Goal: Task Accomplishment & Management: Use online tool/utility

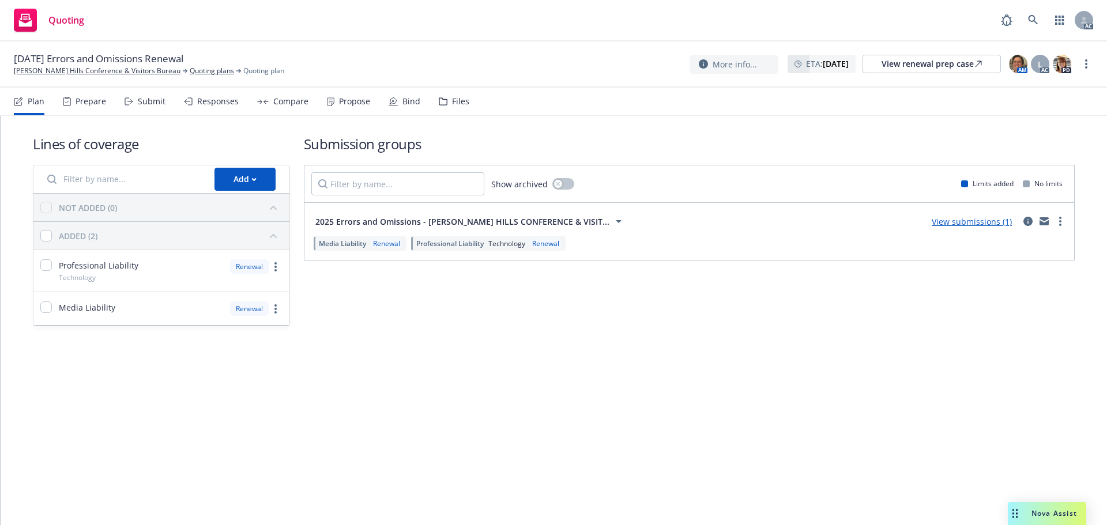
click at [157, 107] on div "Submit" at bounding box center [144, 102] width 41 height 28
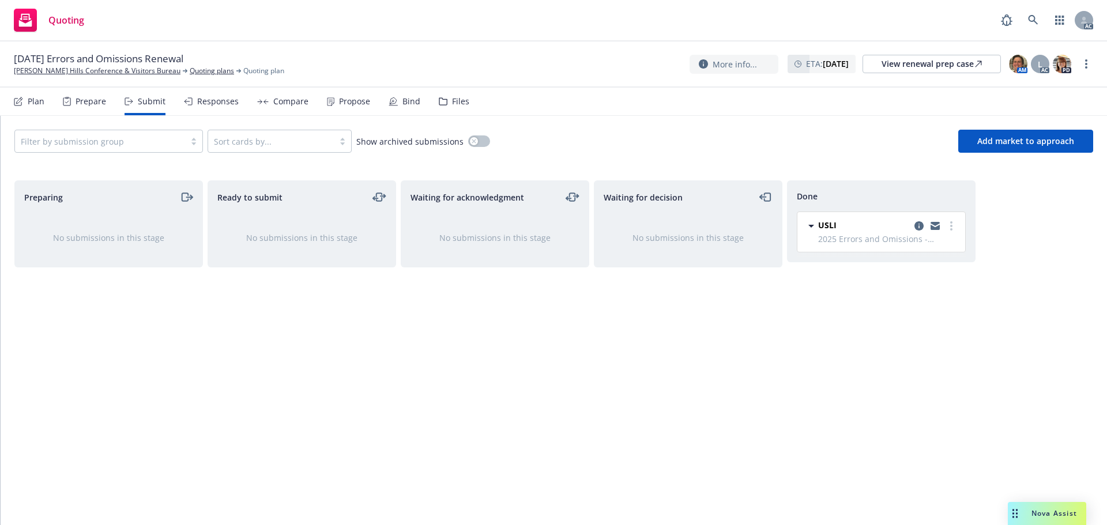
click at [251, 105] on div "Plan Prepare Submit Responses Compare Propose Bind Files" at bounding box center [241, 102] width 455 height 28
click at [265, 102] on icon at bounding box center [263, 101] width 12 height 5
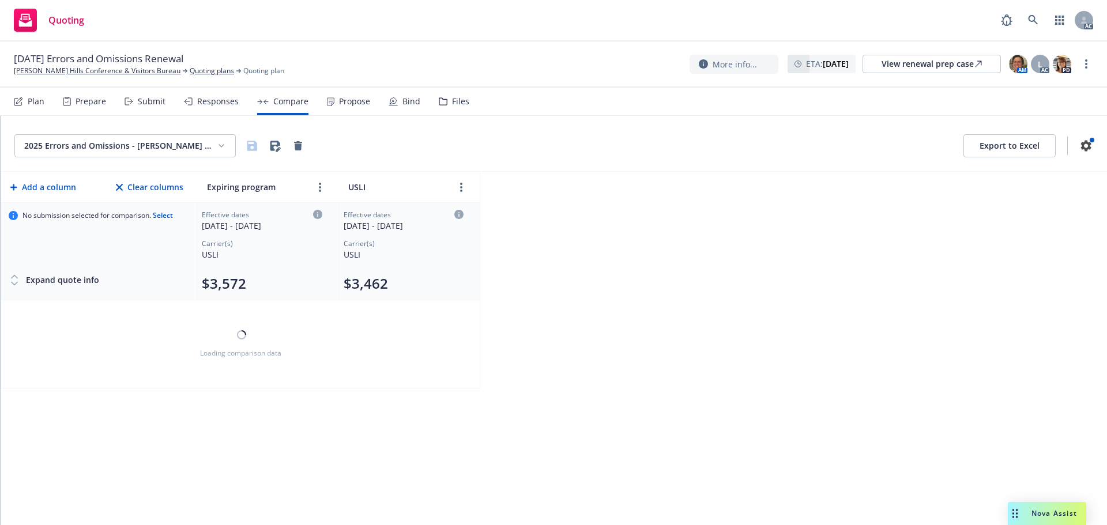
click at [203, 108] on div "Responses" at bounding box center [211, 102] width 55 height 28
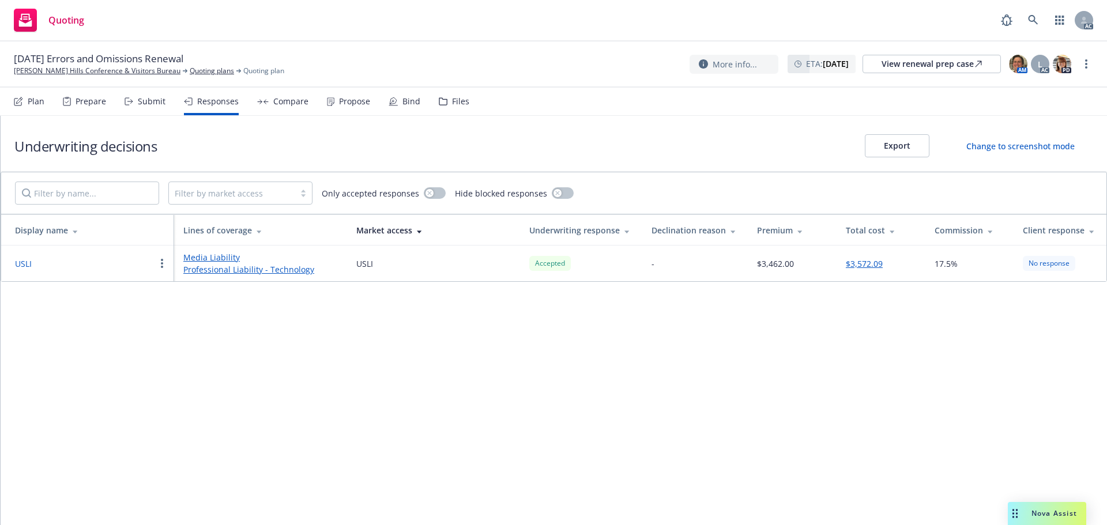
click at [362, 106] on div "Propose" at bounding box center [354, 101] width 31 height 9
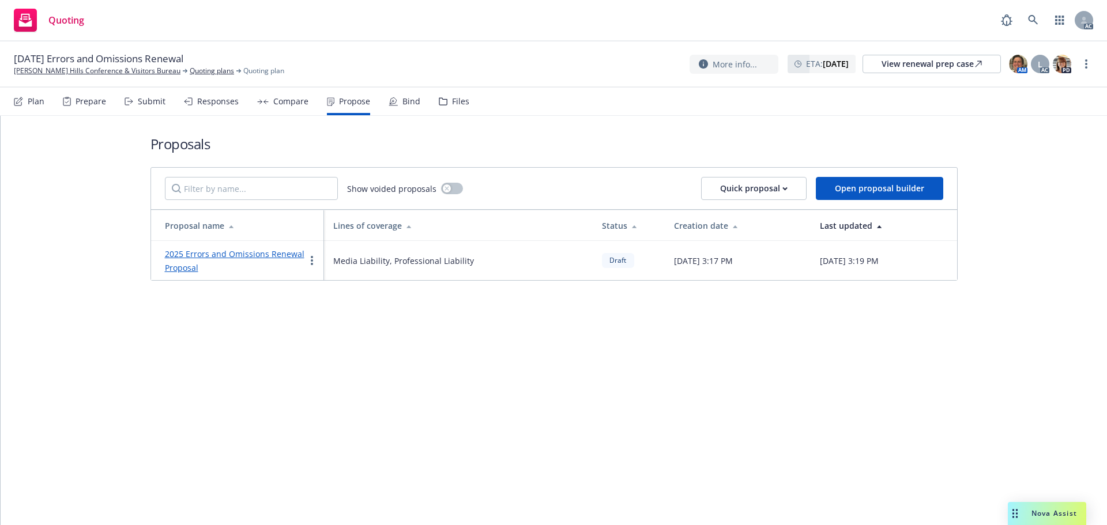
click at [223, 105] on div "Responses" at bounding box center [217, 101] width 41 height 9
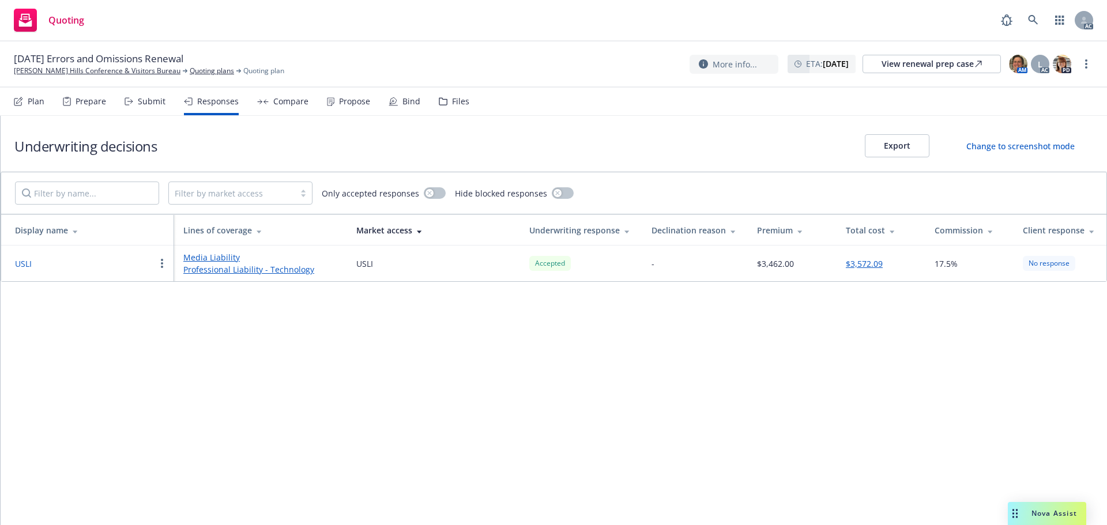
click at [22, 264] on button "USLI" at bounding box center [23, 264] width 17 height 12
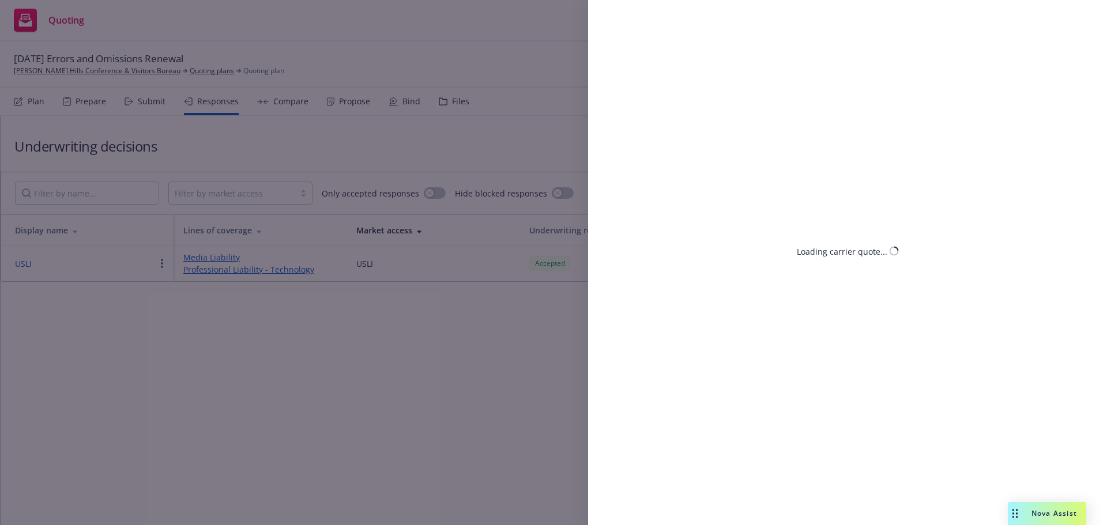
select select "CA"
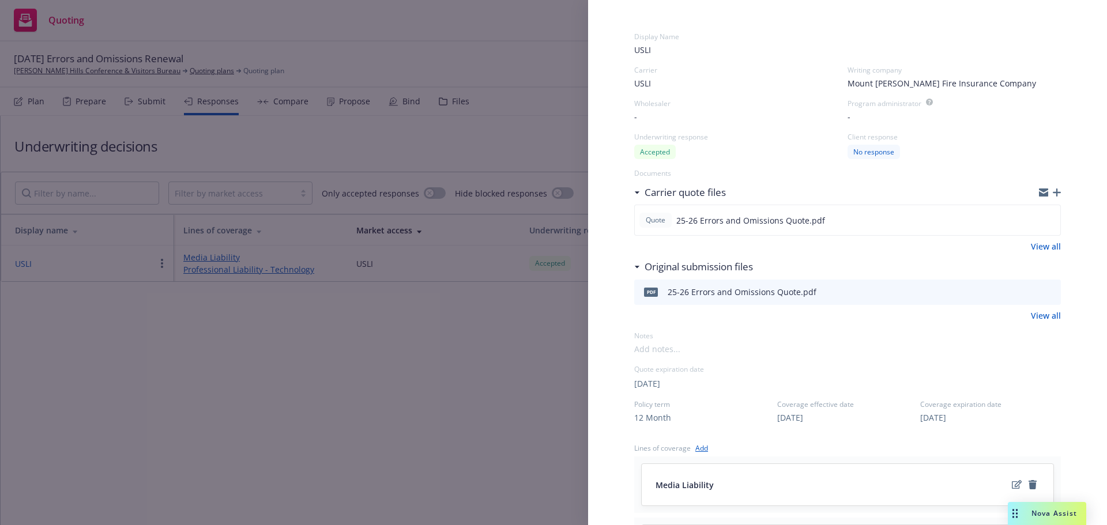
scroll to position [58, 0]
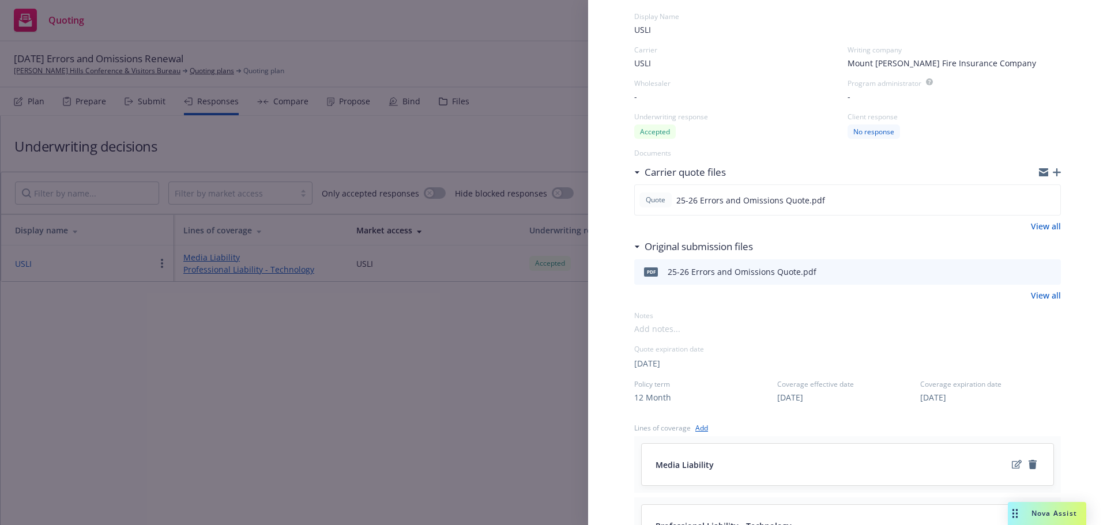
click at [1036, 229] on link "View all" at bounding box center [1046, 226] width 30 height 12
click at [1044, 198] on icon "preview file" at bounding box center [1049, 199] width 10 height 8
click at [469, 361] on div "Display Name USLI Carrier USLI Writing company Mount Vernon Fire Insurance Comp…" at bounding box center [553, 262] width 1107 height 525
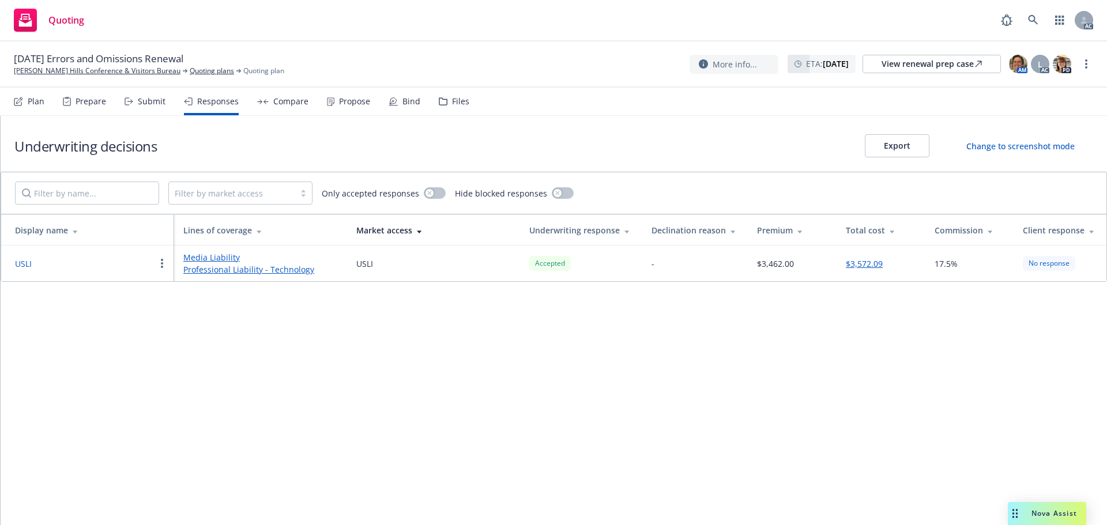
click at [343, 104] on div "Propose" at bounding box center [354, 101] width 31 height 9
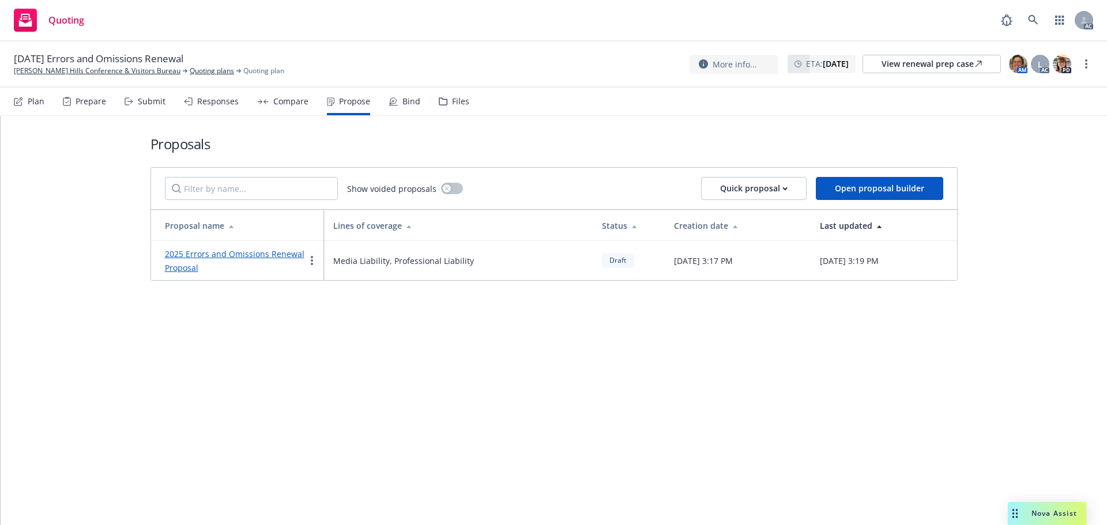
click at [210, 256] on link "2025 Errors and Omissions Renewal Proposal" at bounding box center [234, 260] width 139 height 25
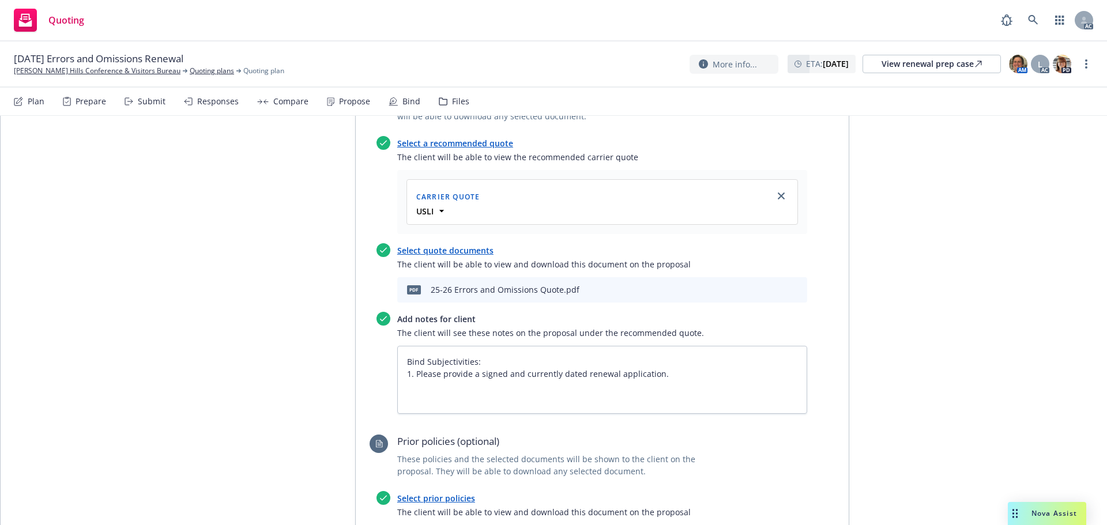
scroll to position [519, 0]
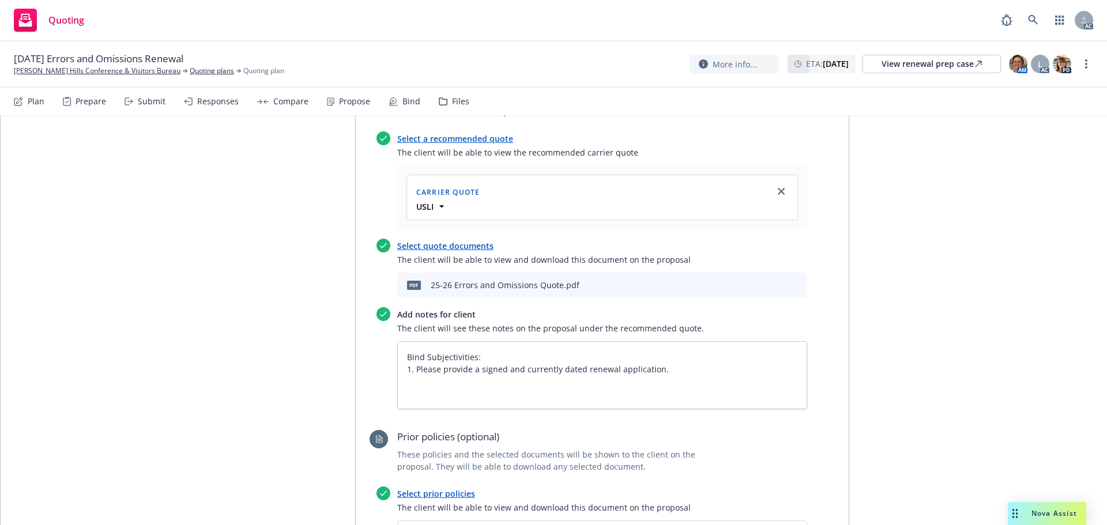
click at [795, 281] on icon "archive file" at bounding box center [796, 284] width 9 height 9
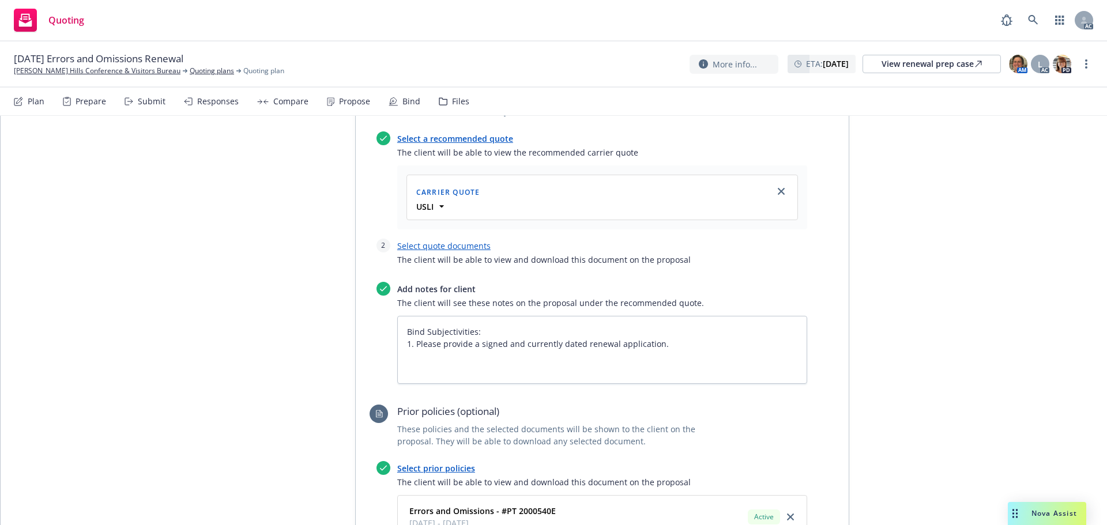
click at [468, 254] on span "The client will be able to view and download this document on the proposal" at bounding box center [602, 260] width 410 height 12
click at [465, 249] on link "Select quote documents" at bounding box center [443, 245] width 93 height 11
type textarea "x"
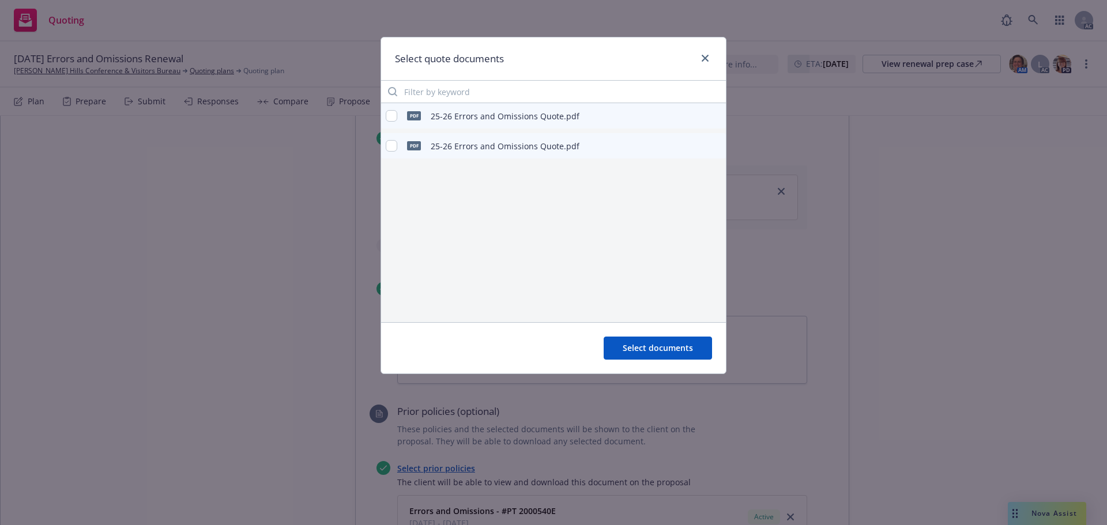
click at [712, 112] on icon "preview file" at bounding box center [715, 115] width 10 height 8
click at [394, 117] on input "checkbox" at bounding box center [392, 116] width 12 height 12
checkbox input "true"
click at [659, 344] on span "Select documents" at bounding box center [657, 347] width 70 height 11
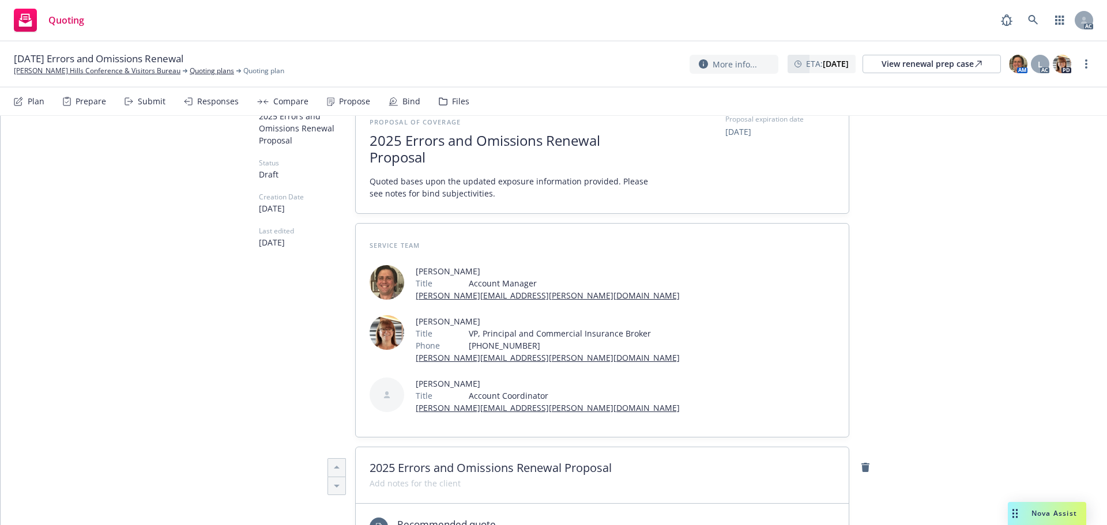
scroll to position [0, 0]
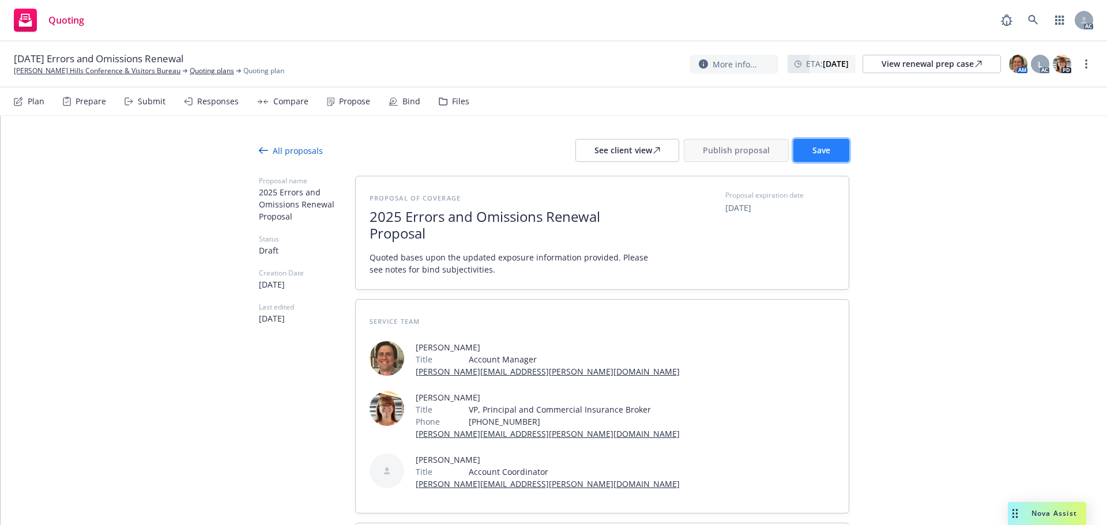
click at [827, 142] on button "Save" at bounding box center [821, 150] width 56 height 23
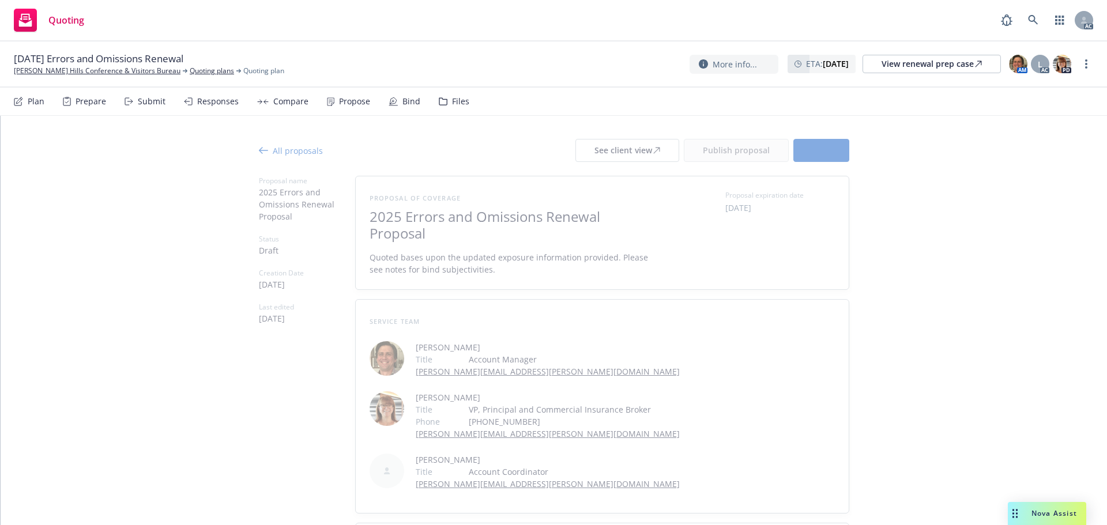
type textarea "x"
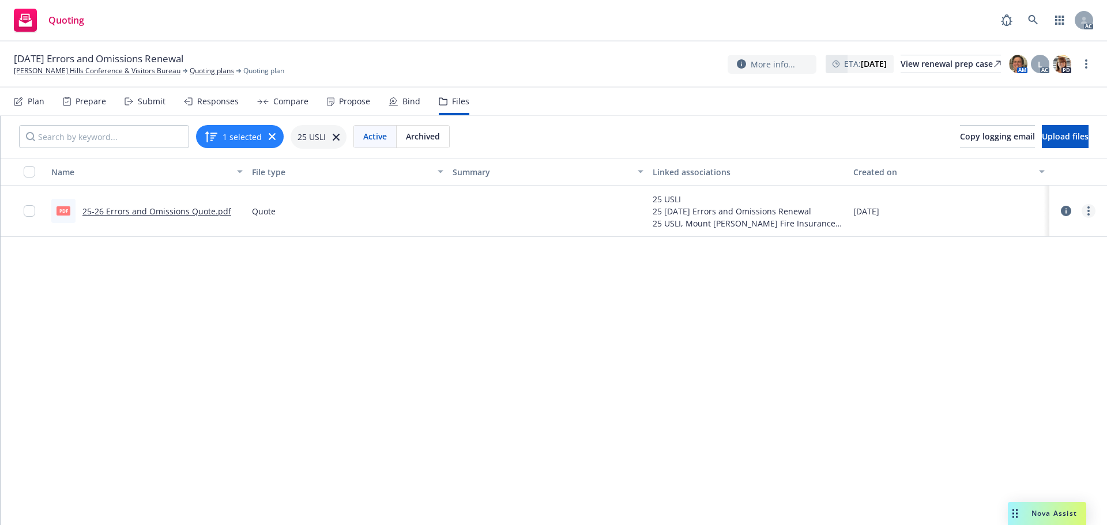
click at [1081, 209] on link "more" at bounding box center [1088, 211] width 14 height 14
click at [1012, 237] on link "Archive" at bounding box center [1028, 234] width 115 height 23
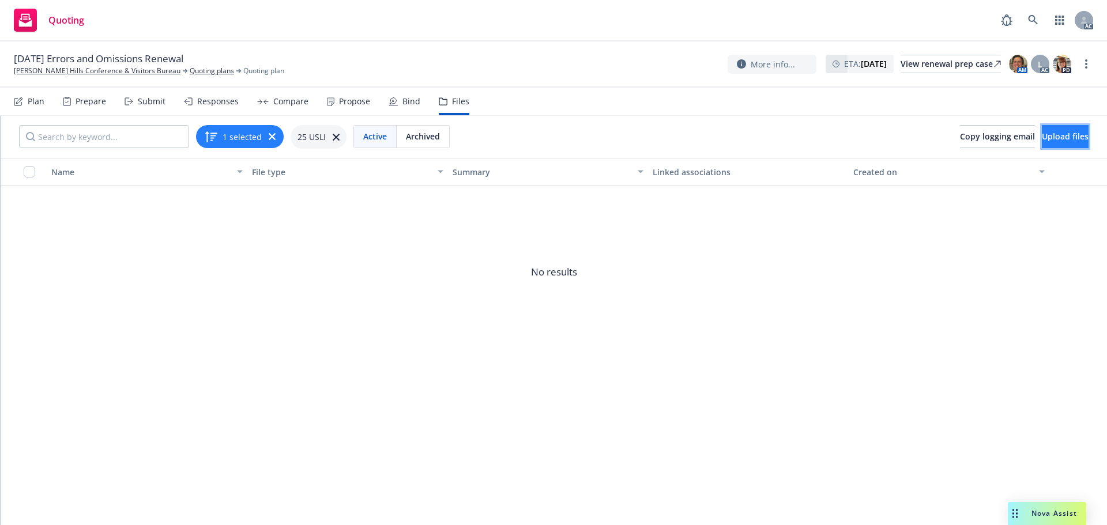
click at [1042, 139] on span "Upload files" at bounding box center [1065, 136] width 47 height 11
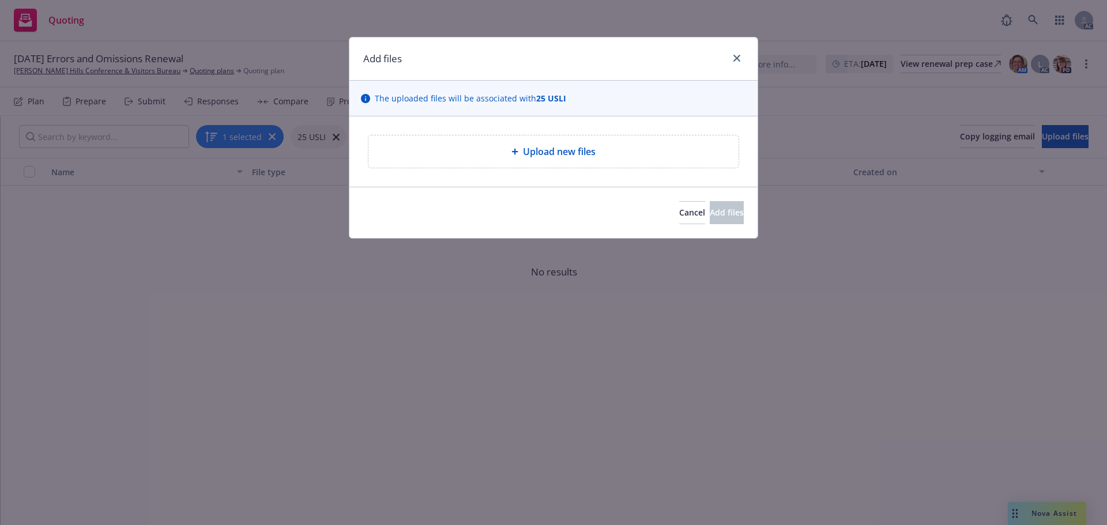
click at [553, 144] on div "Upload new files" at bounding box center [553, 151] width 370 height 32
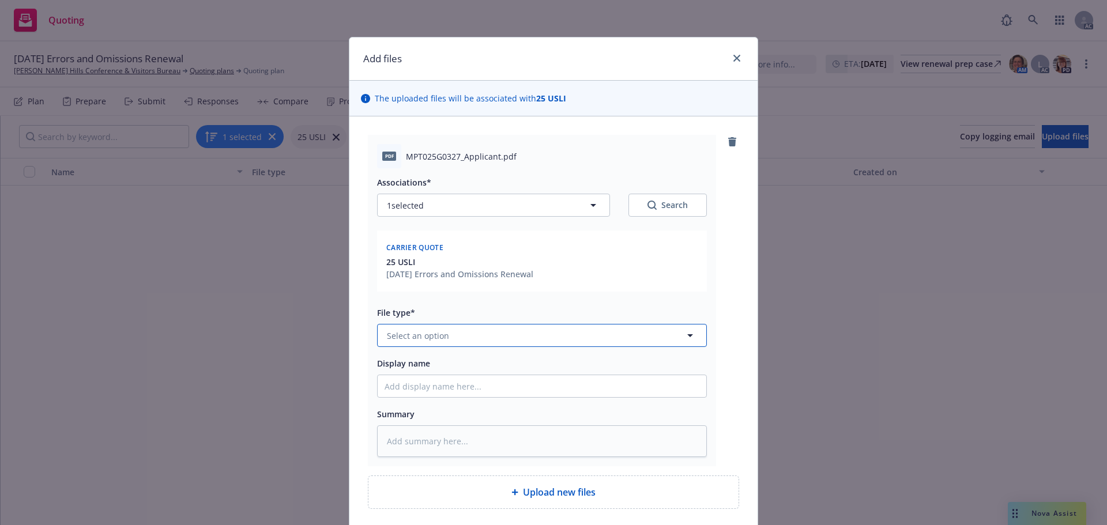
click at [434, 333] on span "Select an option" at bounding box center [418, 336] width 62 height 12
type input "q"
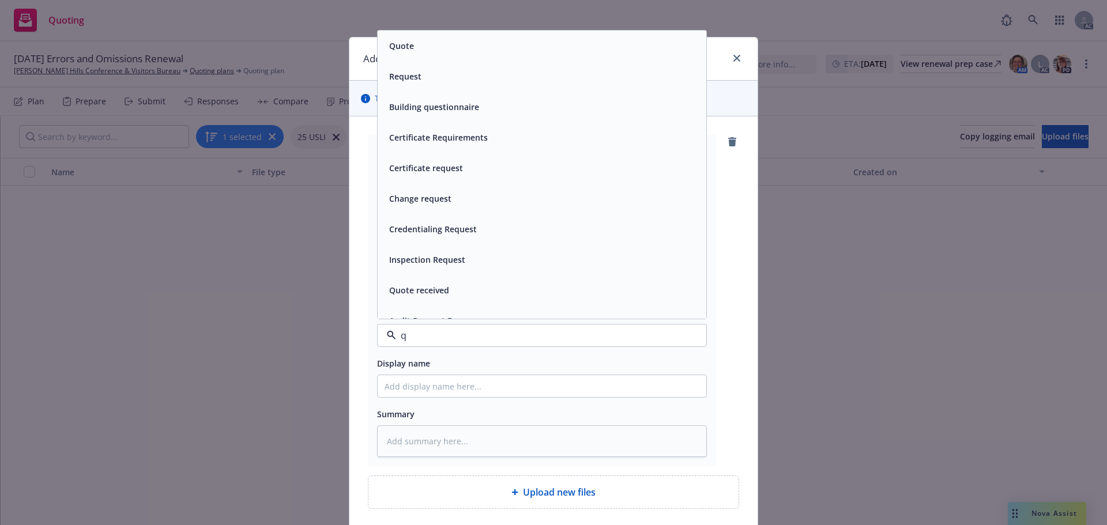
click at [399, 45] on span "Quote" at bounding box center [401, 46] width 25 height 12
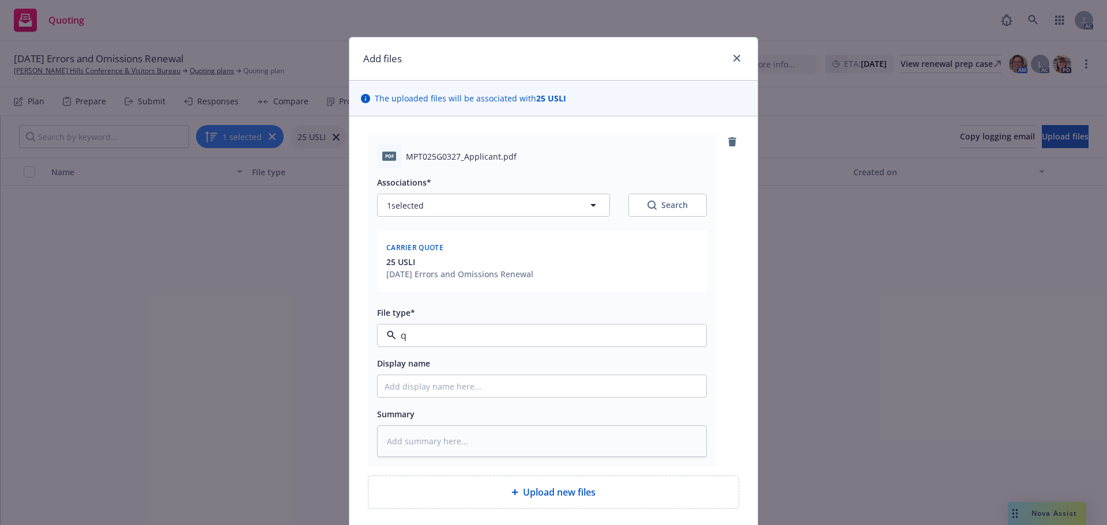
type textarea "x"
click at [422, 385] on input "Display name" at bounding box center [542, 386] width 329 height 22
type input "25-26 Errors and Omissions with Cyber Quote"
drag, startPoint x: 525, startPoint y: 387, endPoint x: 487, endPoint y: 383, distance: 37.6
click at [487, 383] on input "25-26 Errors and Omissions with Cyber Quote" at bounding box center [542, 386] width 329 height 22
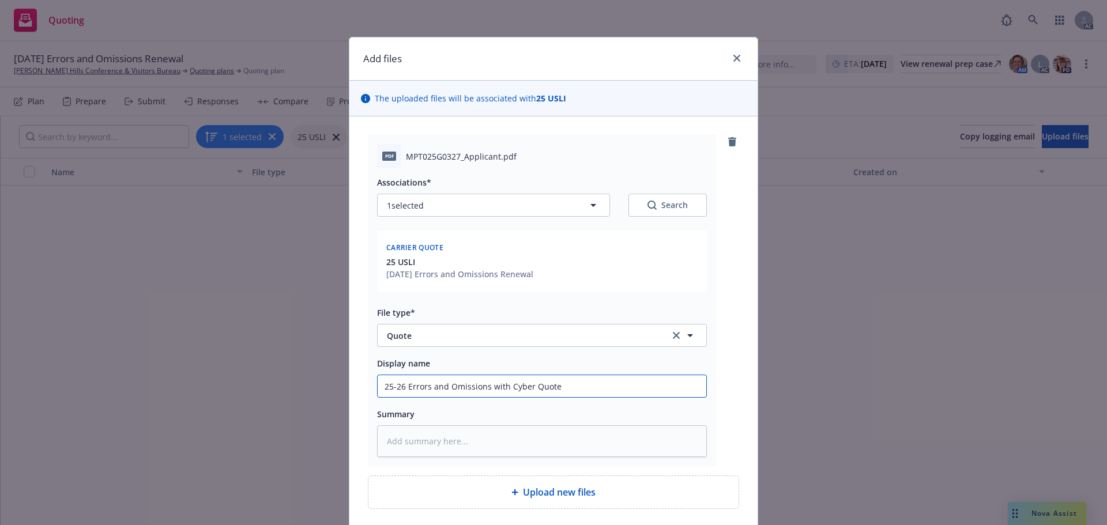
type textarea "x"
type input "25-26 Errors and Omissions r Quote"
type textarea "x"
type input "25-26 Errors and Omissions Quote"
type textarea "x"
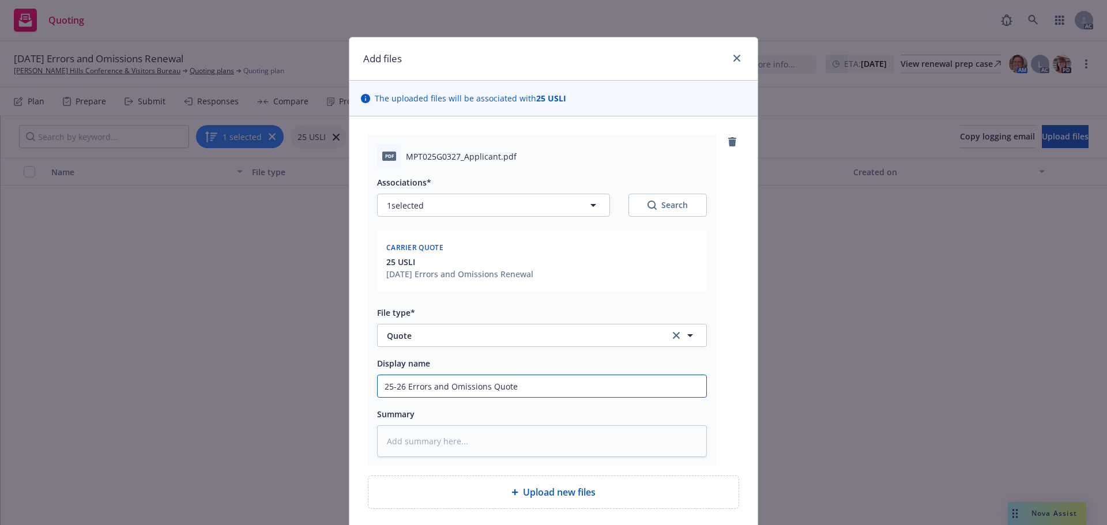
click at [528, 390] on input "25-26 Errors and Omissions Quote" at bounding box center [542, 386] width 329 height 22
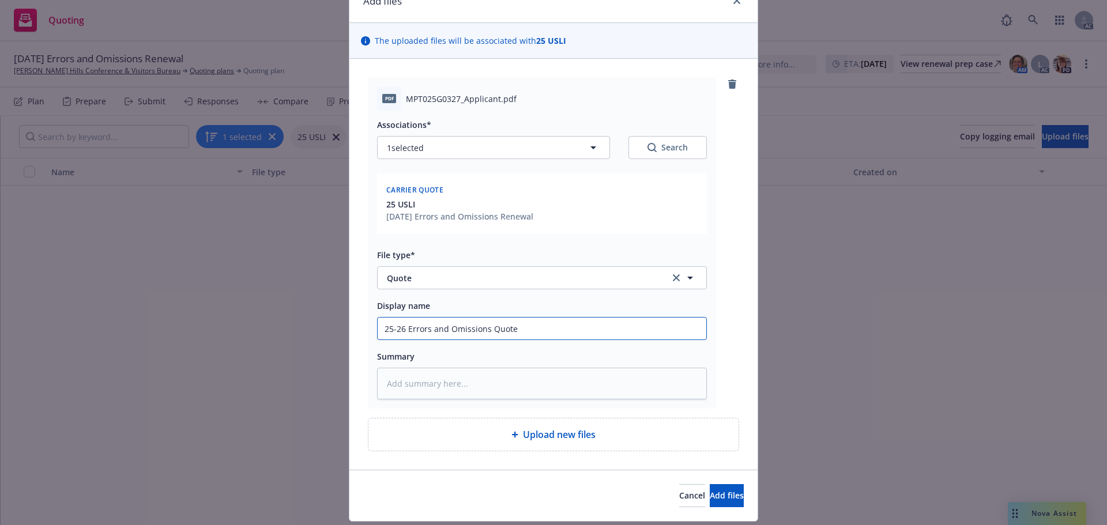
scroll to position [91, 0]
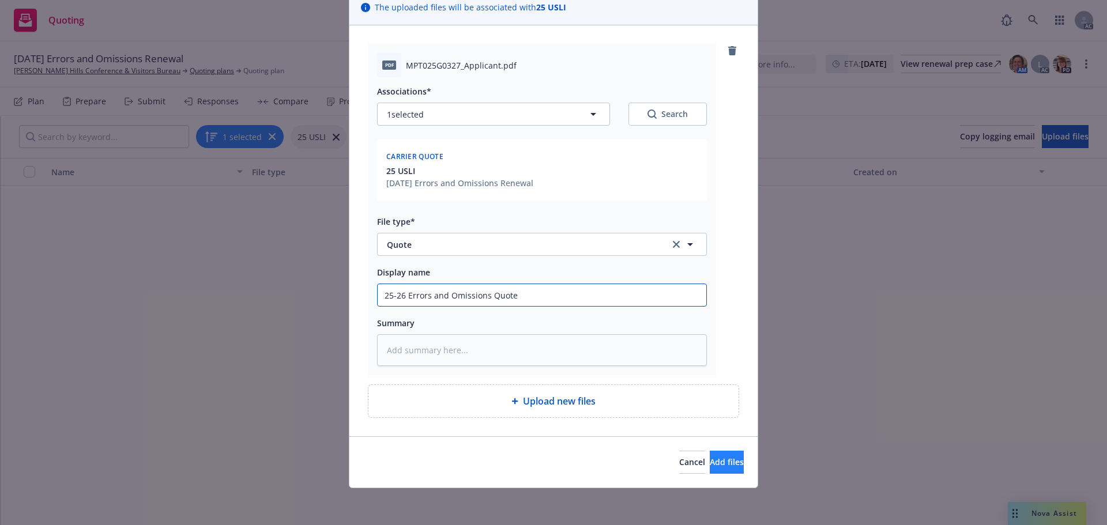
type input "25-26 Errors and Omissions Quote"
click at [724, 458] on button "Add files" at bounding box center [727, 462] width 34 height 23
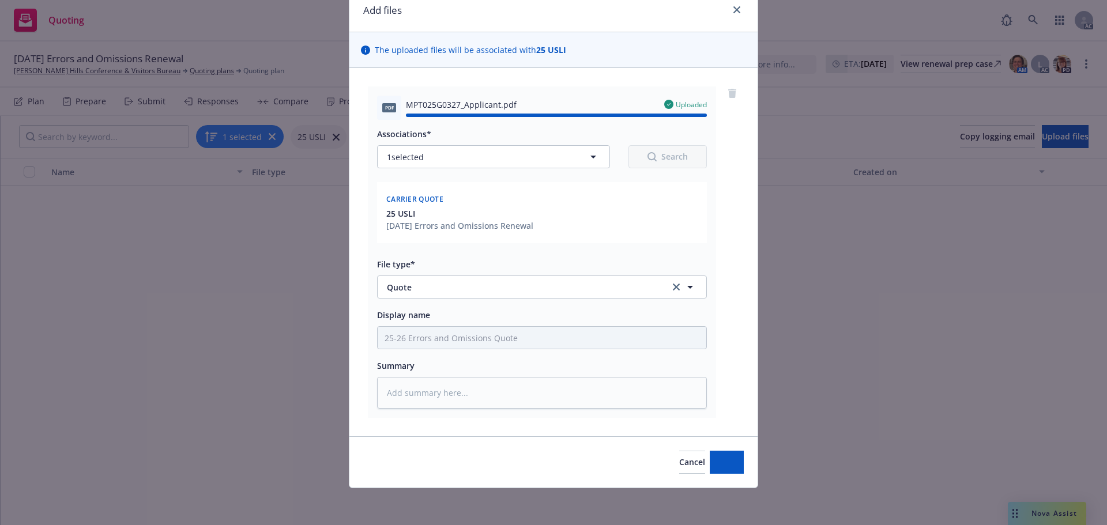
type textarea "x"
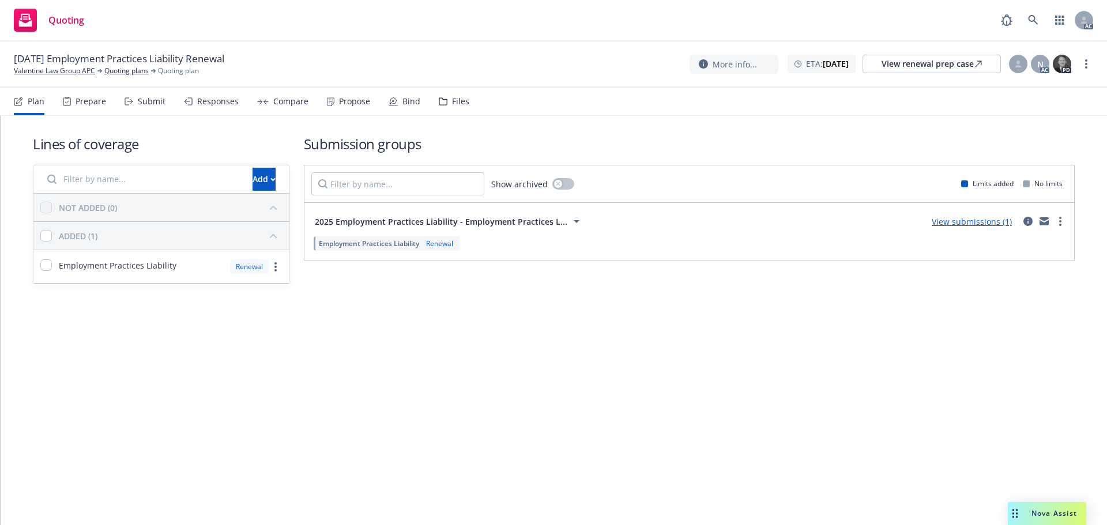
click at [134, 101] on div "Submit" at bounding box center [144, 102] width 41 height 28
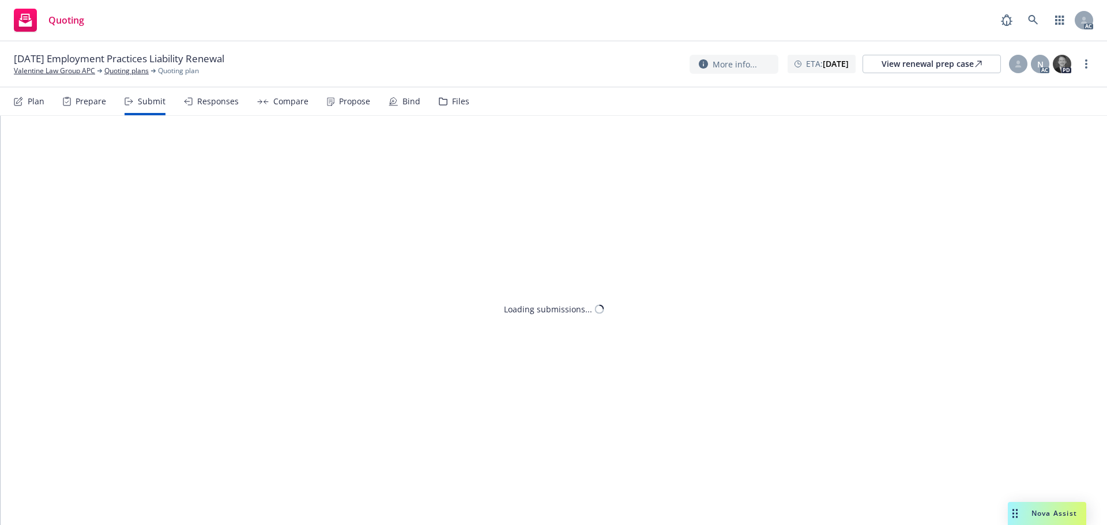
click at [1036, 510] on span "Nova Assist" at bounding box center [1054, 513] width 46 height 10
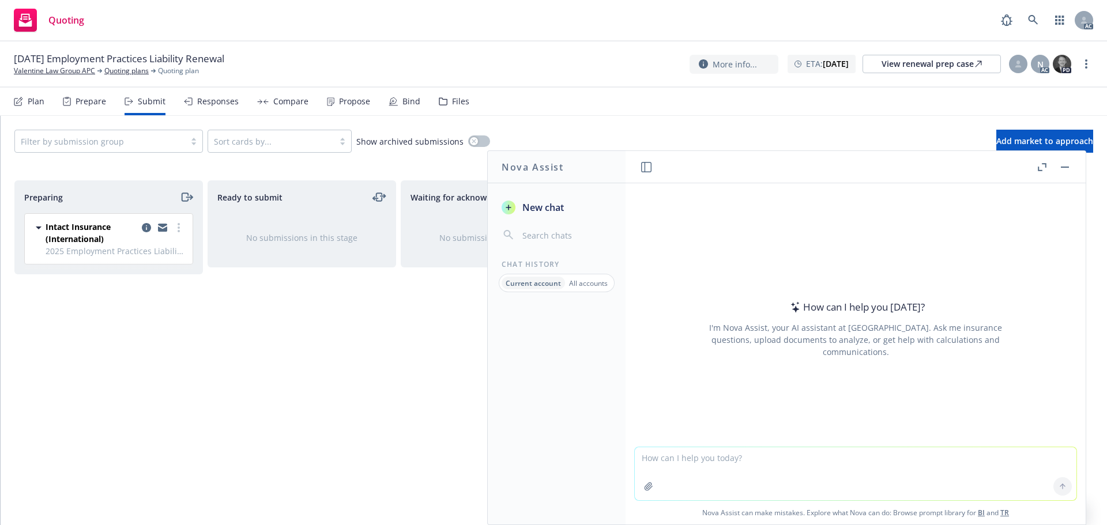
click at [1071, 167] on button "button" at bounding box center [1065, 167] width 14 height 14
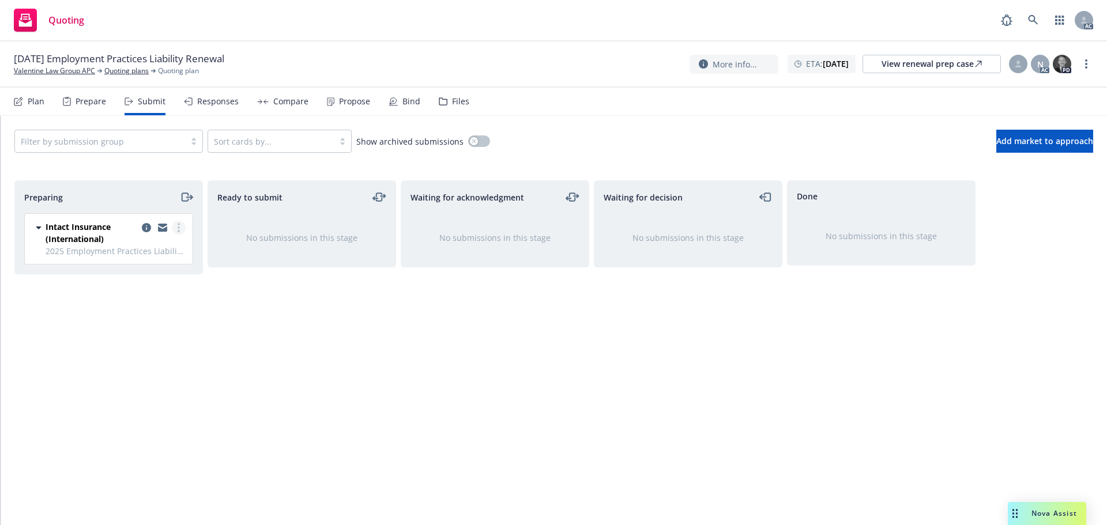
click at [179, 227] on circle "more" at bounding box center [179, 228] width 2 height 2
click at [159, 274] on span "Log acknowledgement" at bounding box center [127, 274] width 114 height 11
click at [176, 231] on link "more" at bounding box center [179, 228] width 14 height 14
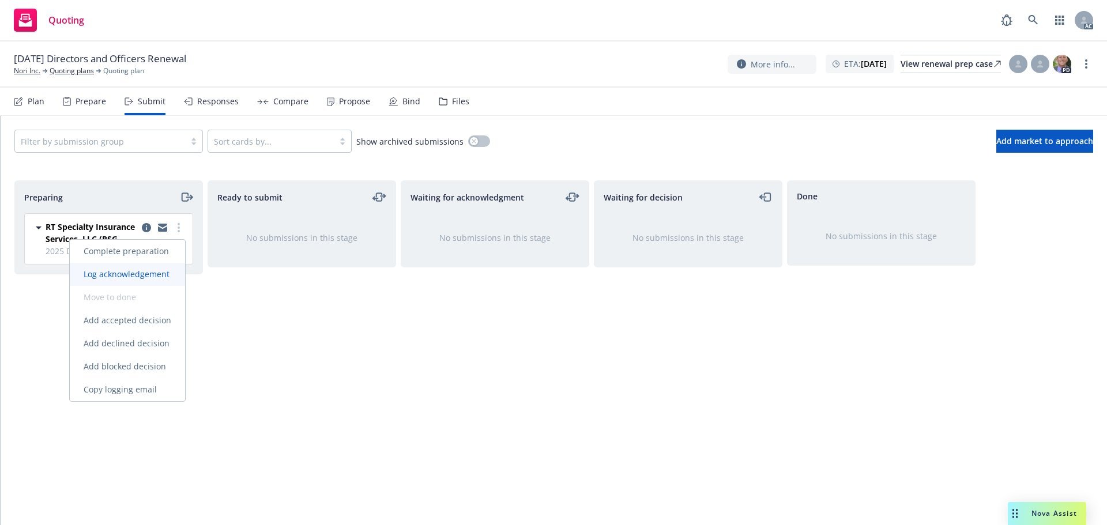
click at [153, 276] on span "Log acknowledgement" at bounding box center [127, 274] width 114 height 11
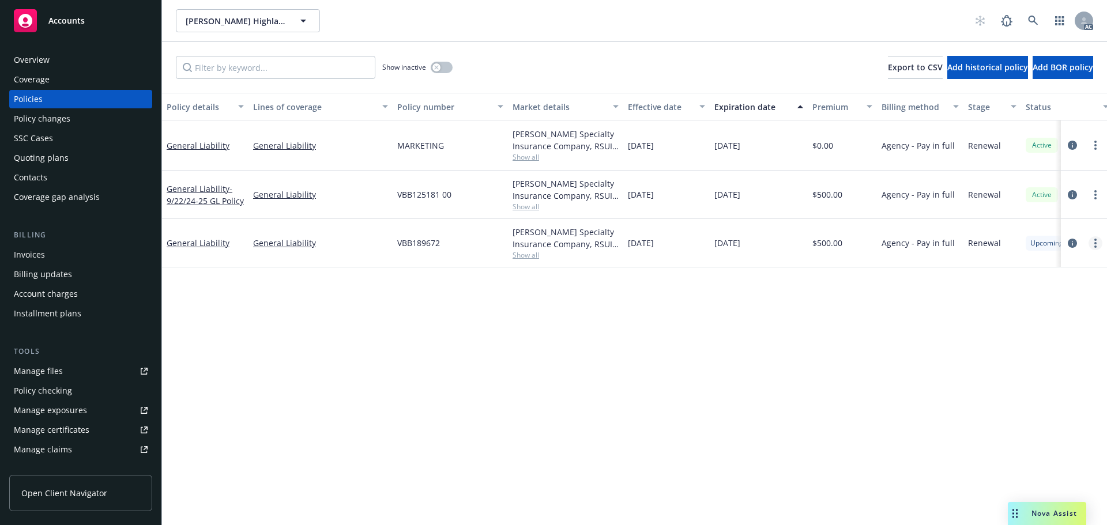
click at [1093, 243] on link "more" at bounding box center [1095, 243] width 14 height 14
click at [817, 290] on div "Policy details Lines of coverage Policy number Market details Effective date Ex…" at bounding box center [634, 309] width 945 height 432
click at [1092, 242] on link "more" at bounding box center [1095, 243] width 14 height 14
click at [1018, 398] on link "Copy logging email" at bounding box center [1033, 405] width 135 height 23
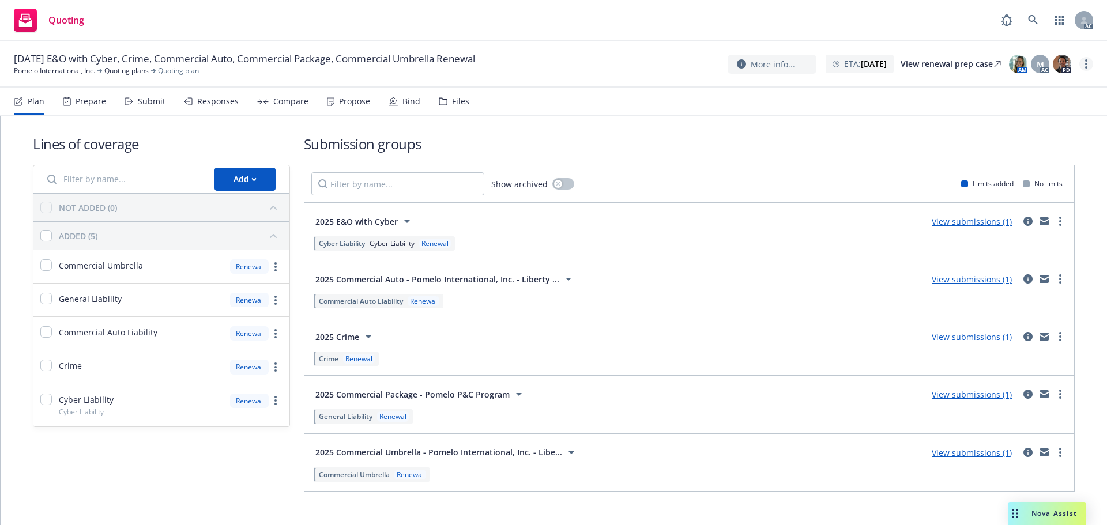
click at [1085, 66] on icon "more" at bounding box center [1086, 63] width 2 height 9
click at [1013, 90] on link "Copy logging email" at bounding box center [1028, 87] width 129 height 23
click at [140, 99] on div "Submit" at bounding box center [152, 101] width 28 height 9
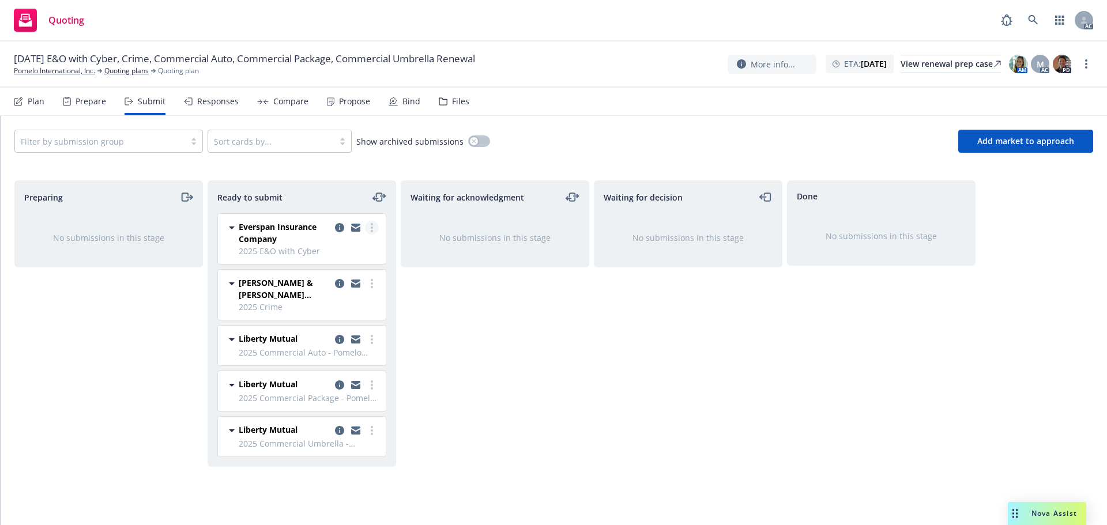
click at [370, 229] on link "more" at bounding box center [372, 228] width 14 height 14
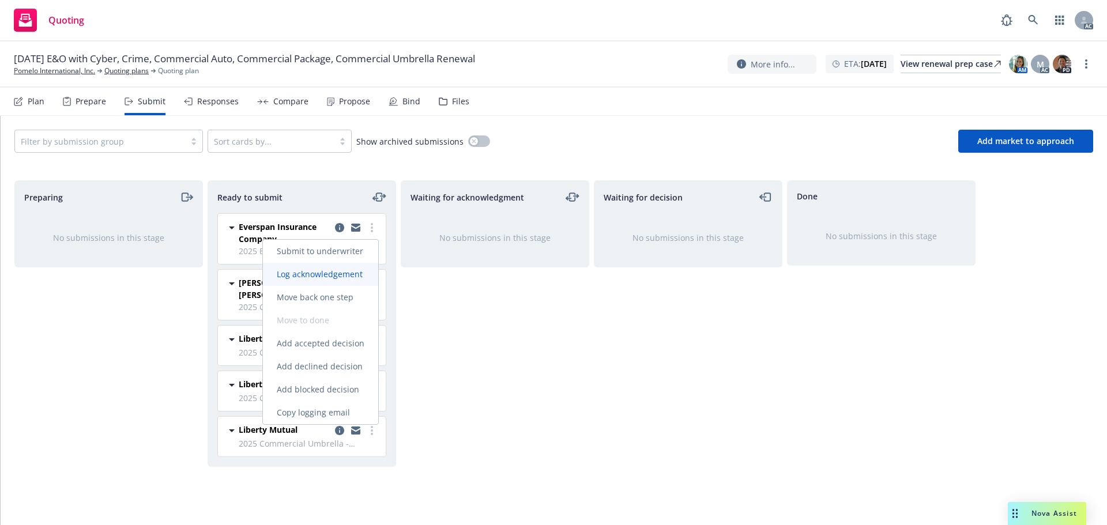
click at [344, 270] on span "Log acknowledgement" at bounding box center [320, 274] width 114 height 11
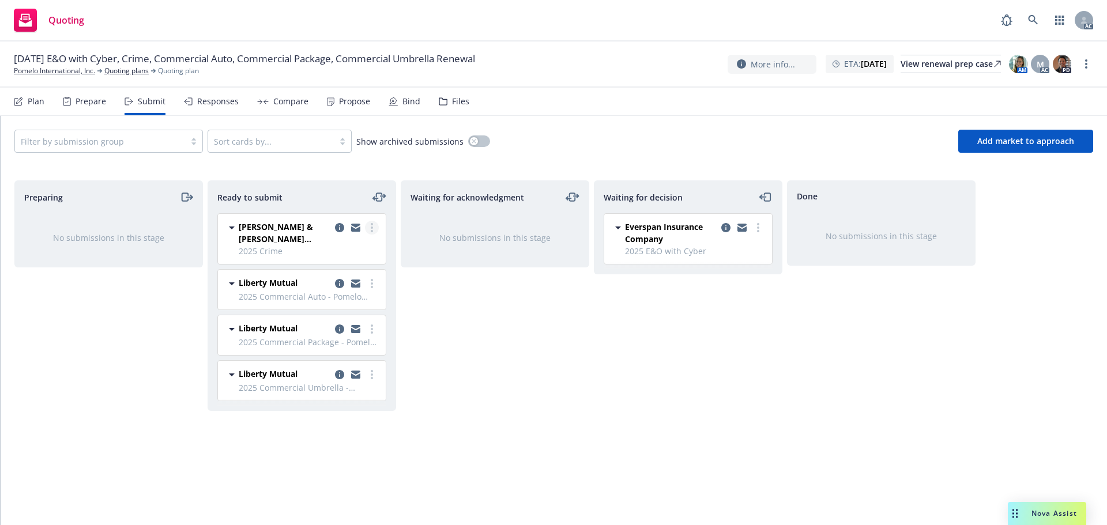
click at [376, 224] on link "more" at bounding box center [372, 228] width 14 height 14
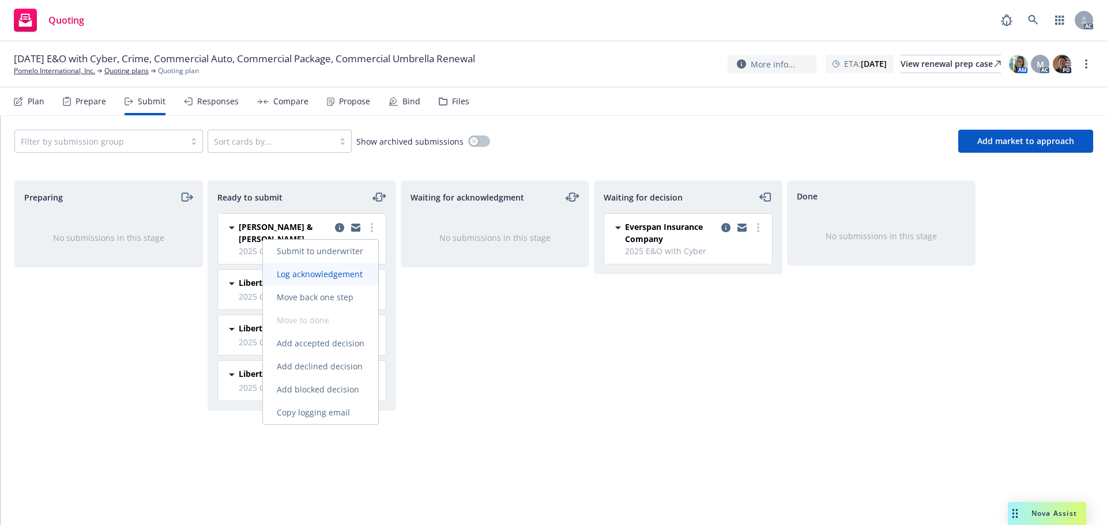
click at [349, 271] on span "Log acknowledgement" at bounding box center [320, 274] width 114 height 11
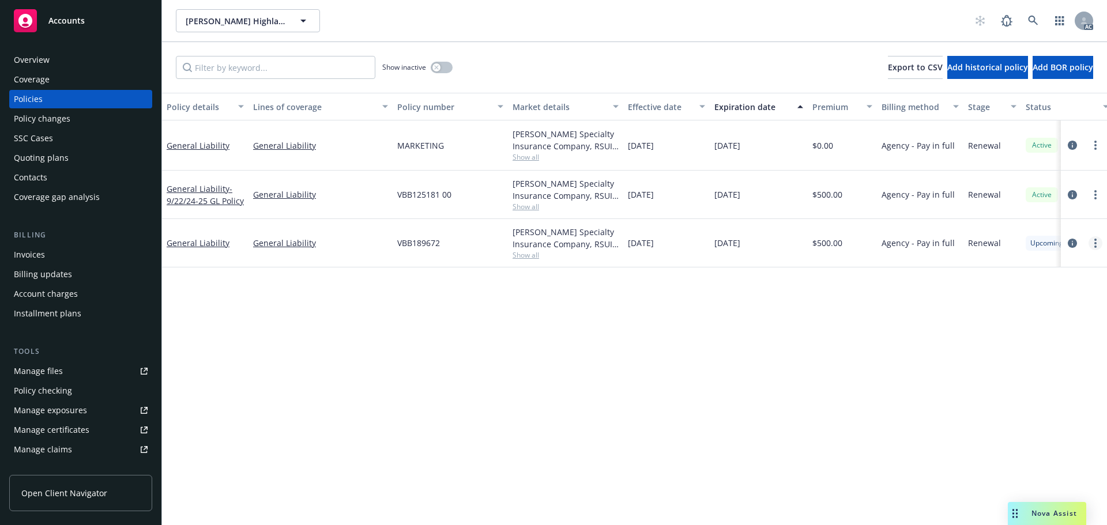
click at [1096, 242] on link "more" at bounding box center [1095, 243] width 14 height 14
drag, startPoint x: 1003, startPoint y: 401, endPoint x: 944, endPoint y: 378, distance: 63.7
click at [1003, 401] on link "Copy logging email" at bounding box center [1033, 405] width 135 height 23
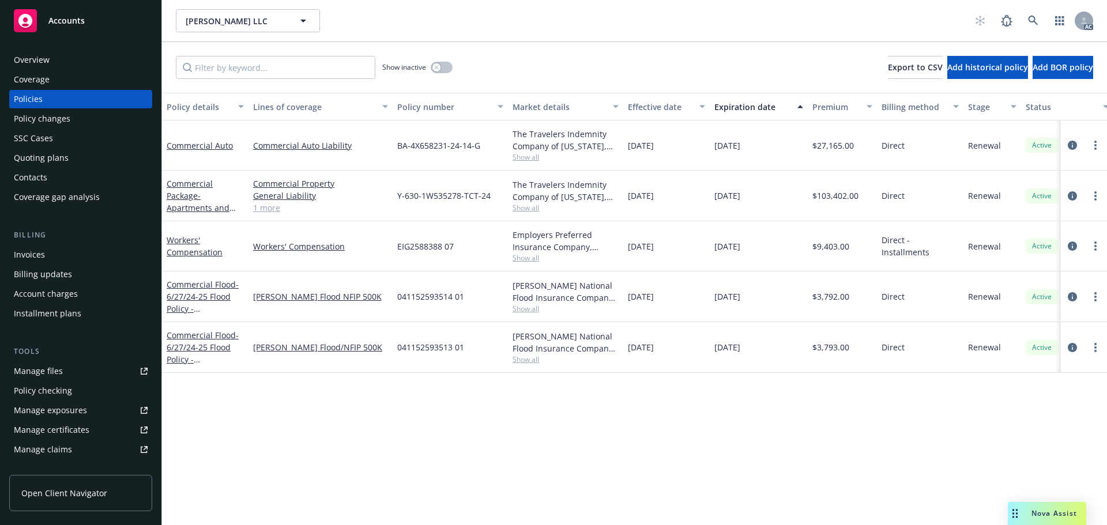
click at [1042, 508] on span "Nova Assist" at bounding box center [1054, 513] width 46 height 10
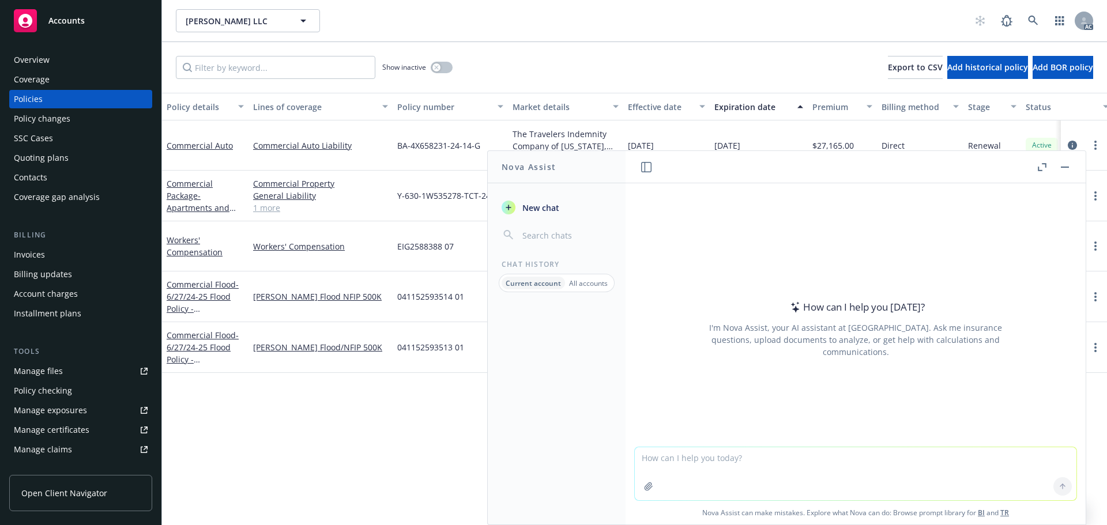
click at [1042, 161] on button "button" at bounding box center [1042, 167] width 14 height 14
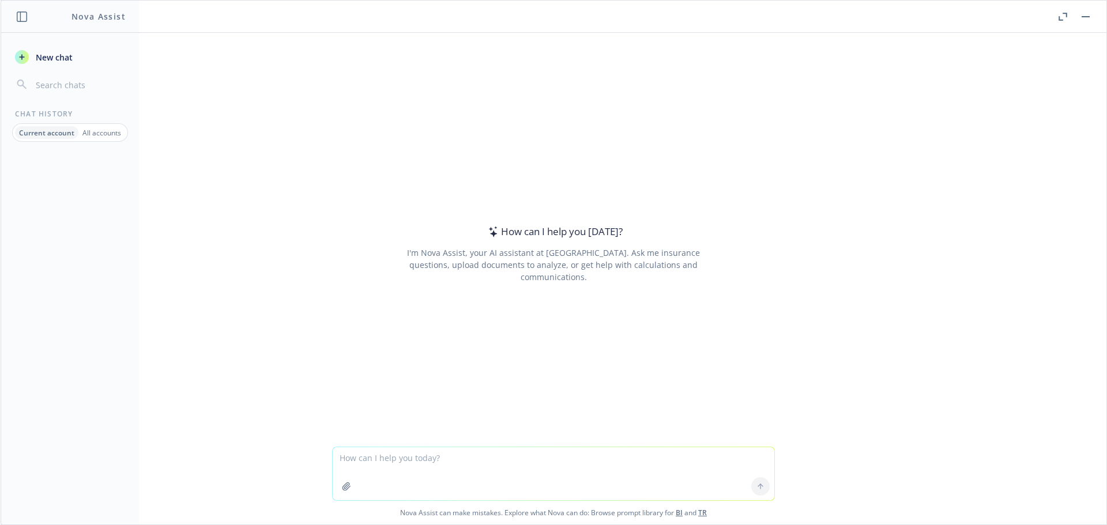
click at [96, 128] on p "All accounts" at bounding box center [101, 133] width 39 height 10
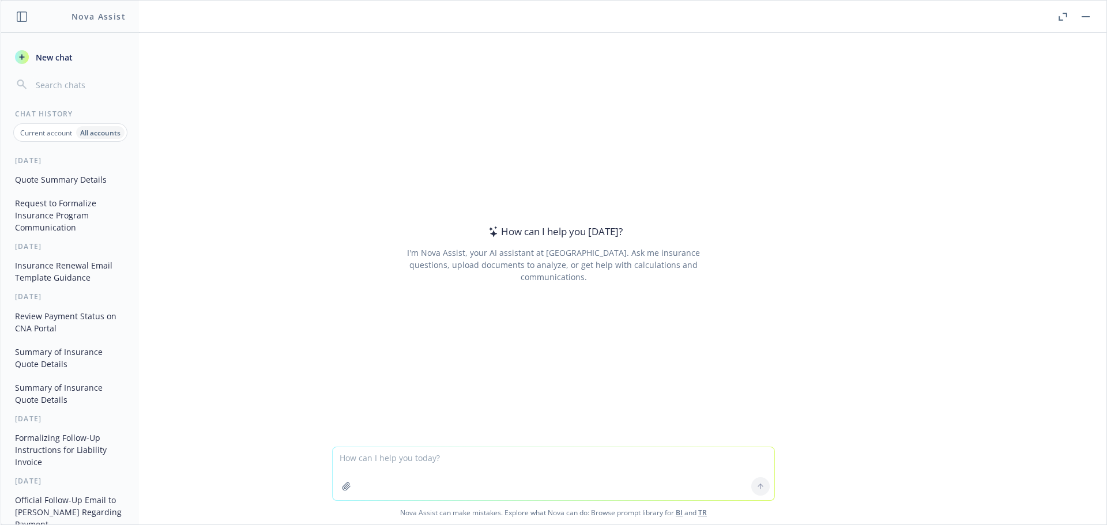
click at [47, 215] on button "Request to Formalize Insurance Program Communication" at bounding box center [69, 215] width 119 height 43
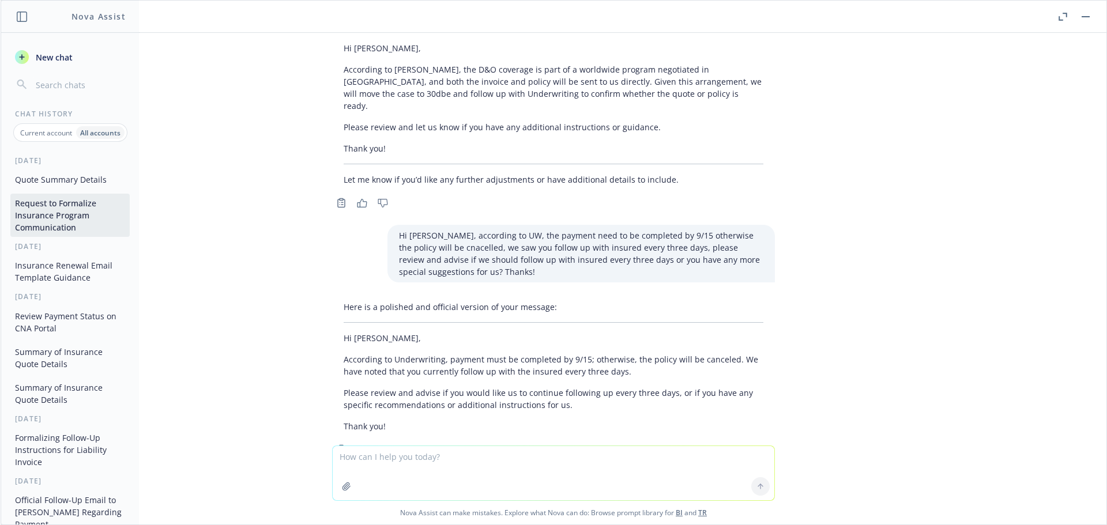
scroll to position [250, 0]
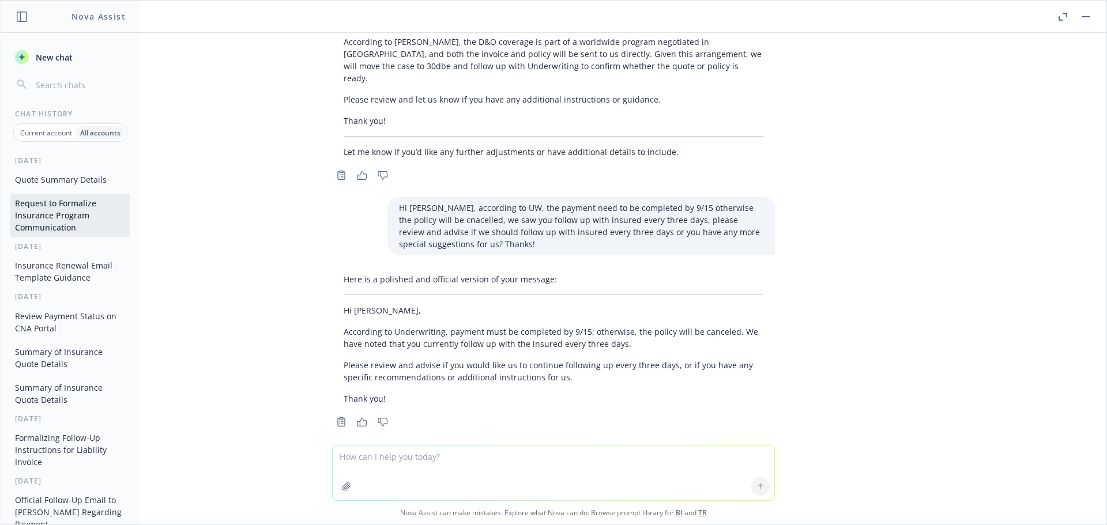
click at [52, 279] on button "Insurance Renewal Email Template Guidance" at bounding box center [69, 271] width 119 height 31
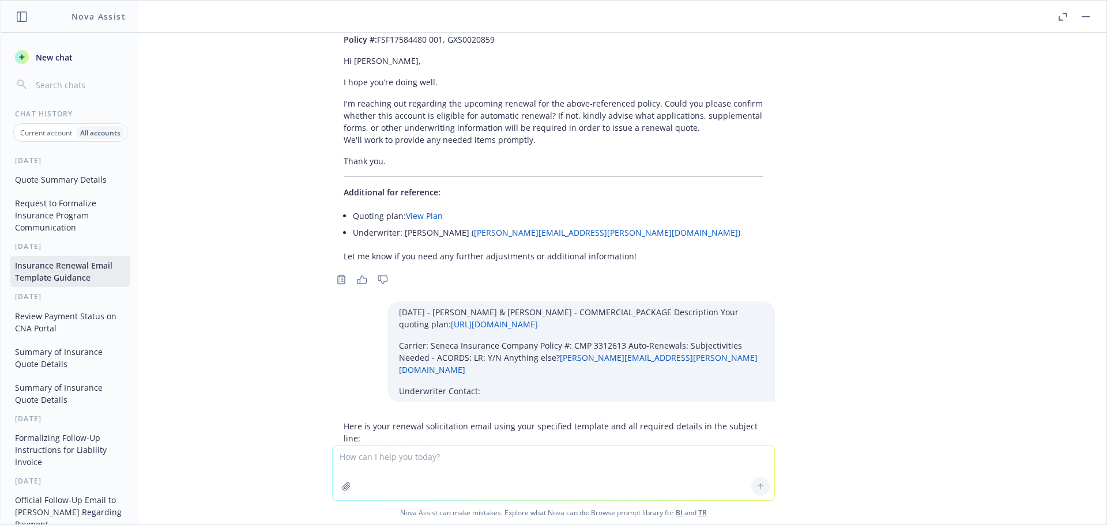
scroll to position [13067, 0]
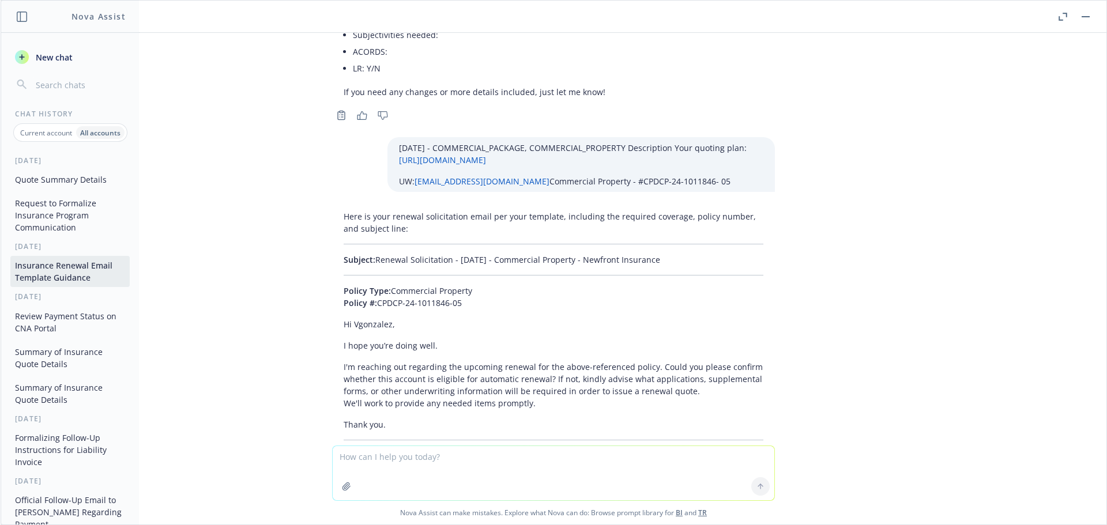
click at [398, 455] on textarea at bounding box center [554, 473] width 442 height 54
paste textarea "[DATE] - ZADARA INC - COMMERCIAL_PACKAGE Description Your quoting plan: [URL][D…"
type textarea "[DATE] - ZADARA INC - COMMERCIAL_PACKAGE Description Your quoting plan: [URL][D…"
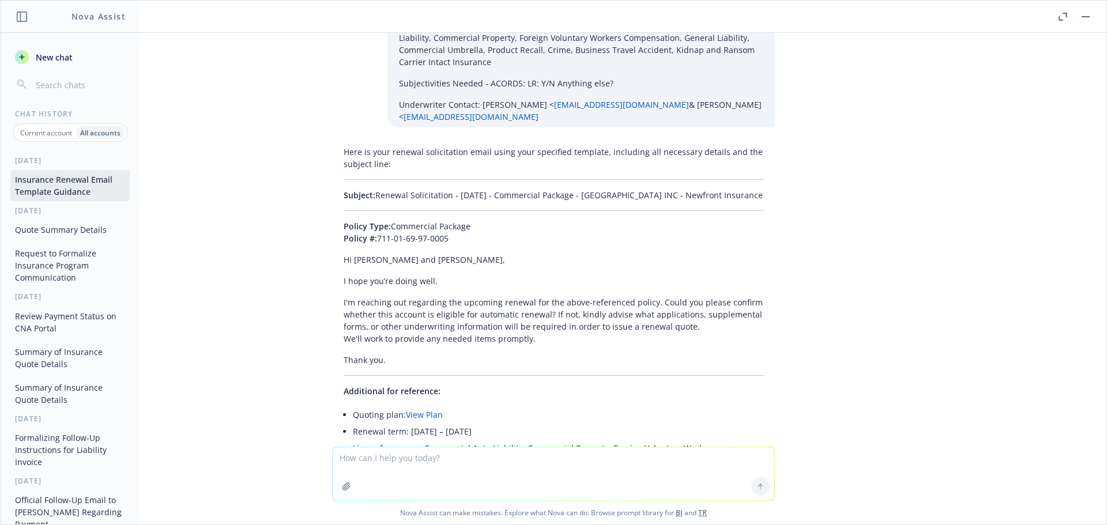
scroll to position [13594, 0]
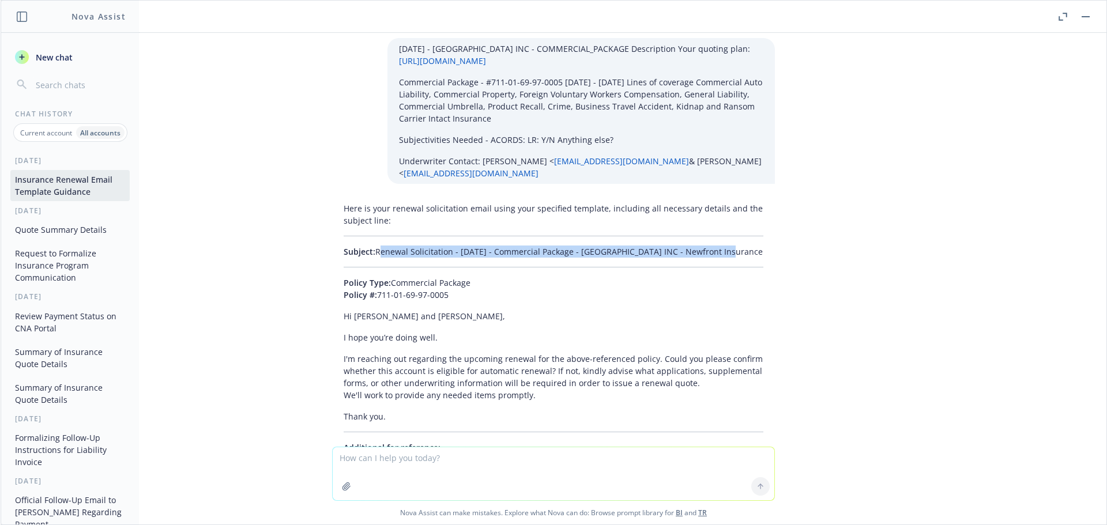
drag, startPoint x: 725, startPoint y: 119, endPoint x: 367, endPoint y: 124, distance: 358.0
click at [367, 198] on div "Here is your renewal solicitation email using your specified template, includin…" at bounding box center [553, 422] width 443 height 449
copy p "Renewal Solicitation - [DATE] - Commercial Package - [GEOGRAPHIC_DATA] INC - Ne…"
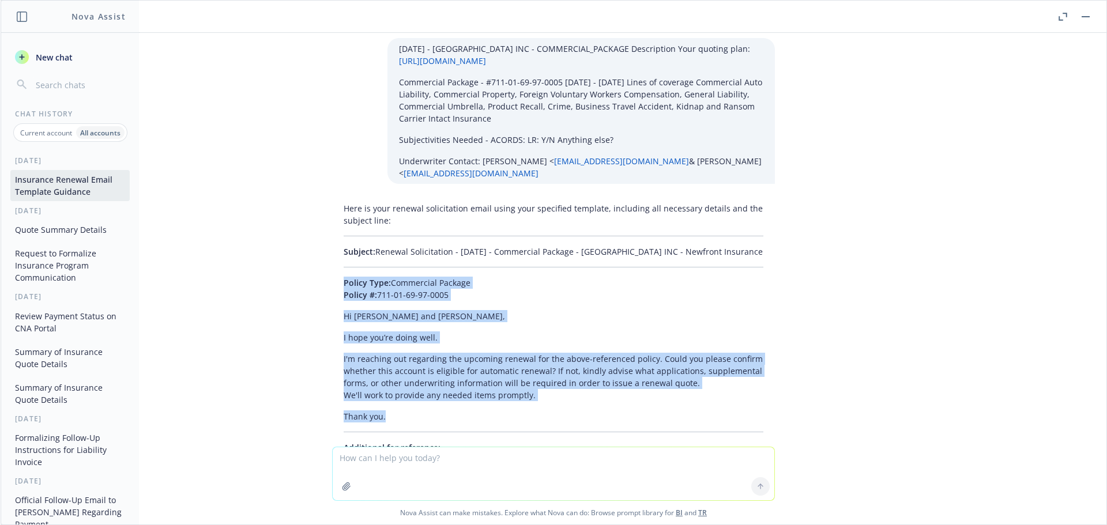
drag, startPoint x: 326, startPoint y: 150, endPoint x: 426, endPoint y: 277, distance: 162.1
click at [426, 277] on div "Here is your renewal solicitation email using your specified template, includin…" at bounding box center [553, 422] width 443 height 449
copy div "Policy Type: Commercial Package Policy #: 711-01-69-97-0005 Hi [PERSON_NAME] an…"
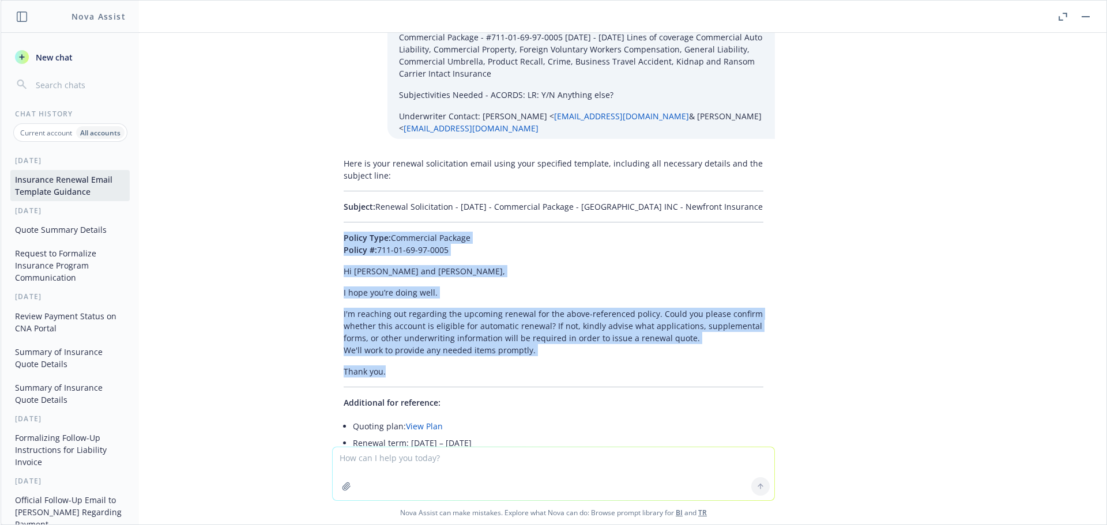
scroll to position [13709, 0]
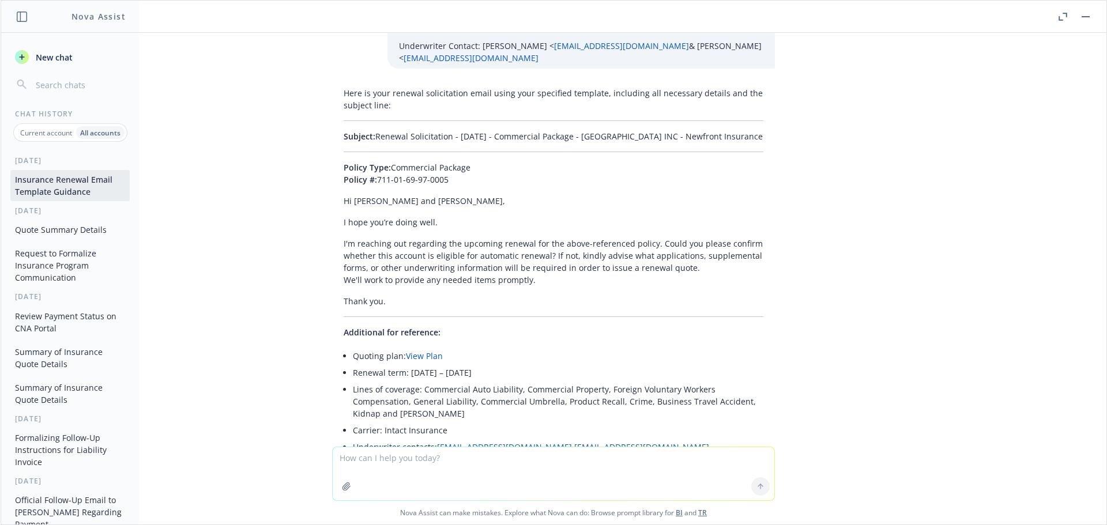
click at [373, 452] on textarea at bounding box center [554, 473] width 442 height 53
paste textarea "[DATE] - Voldex USA, LLC - COMMERCIAL_PACKAGE, FOREIGN_PACKAGE, CYBER, EMPLOYER…"
type textarea "[DATE] - Voldex USA, LLC - COMMERCIAL_PACKAGE, FOREIGN_PACKAGE, CYBER, EMPLOYER…"
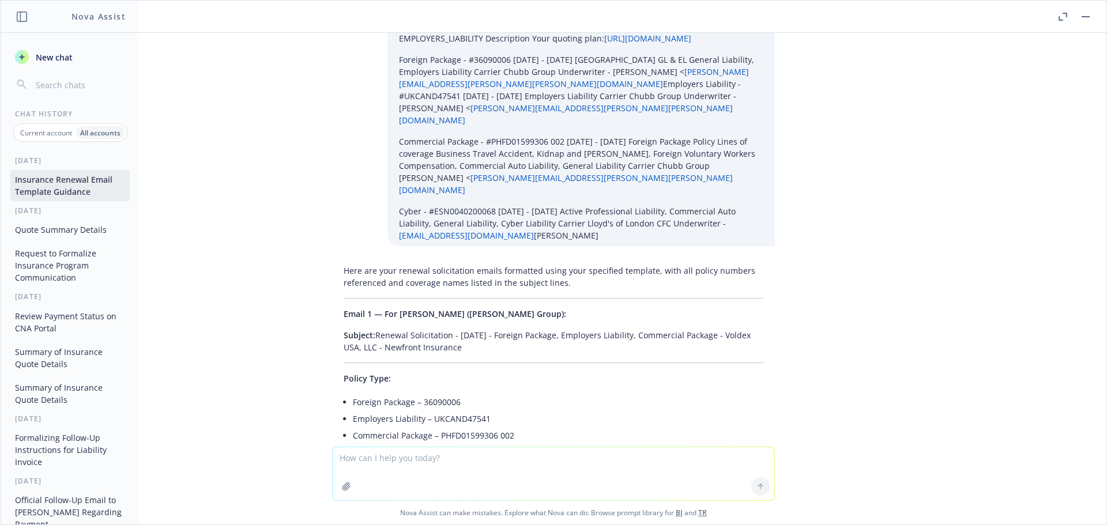
scroll to position [14234, 0]
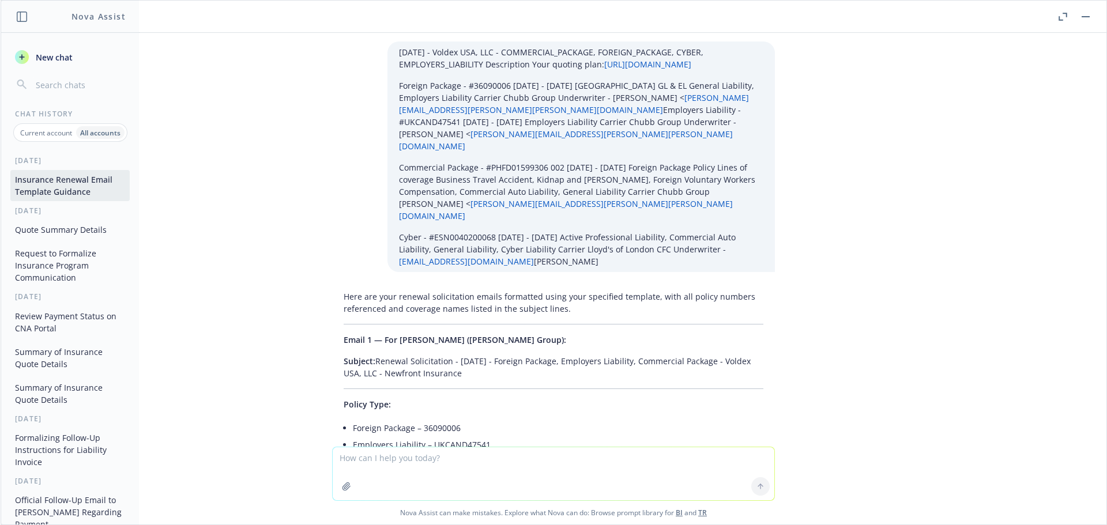
drag, startPoint x: 473, startPoint y: 228, endPoint x: 368, endPoint y: 213, distance: 106.0
click at [368, 355] on p "Subject: Renewal Solicitation - [DATE] - Foreign Package, Employers Liability, …" at bounding box center [554, 367] width 420 height 24
copy p "Renewal Solicitation - [DATE] - Foreign Package, Employers Liability, Commercia…"
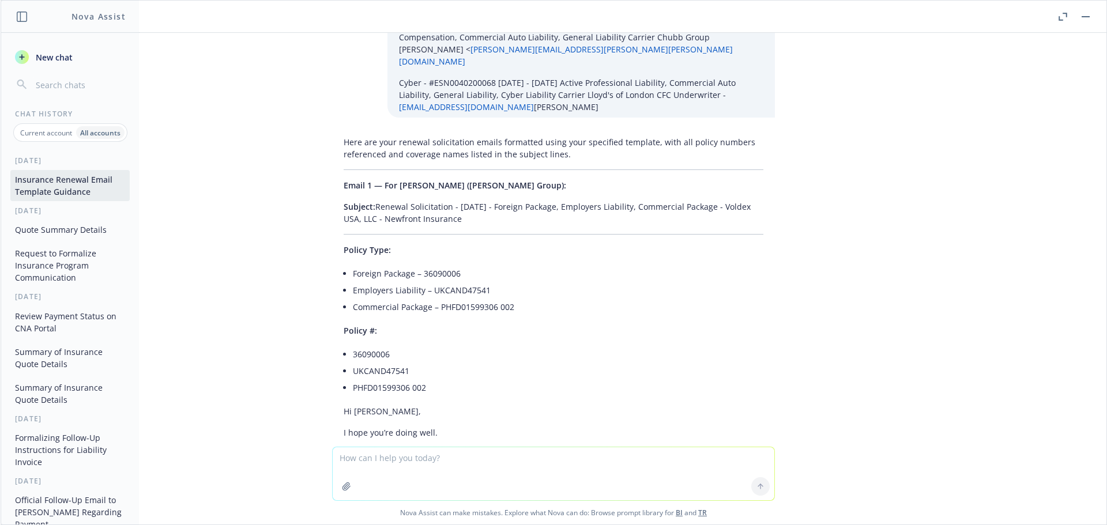
scroll to position [14407, 0]
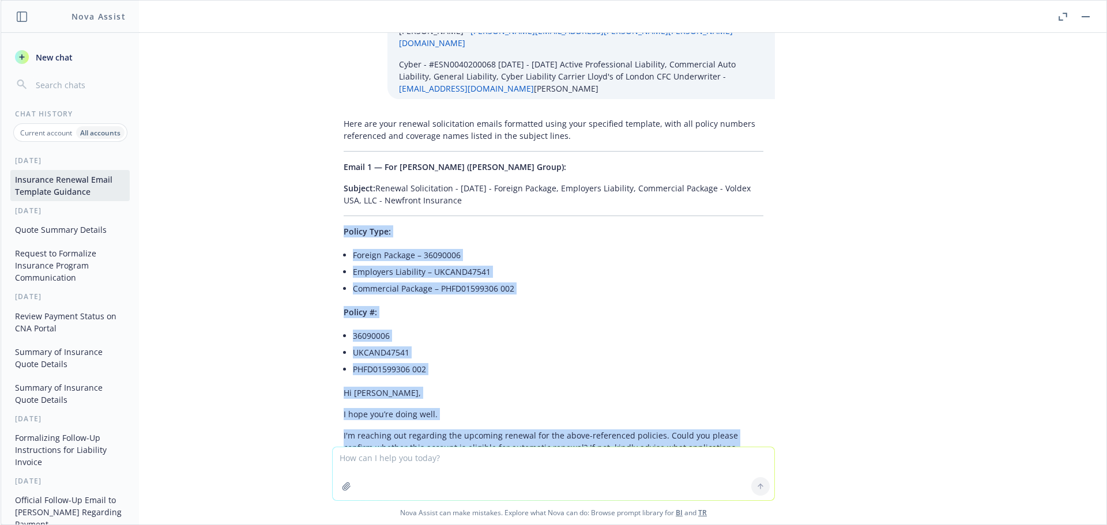
drag, startPoint x: 352, startPoint y: 288, endPoint x: 326, endPoint y: 102, distance: 187.5
click at [332, 113] on div "Here are your renewal solicitation emails formatted using your specified templa…" at bounding box center [553, 530] width 443 height 834
copy div "Policy Type: Foreign Package – 36090006 Employers Liability – UKCAND47541 Comme…"
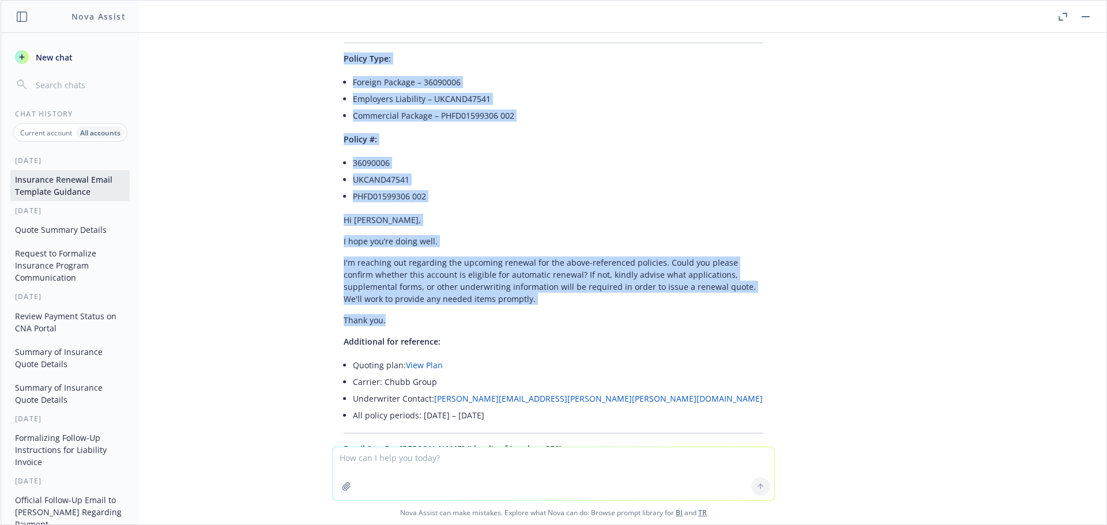
scroll to position [14695, 0]
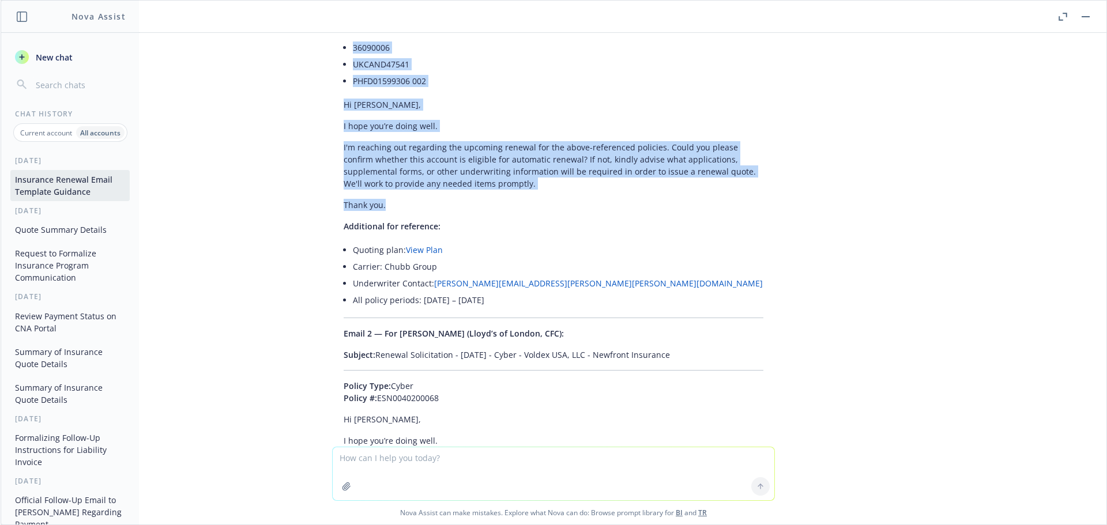
drag, startPoint x: 682, startPoint y: 209, endPoint x: 367, endPoint y: 213, distance: 315.3
click at [367, 349] on p "Subject: Renewal Solicitation - [DATE] - Cyber - Voldex USA, LLC - Newfront Ins…" at bounding box center [554, 355] width 420 height 12
copy p "Renewal Solicitation - [DATE] - Cyber - Voldex USA, LLC - Newfront Insurance"
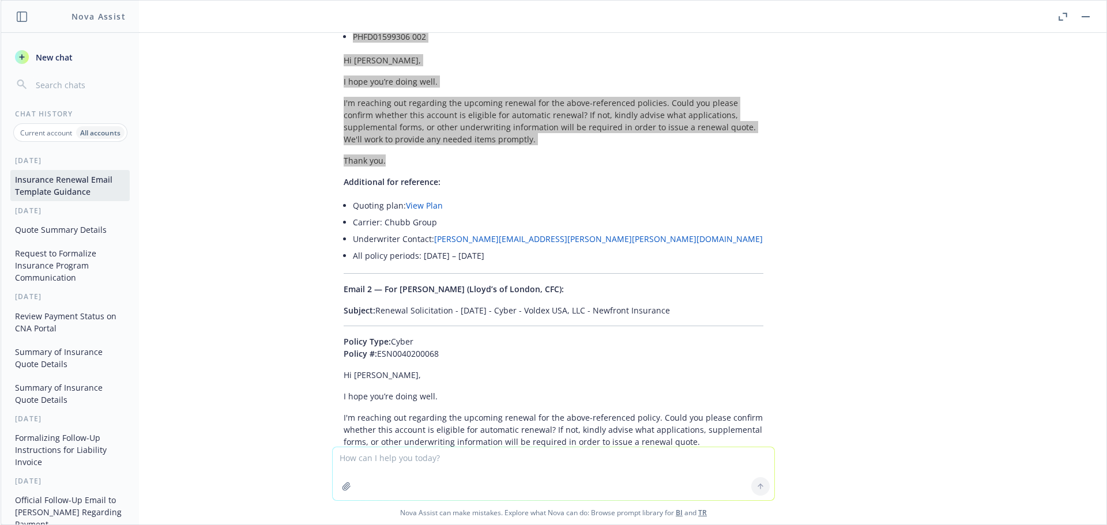
scroll to position [14752, 0]
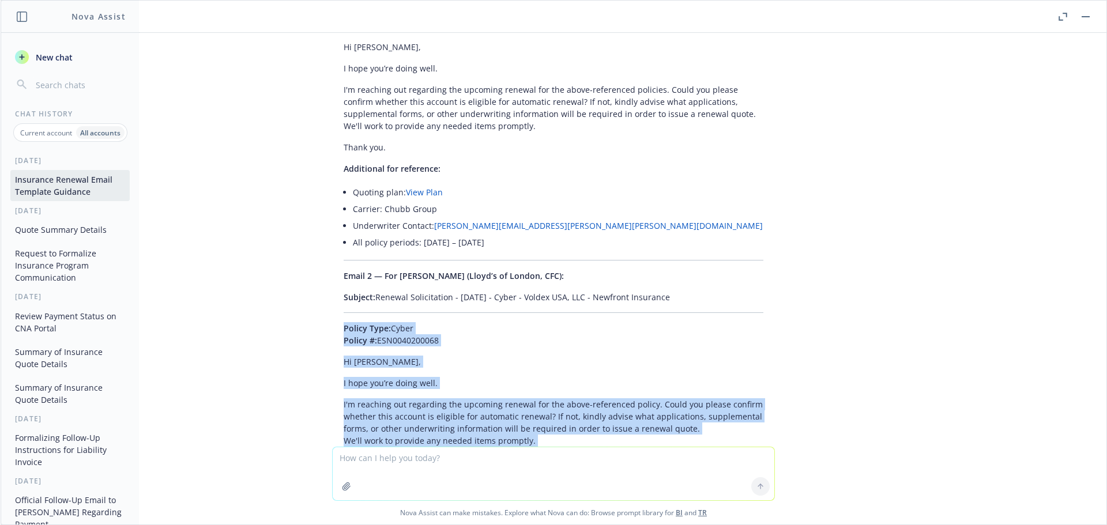
drag, startPoint x: 334, startPoint y: 183, endPoint x: 546, endPoint y: 311, distance: 247.7
click at [546, 311] on div "Here are your renewal solicitation emails formatted using your specified templa…" at bounding box center [553, 184] width 443 height 834
copy div "Policy Type: Cyber Policy #: ESN0040200068 Hi [PERSON_NAME], I hope you’re doin…"
click at [420, 465] on textarea at bounding box center [554, 473] width 442 height 53
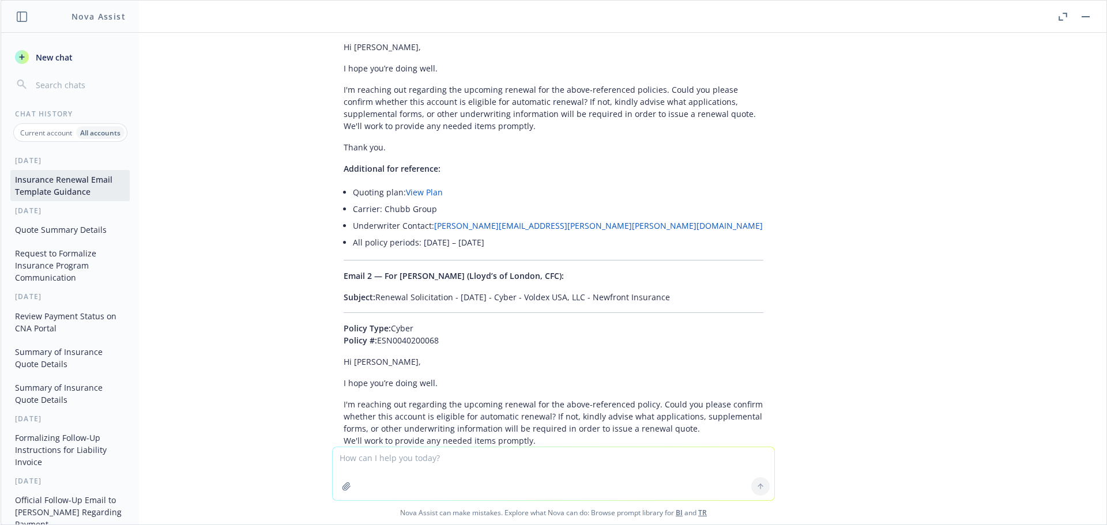
paste textarea "[DATE] - THE WILL [PERSON_NAME] LIVING TRUST - COMMERCIAL_PACKAGE Description Y…"
type textarea "[DATE] - THE WILL [PERSON_NAME] LIVING TRUST - COMMERCIAL_PACKAGE Description Y…"
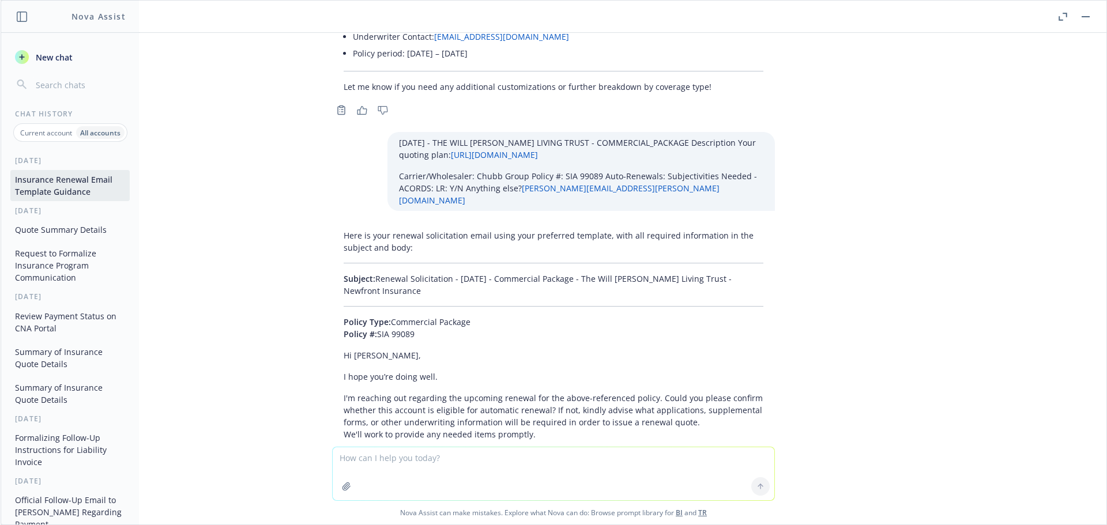
scroll to position [15173, 0]
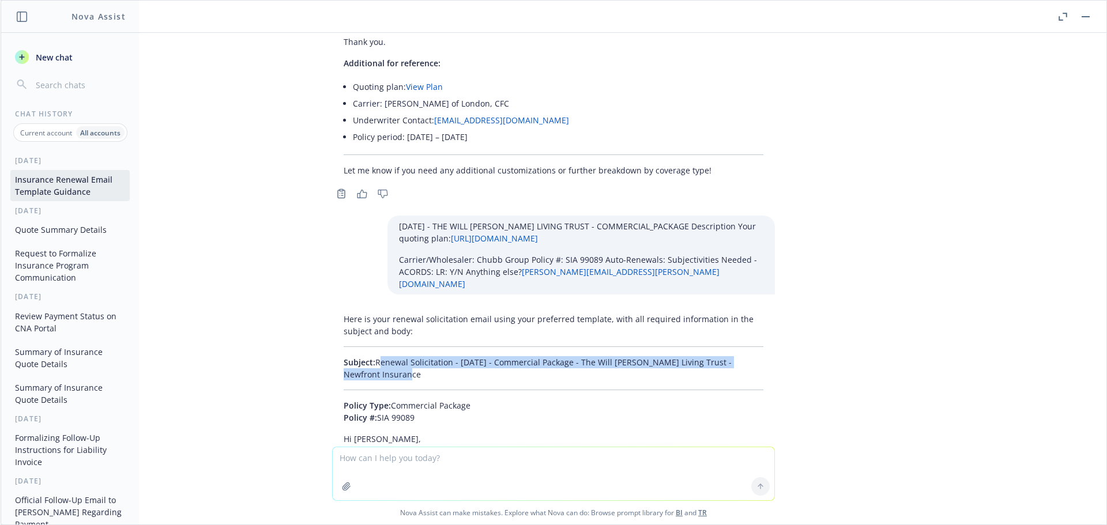
drag, startPoint x: 412, startPoint y: 220, endPoint x: 369, endPoint y: 201, distance: 47.2
click at [369, 356] on p "Subject: Renewal Solicitation - [DATE] - Commercial Package - The Will [PERSON_…" at bounding box center [554, 368] width 420 height 24
copy p "Renewal Solicitation - [DATE] - Commercial Package - The Will [PERSON_NAME] Liv…"
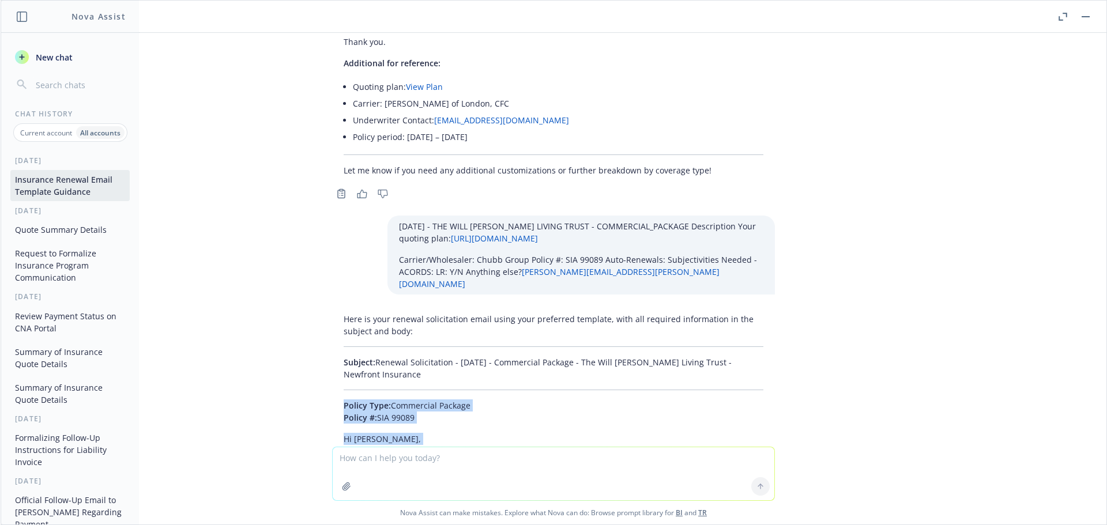
drag, startPoint x: 386, startPoint y: 381, endPoint x: 320, endPoint y: 253, distance: 143.6
click at [323, 308] on div "Here is your renewal solicitation email using your preferred template, with all…" at bounding box center [553, 528] width 461 height 441
copy div "Policy Type: Commercial Package Policy #: SIA 99089 Hi [PERSON_NAME], I hope yo…"
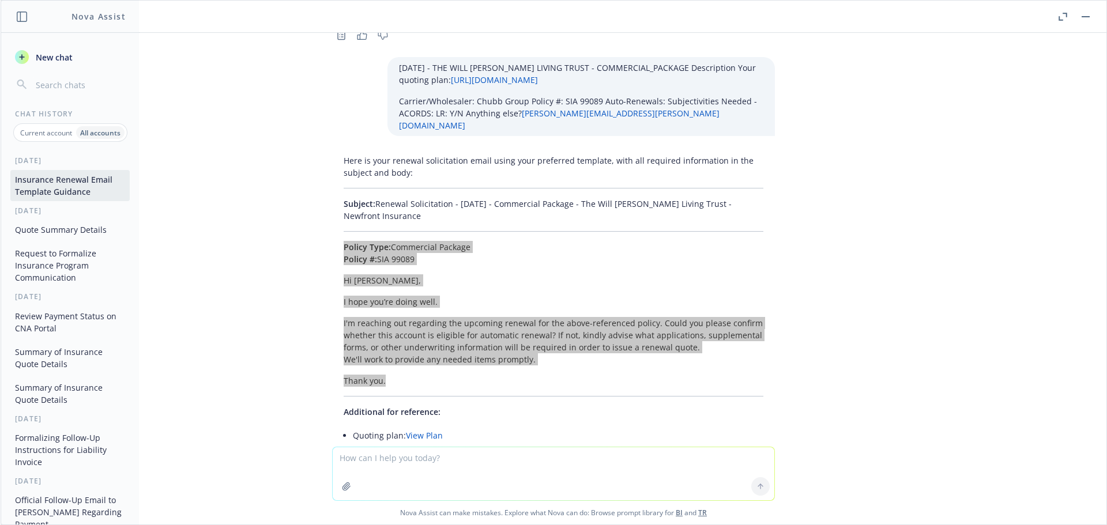
scroll to position [15345, 0]
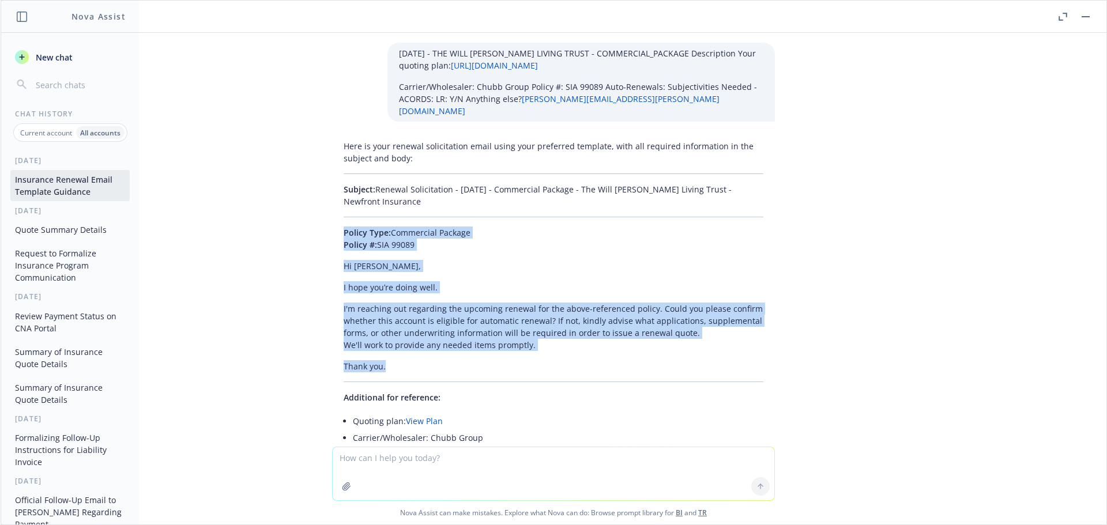
click at [369, 465] on textarea at bounding box center [554, 473] width 442 height 53
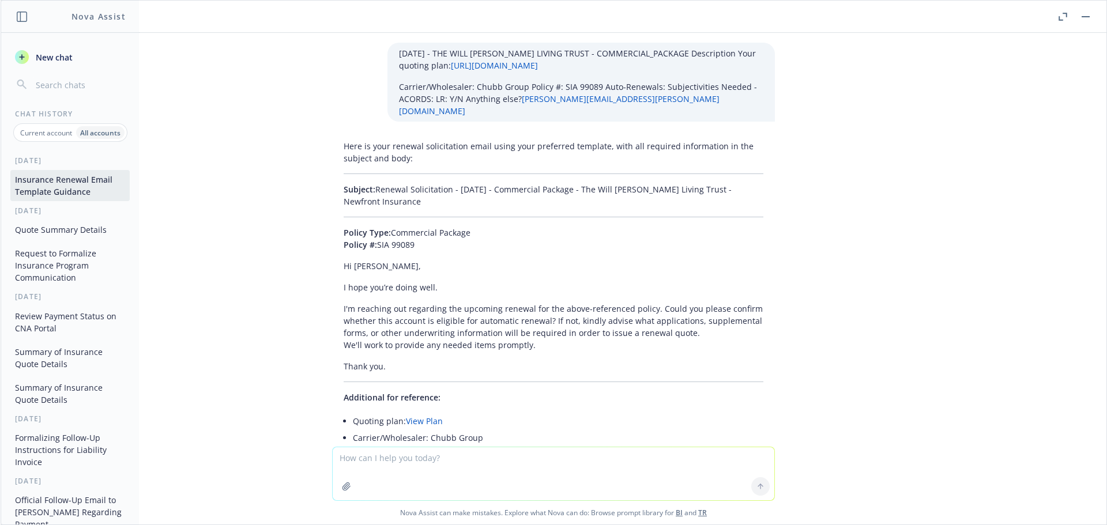
paste textarea "[DATE] - Shakespeare Center of Los Angeles - WORKERS_COMPENSATION Description Y…"
type textarea "[DATE] - Shakespeare Center of Los Angeles - WORKERS_COMPENSATION Description Y…"
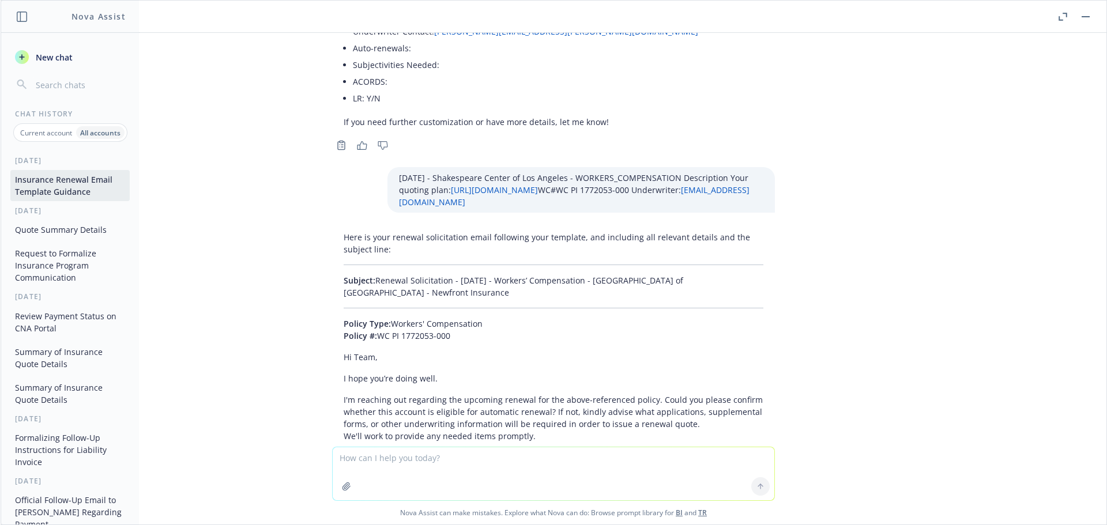
scroll to position [15776, 0]
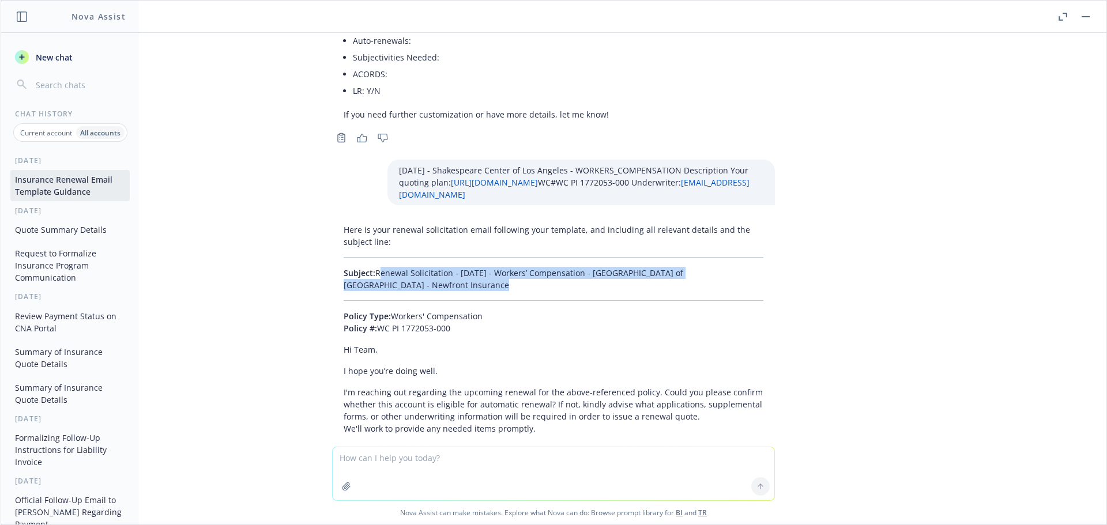
drag, startPoint x: 414, startPoint y: 130, endPoint x: 369, endPoint y: 113, distance: 48.5
click at [369, 267] on p "Subject: Renewal Solicitation - [DATE] - Workers’ Compensation - Shakespeare Ce…" at bounding box center [554, 279] width 420 height 24
copy p "Renewal Solicitation - [DATE] - Workers’ Compensation - [GEOGRAPHIC_DATA] of [G…"
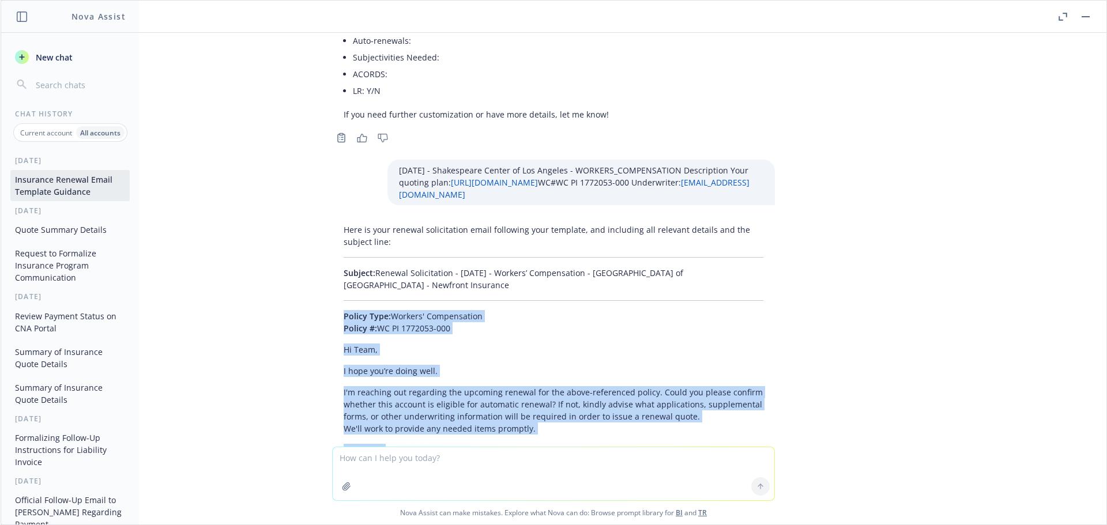
drag, startPoint x: 388, startPoint y: 293, endPoint x: 336, endPoint y: 164, distance: 139.1
click at [336, 219] on div "Here is your renewal solicitation email following your template, and including …" at bounding box center [553, 387] width 443 height 337
copy div "Policy Type: Workers' Compensation Policy #: WC PI 1772053-000 Hi Team, I hope …"
click at [1058, 16] on icon "button" at bounding box center [1062, 17] width 9 height 8
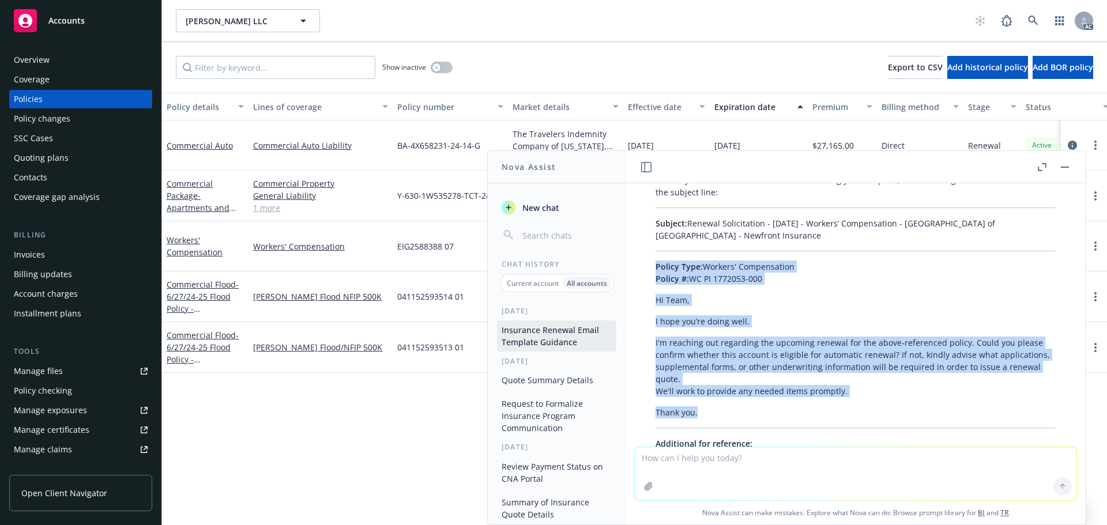
scroll to position [16447, 0]
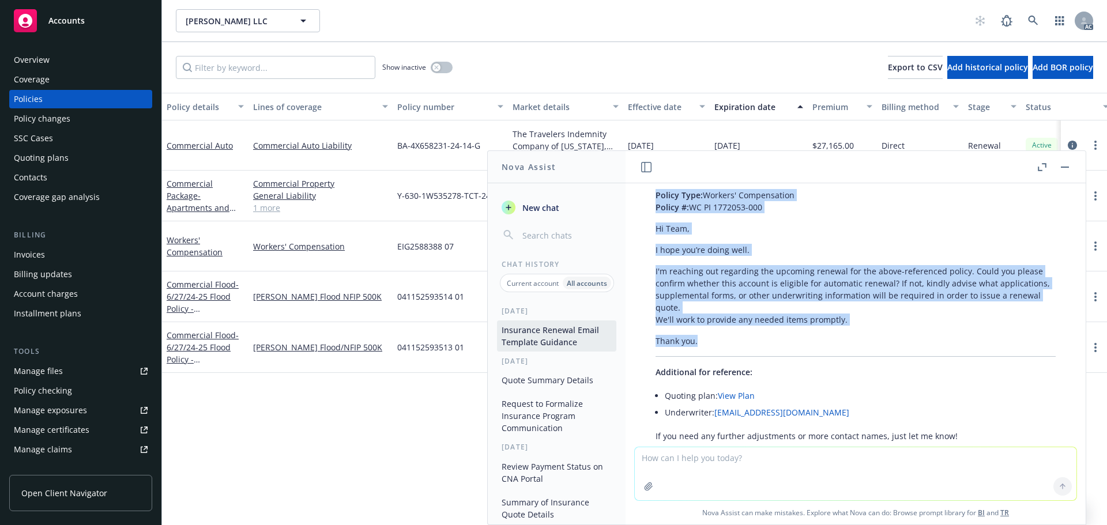
click at [1039, 164] on icon "button" at bounding box center [1041, 167] width 9 height 8
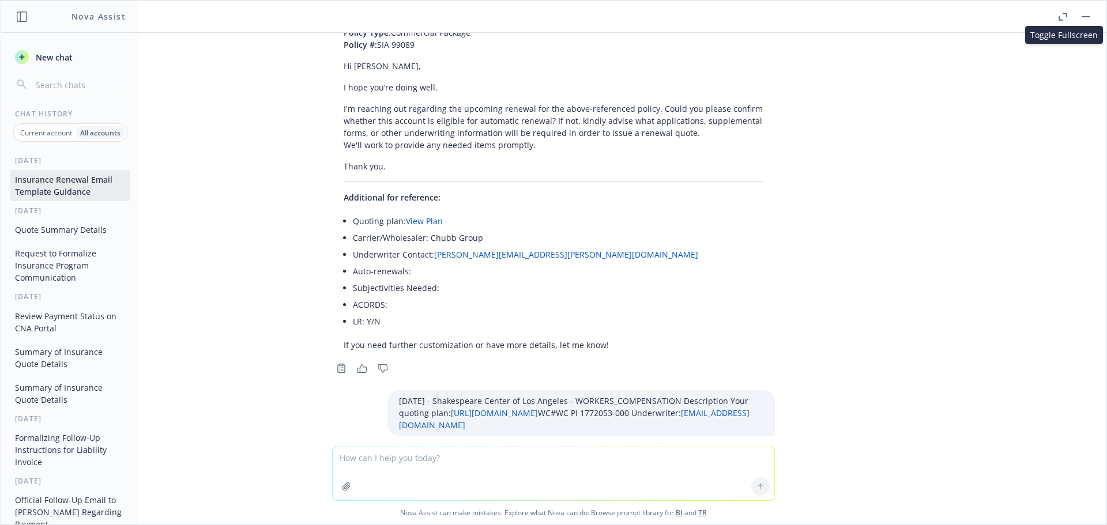
scroll to position [15776, 0]
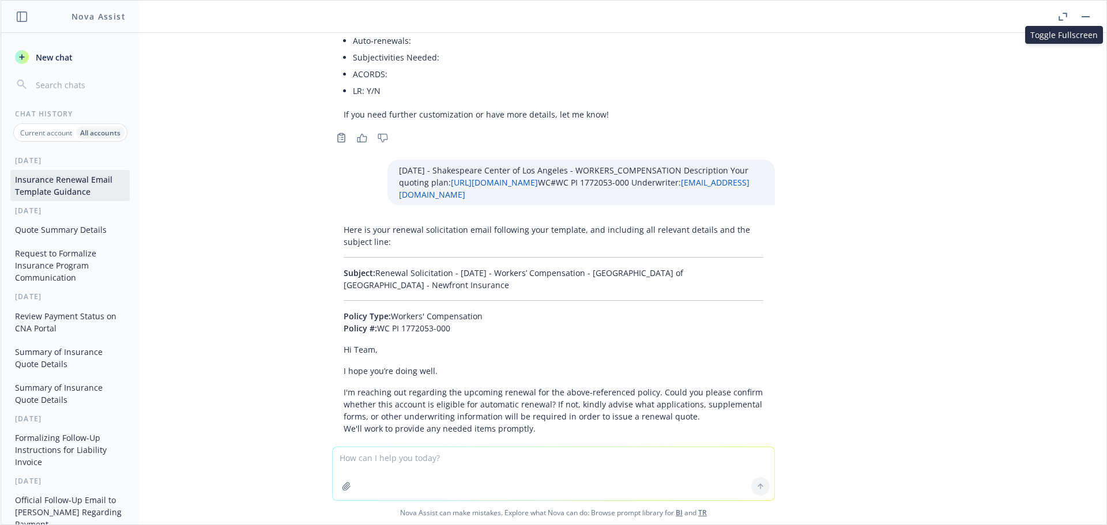
click at [421, 466] on textarea at bounding box center [554, 473] width 442 height 53
paste textarea "[DATE] - [PERSON_NAME] & [PERSON_NAME], Trustees - COMMERCIAL_UMBRELLA Descript…"
type textarea "[DATE] - [PERSON_NAME] & [PERSON_NAME], Trustees - COMMERCIAL_UMBRELLA Descript…"
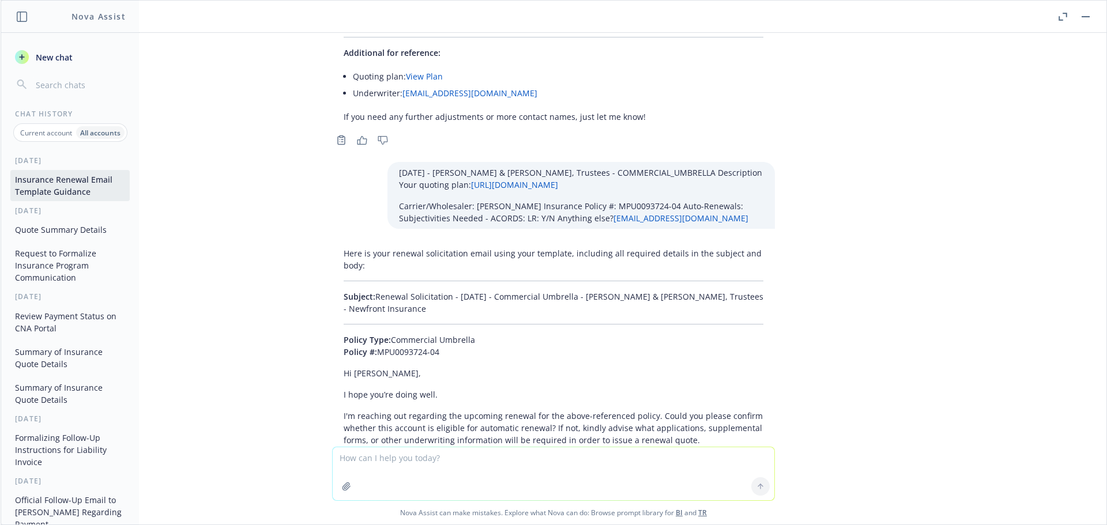
scroll to position [16196, 0]
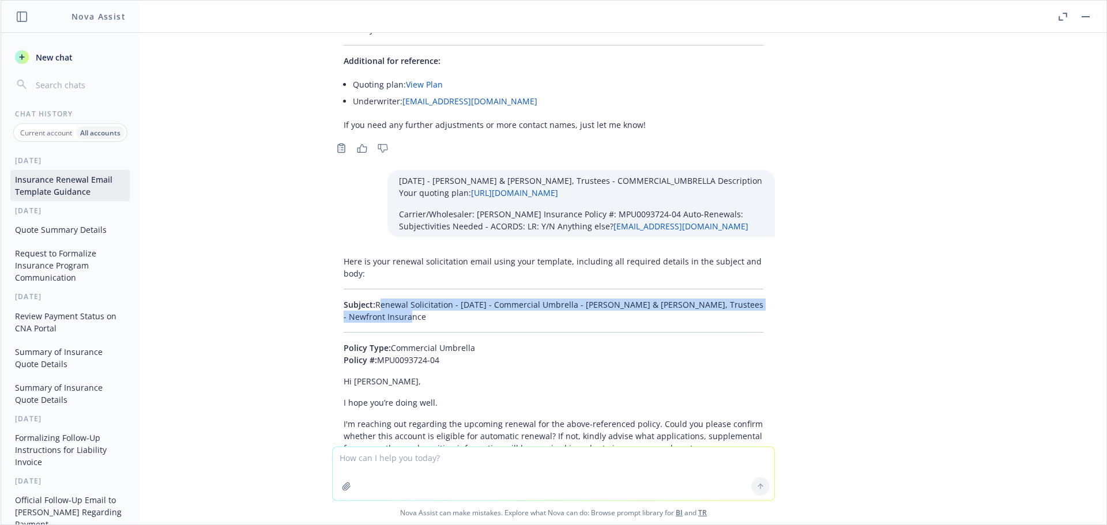
drag, startPoint x: 395, startPoint y: 160, endPoint x: 367, endPoint y: 146, distance: 31.2
click at [367, 299] on p "Subject: Renewal Solicitation - [DATE] - Commercial Umbrella - [PERSON_NAME] & …" at bounding box center [554, 311] width 420 height 24
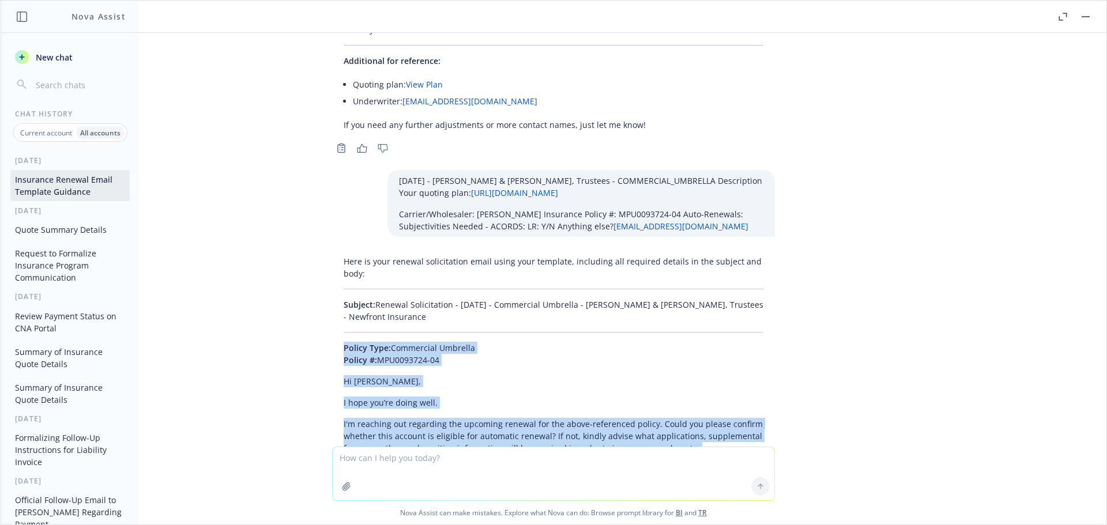
drag, startPoint x: 326, startPoint y: 190, endPoint x: 444, endPoint y: 318, distance: 174.1
click at [444, 318] on div "Here is your renewal solicitation email using your template, including all requ…" at bounding box center [553, 461] width 443 height 420
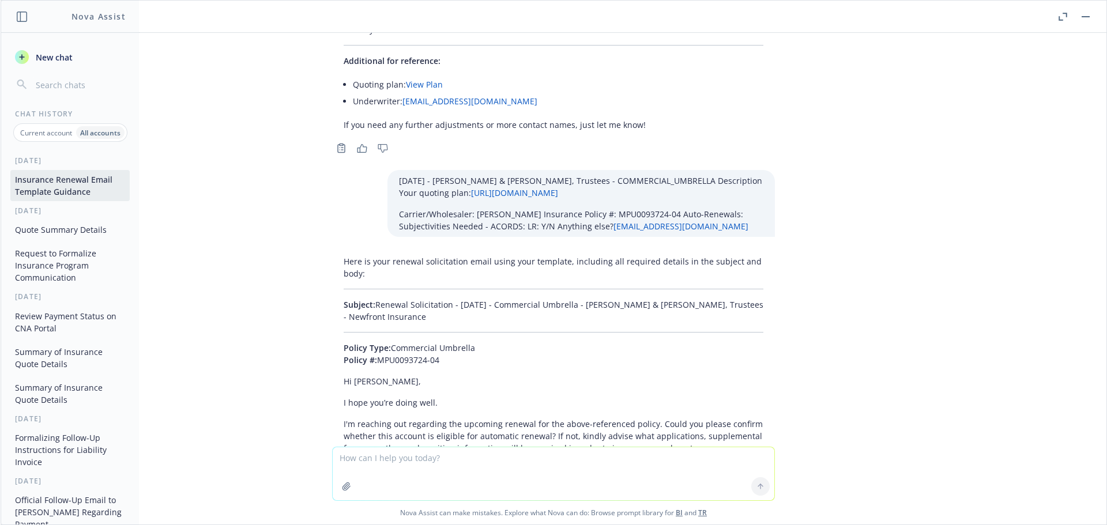
click at [390, 460] on textarea at bounding box center [554, 473] width 442 height 53
paste textarea "[DATE] - [GEOGRAPHIC_DATA] Floribunda, LLC - COMMERCIAL_PACKAGE Description You…"
type textarea "[DATE] - [GEOGRAPHIC_DATA] Floribunda, LLC - COMMERCIAL_PACKAGE Description You…"
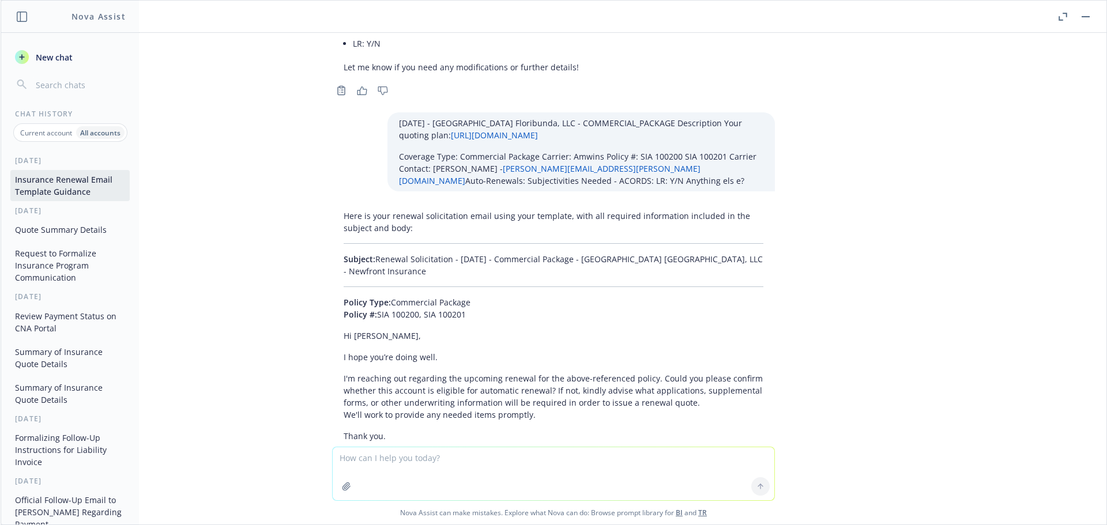
scroll to position [16744, 0]
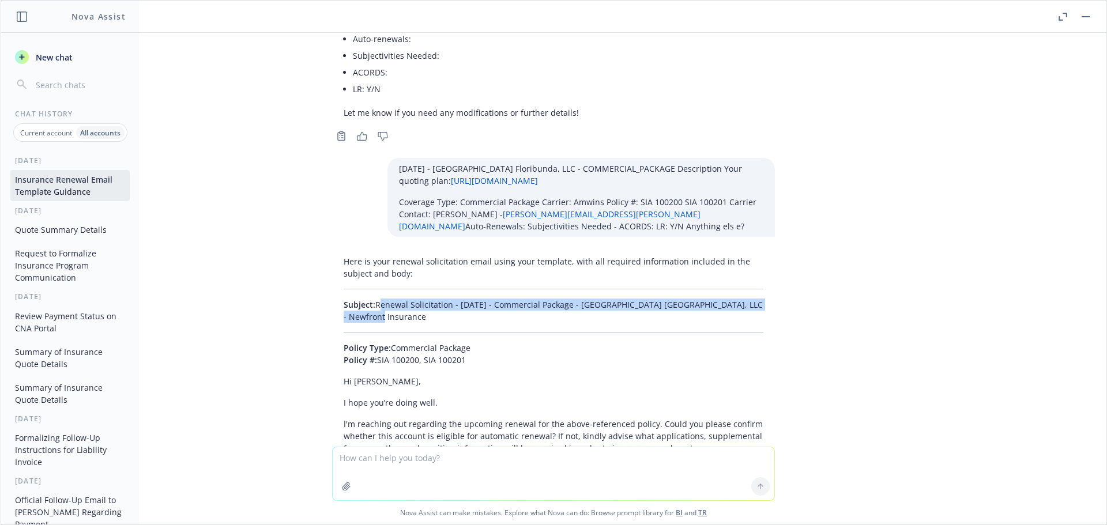
drag, startPoint x: 379, startPoint y: 157, endPoint x: 369, endPoint y: 143, distance: 17.4
click at [369, 299] on p "Subject: Renewal Solicitation - [DATE] - Commercial Package - [GEOGRAPHIC_DATA]…" at bounding box center [554, 311] width 420 height 24
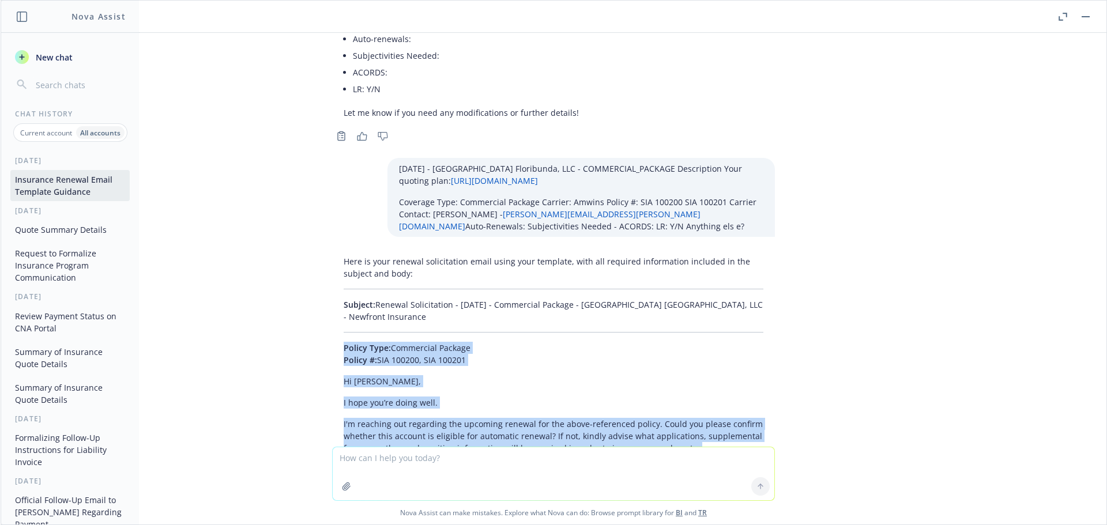
drag, startPoint x: 394, startPoint y: 323, endPoint x: 316, endPoint y: 191, distance: 152.7
click at [323, 251] on div "Here is your renewal solicitation email using your template, with all required …" at bounding box center [553, 471] width 461 height 441
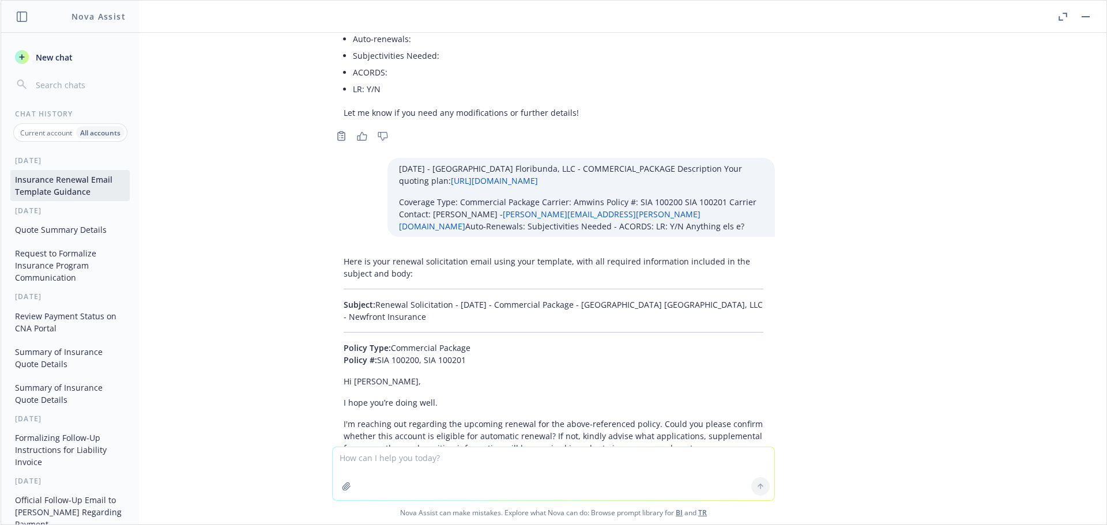
click at [443, 457] on textarea at bounding box center [554, 473] width 442 height 53
paste textarea "[DATE] - [PERSON_NAME] Trustee of the [PERSON_NAME] 1990 Survivors Trust and Th…"
type textarea "[DATE] - [PERSON_NAME] Trustee of the [PERSON_NAME] 1990 Survivors Trust and Th…"
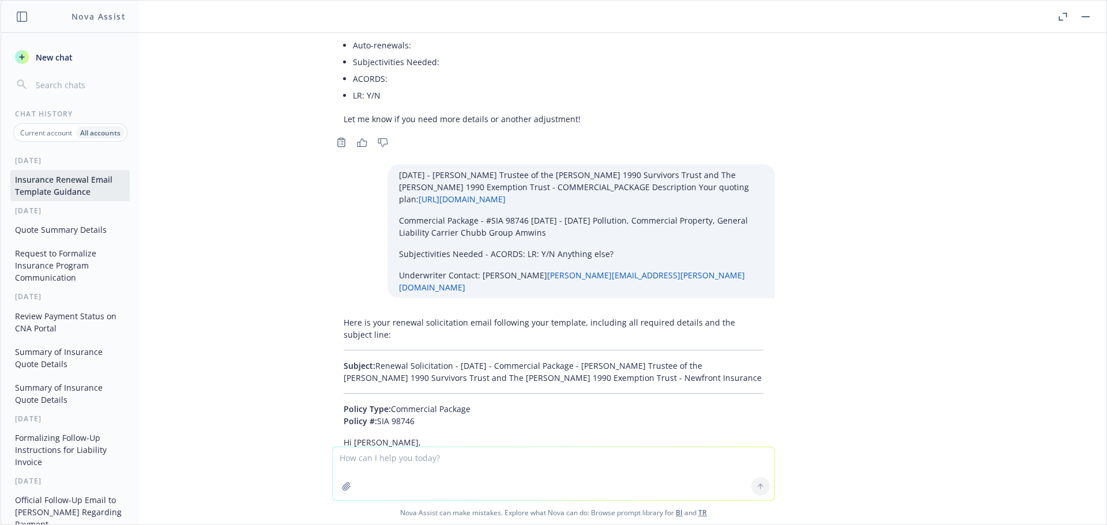
scroll to position [17276, 0]
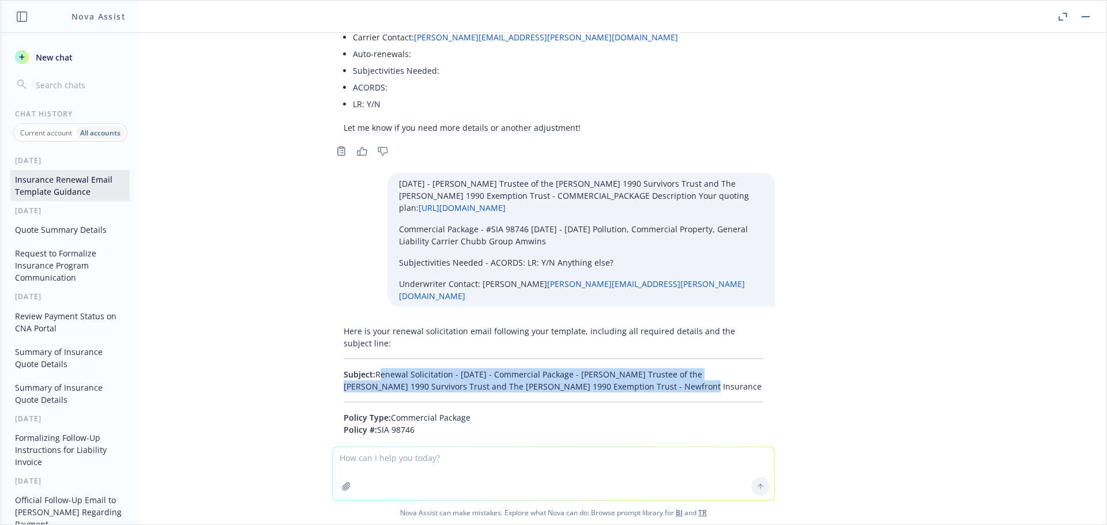
drag, startPoint x: 640, startPoint y: 218, endPoint x: 369, endPoint y: 200, distance: 270.9
click at [369, 368] on p "Subject: Renewal Solicitation - [DATE] - Commercial Package - [PERSON_NAME] Tru…" at bounding box center [554, 380] width 420 height 24
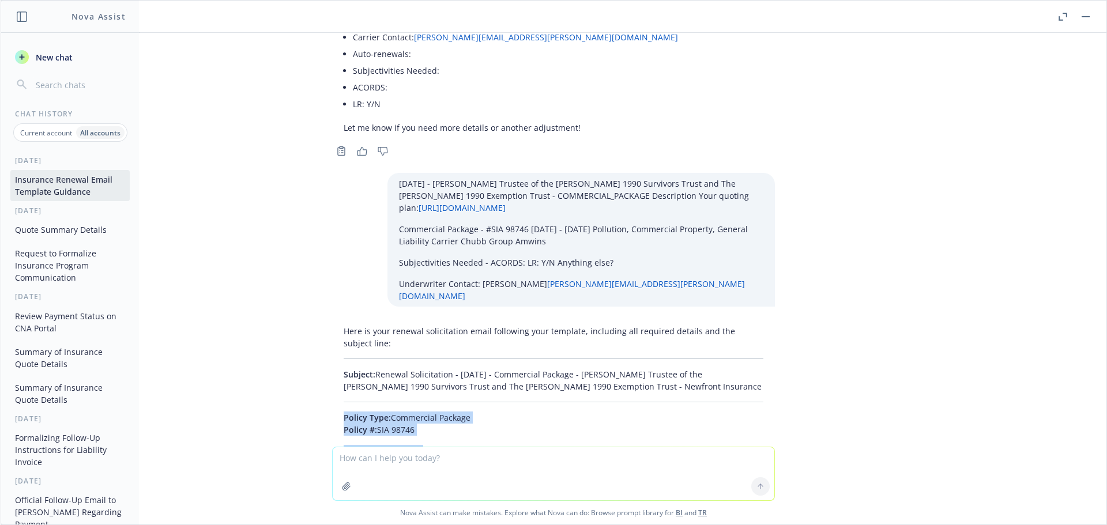
drag, startPoint x: 394, startPoint y: 375, endPoint x: 323, endPoint y: 248, distance: 145.6
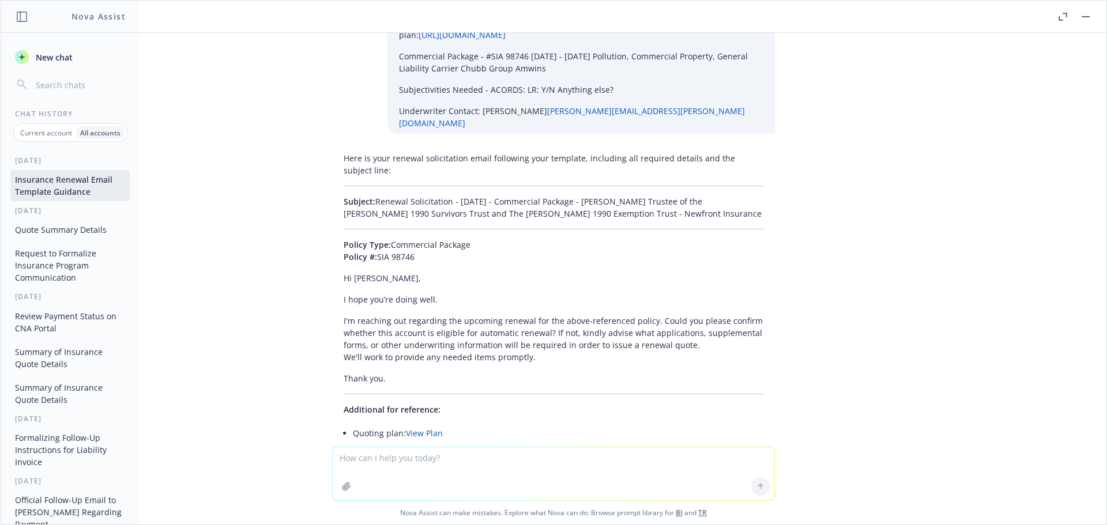
click at [373, 461] on textarea at bounding box center [554, 473] width 442 height 53
paste textarea "[DATE] - [PERSON_NAME] - ERRORS_AND_OMISSIONS_PROFESSIONAL_LIABILITY Descriptio…"
type textarea "[DATE] - [PERSON_NAME] - ERRORS_AND_OMISSIONS_PROFESSIONAL_LIABILITY Descriptio…"
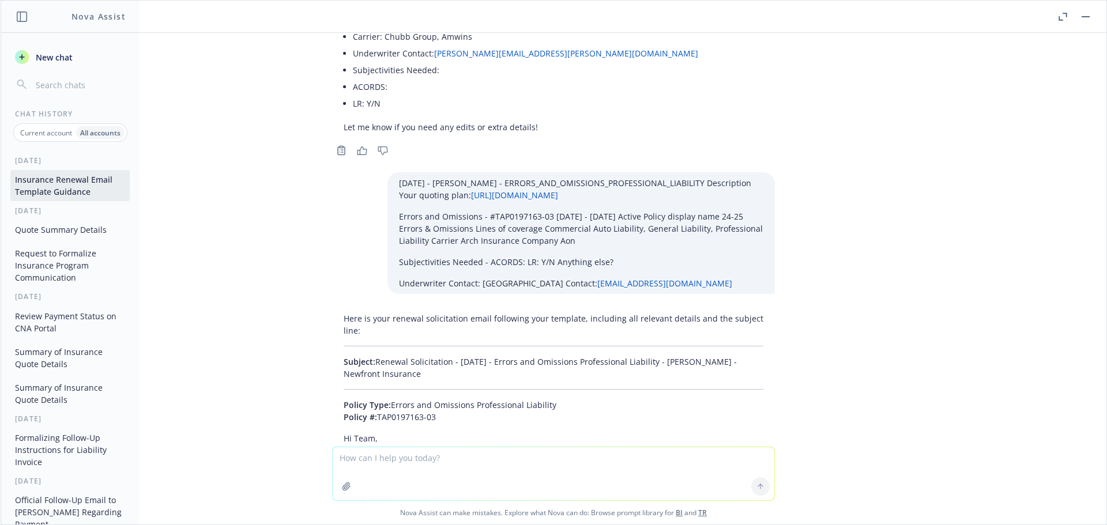
scroll to position [17867, 0]
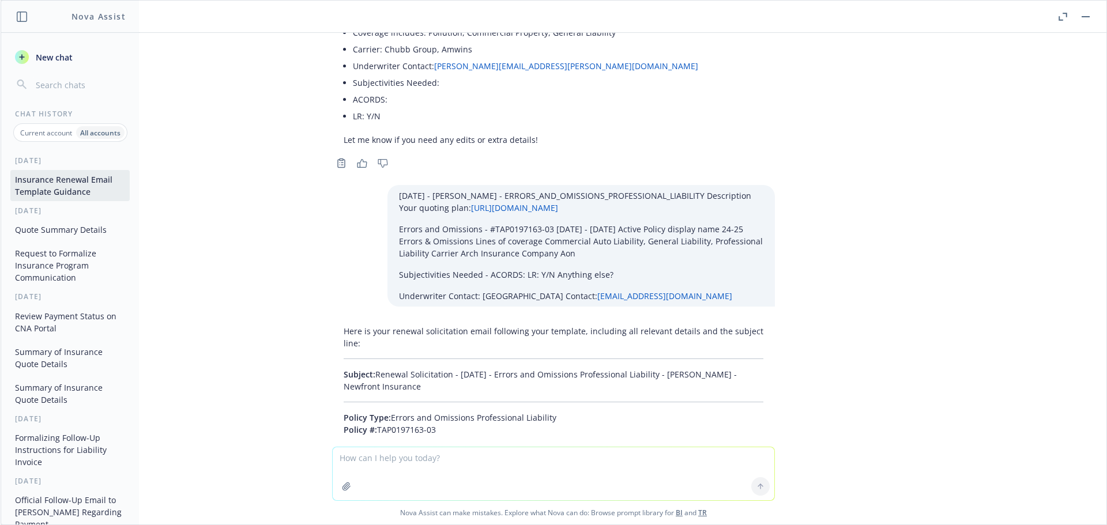
drag, startPoint x: 438, startPoint y: 215, endPoint x: 370, endPoint y: 203, distance: 69.0
click at [370, 368] on p "Subject: Renewal Solicitation - [DATE] - Errors and Omissions Professional Liab…" at bounding box center [554, 380] width 420 height 24
drag, startPoint x: 326, startPoint y: 247, endPoint x: 414, endPoint y: 378, distance: 158.6
click at [414, 378] on div "Here is your renewal solicitation email following your template, including all …" at bounding box center [553, 530] width 443 height 420
click at [444, 458] on textarea at bounding box center [554, 473] width 442 height 53
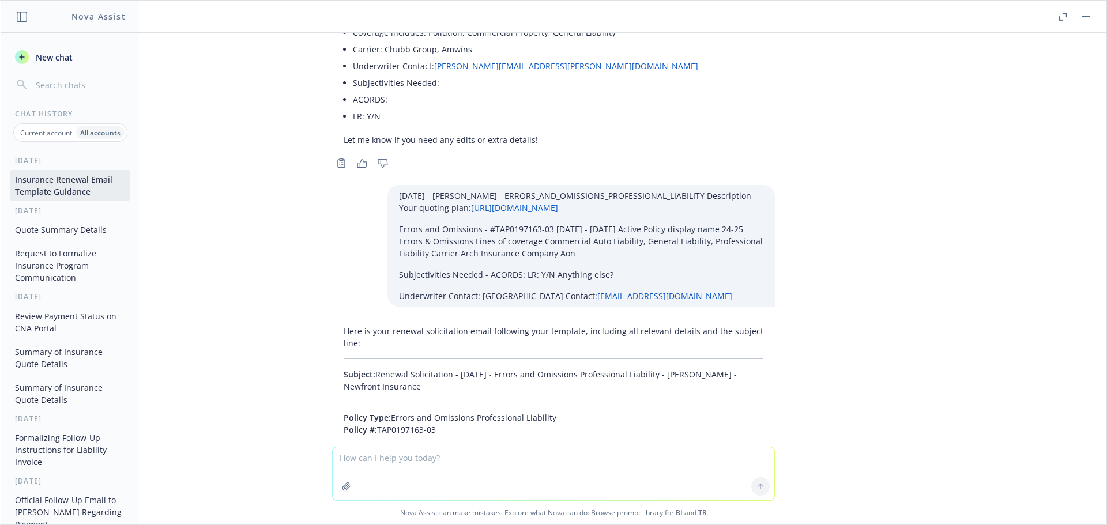
scroll to position [18039, 0]
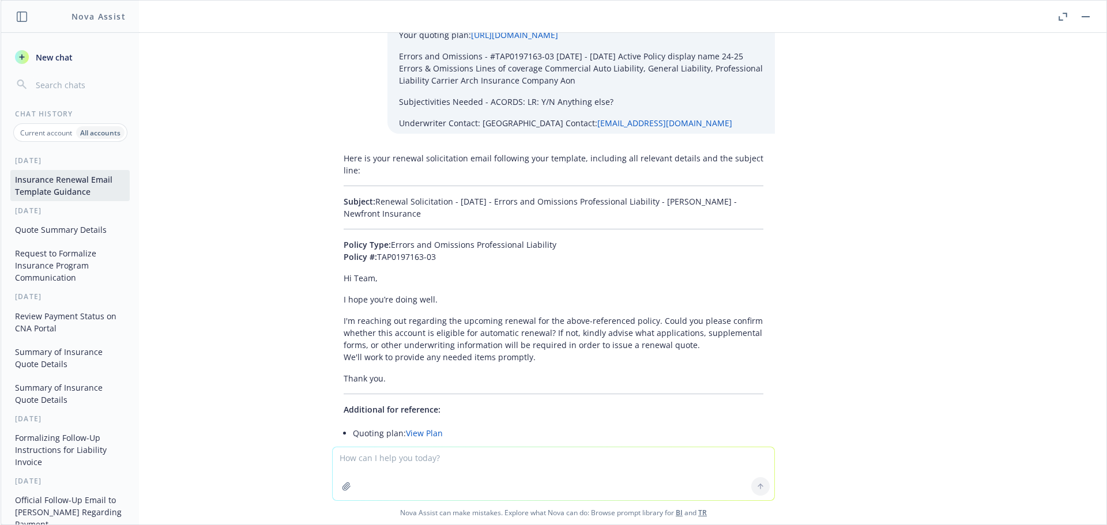
paste textarea "[DATE] - Enter-Arc, Inc - ERRORS_AND_OMISSIONS_PROFESSIONAL_LIABILITY Descripti…"
type textarea "[DATE] - Enter-Arc, Inc - ERRORS_AND_OMISSIONS_PROFESSIONAL_LIABILITY Descripti…"
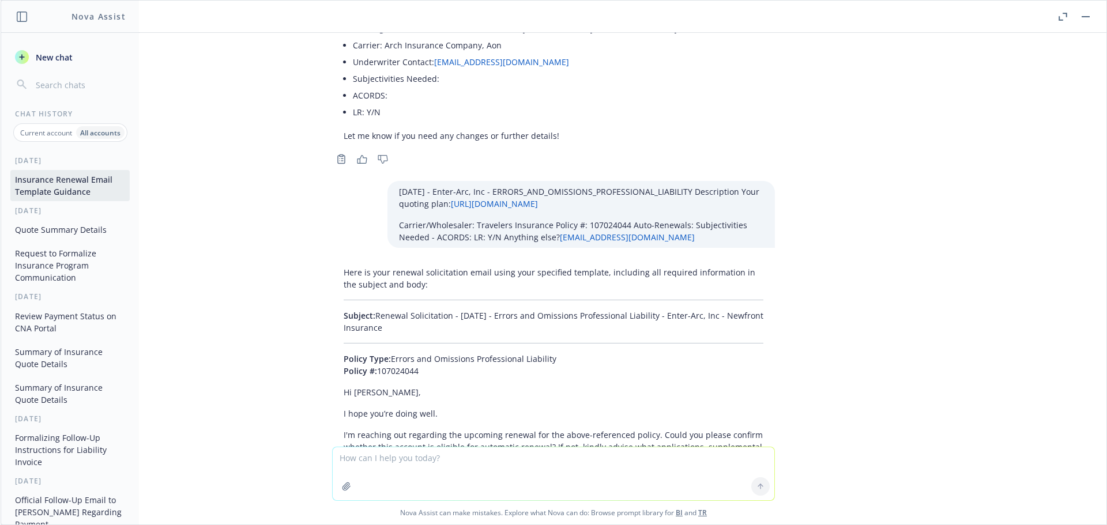
scroll to position [18460, 0]
drag, startPoint x: 429, startPoint y: 159, endPoint x: 370, endPoint y: 144, distance: 60.7
click at [370, 311] on p "Subject: Renewal Solicitation - [DATE] - Errors and Omissions Professional Liab…" at bounding box center [554, 323] width 420 height 24
click at [434, 311] on p "Subject: Renewal Solicitation - [DATE] - Errors and Omissions Professional Liab…" at bounding box center [554, 323] width 420 height 24
drag, startPoint x: 438, startPoint y: 157, endPoint x: 368, endPoint y: 148, distance: 70.3
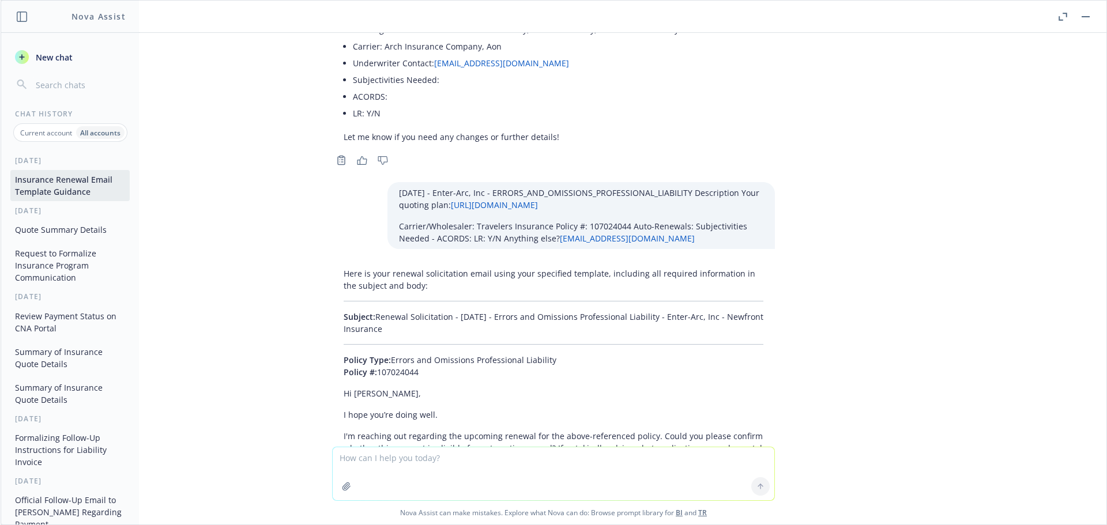
click at [368, 311] on p "Subject: Renewal Solicitation - [DATE] - Errors and Omissions Professional Liab…" at bounding box center [554, 323] width 420 height 24
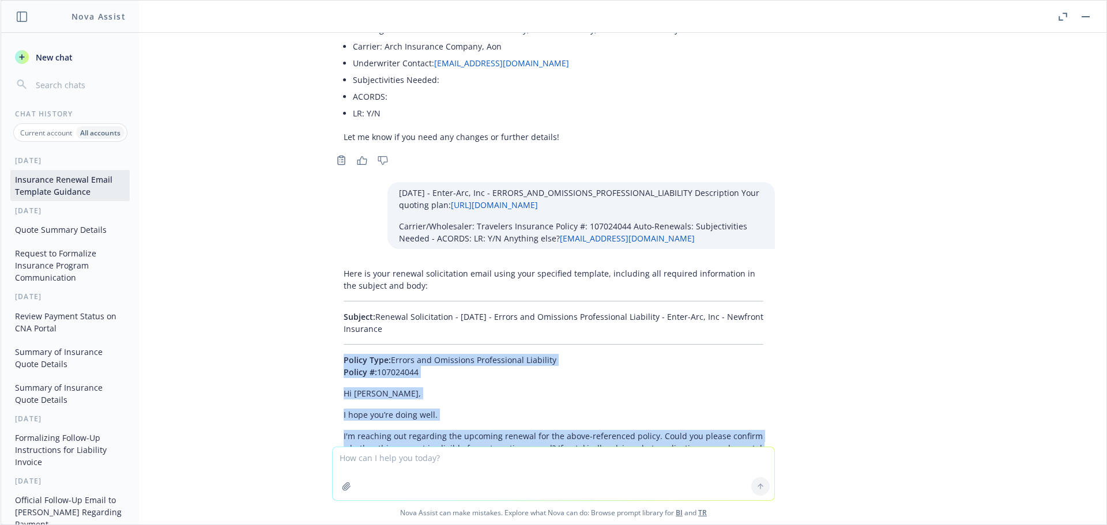
drag, startPoint x: 400, startPoint y: 319, endPoint x: 335, endPoint y: 192, distance: 142.3
click at [335, 263] on div "Here is your renewal solicitation email using your specified template, includin…" at bounding box center [553, 473] width 443 height 420
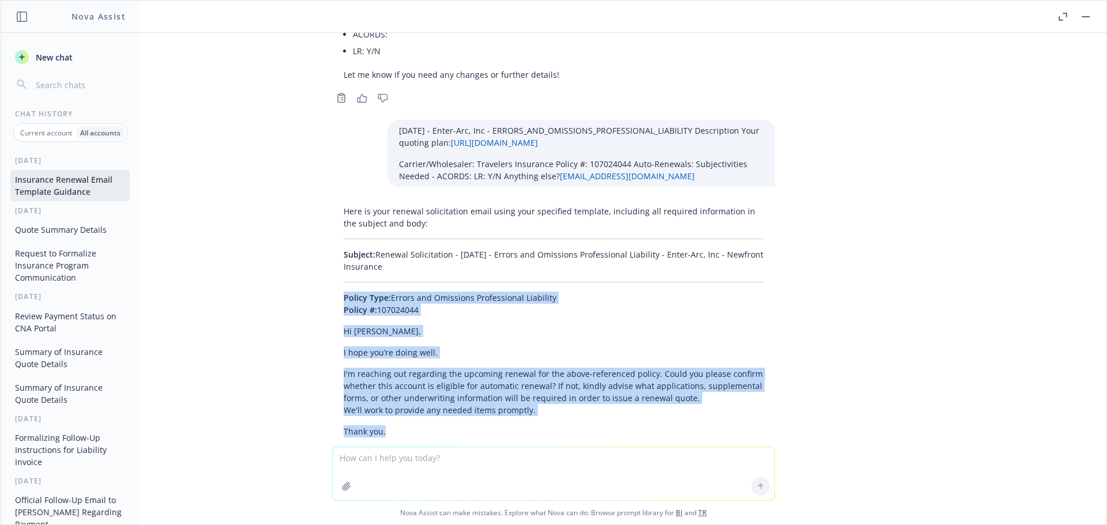
scroll to position [18575, 0]
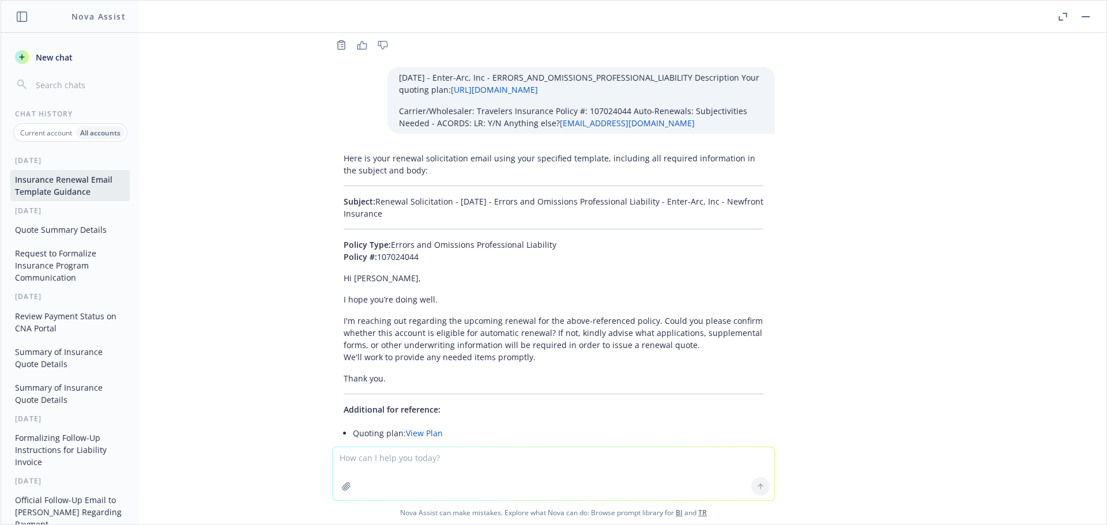
click at [387, 463] on textarea at bounding box center [554, 473] width 442 height 53
paste textarea "[DATE] - [PERSON_NAME] and [PERSON_NAME] Living Trust & [PERSON_NAME] - COMMERC…"
type textarea "[DATE] - [PERSON_NAME] and [PERSON_NAME] Living Trust & [PERSON_NAME] - COMMERC…"
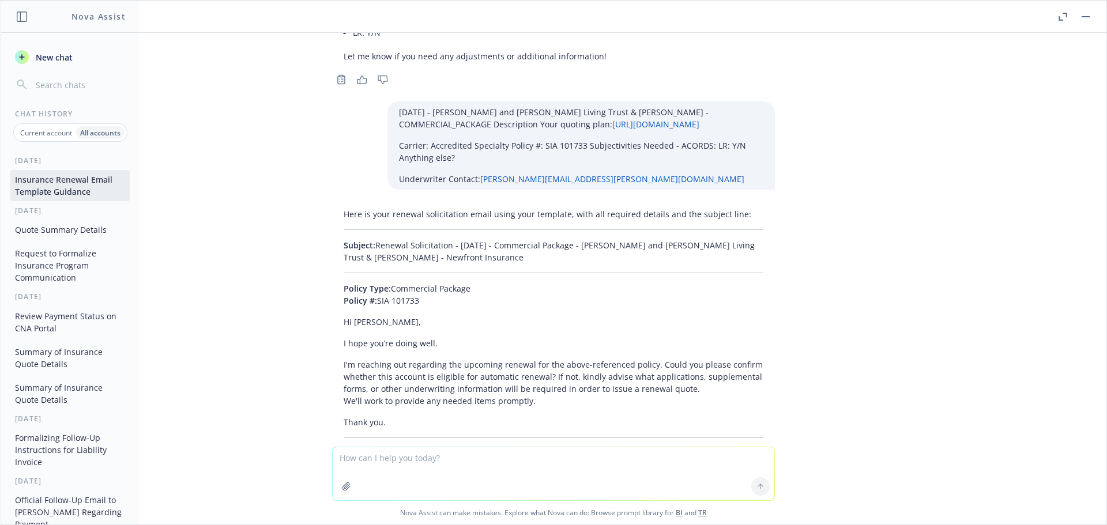
scroll to position [19057, 0]
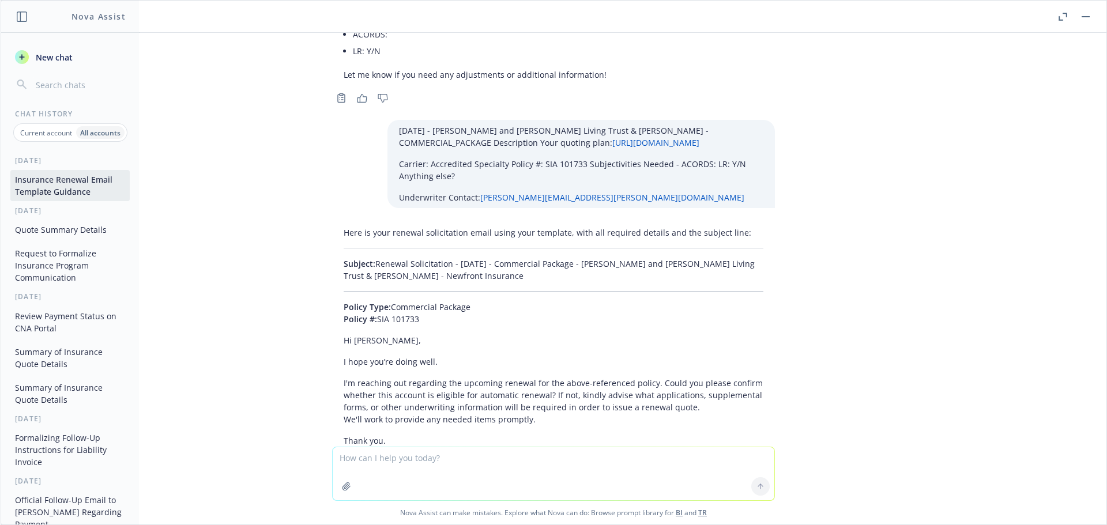
drag, startPoint x: 568, startPoint y: 118, endPoint x: 369, endPoint y: 104, distance: 198.8
click at [369, 258] on p "Subject: Renewal Solicitation - [DATE] - Commercial Package - [PERSON_NAME] and…" at bounding box center [554, 270] width 420 height 24
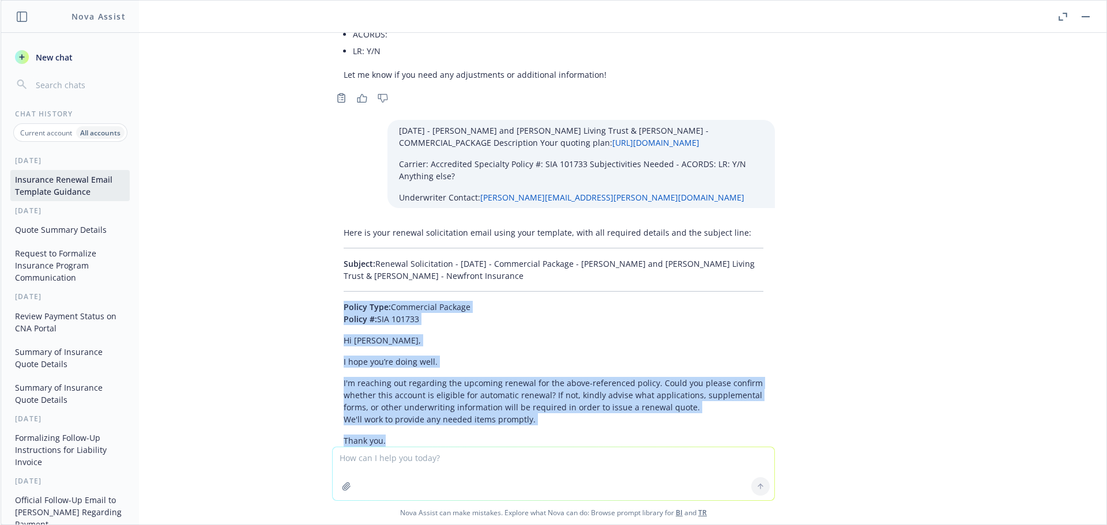
drag, startPoint x: 330, startPoint y: 153, endPoint x: 394, endPoint y: 278, distance: 140.2
click at [394, 278] on div "Here is your renewal solicitation email using your template, with all required …" at bounding box center [553, 428] width 461 height 412
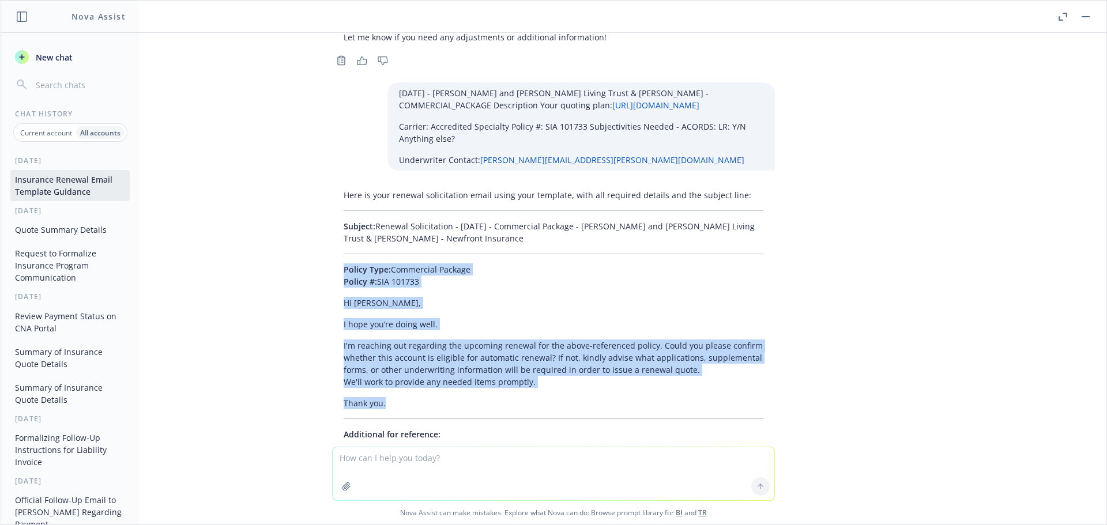
scroll to position [19115, 0]
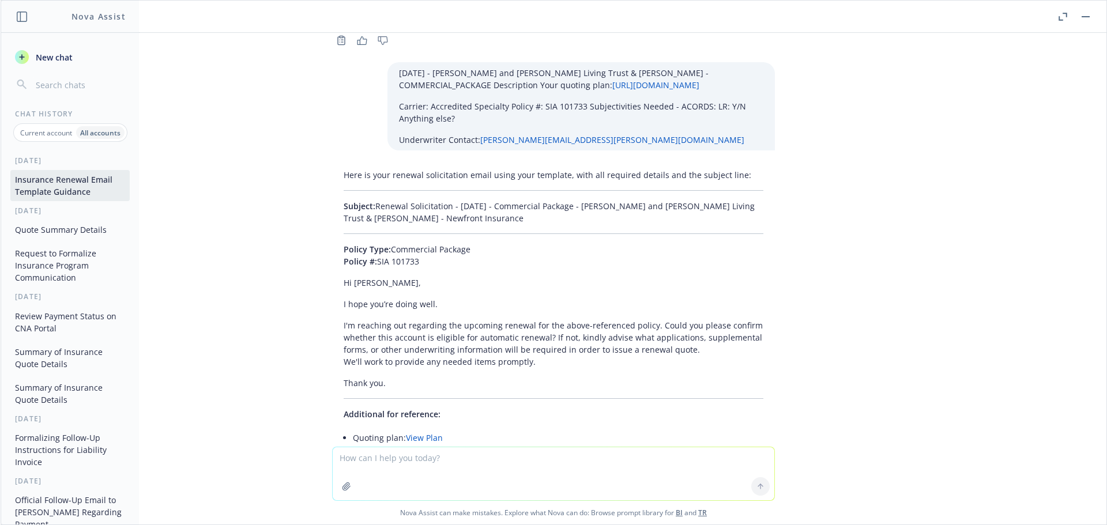
click at [402, 454] on textarea at bounding box center [554, 473] width 442 height 53
paste textarea "[DATE] - Achronix Semiconductor Corporation - LOCAL_PLACEMENT, LOCAL_PLACEMENT,…"
type textarea "[DATE] - Achronix Semiconductor Corporation - LOCAL_PLACEMENT, LOCAL_PLACEMENT,…"
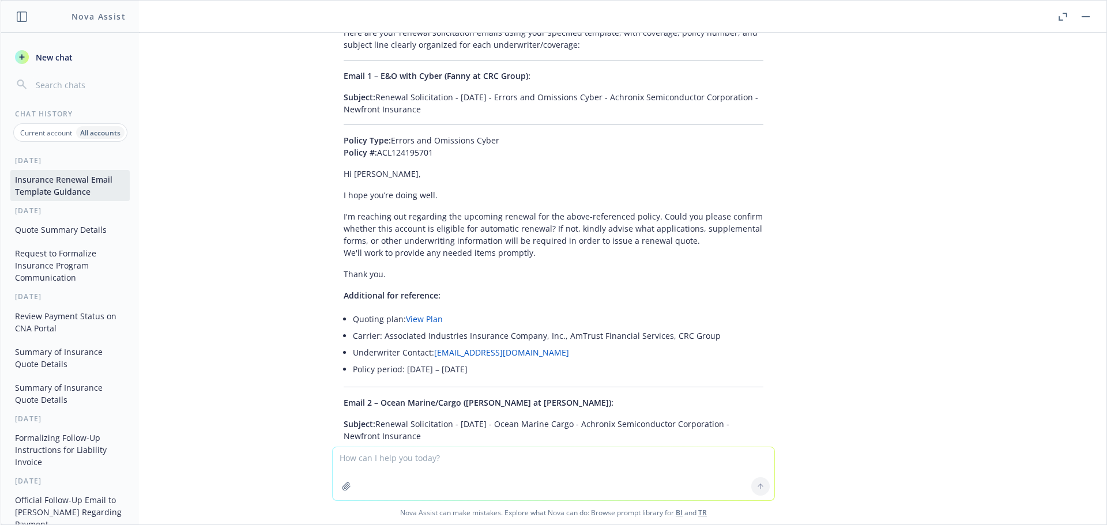
scroll to position [19860, 0]
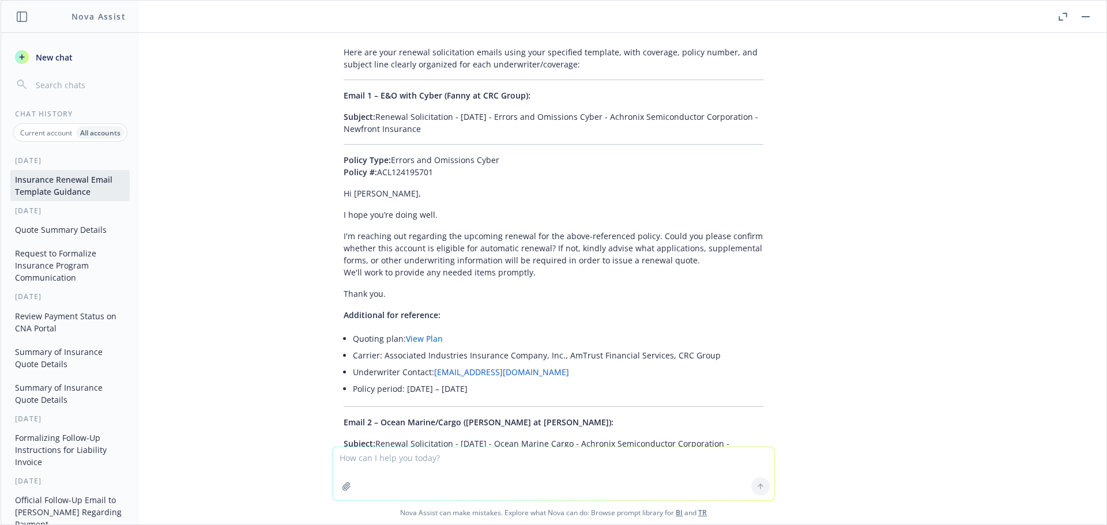
drag, startPoint x: 433, startPoint y: 291, endPoint x: 369, endPoint y: 274, distance: 66.7
click at [369, 437] on p "Subject: Renewal Solicitation - [DATE] - Ocean Marine Cargo - Achronix Semicond…" at bounding box center [554, 449] width 420 height 24
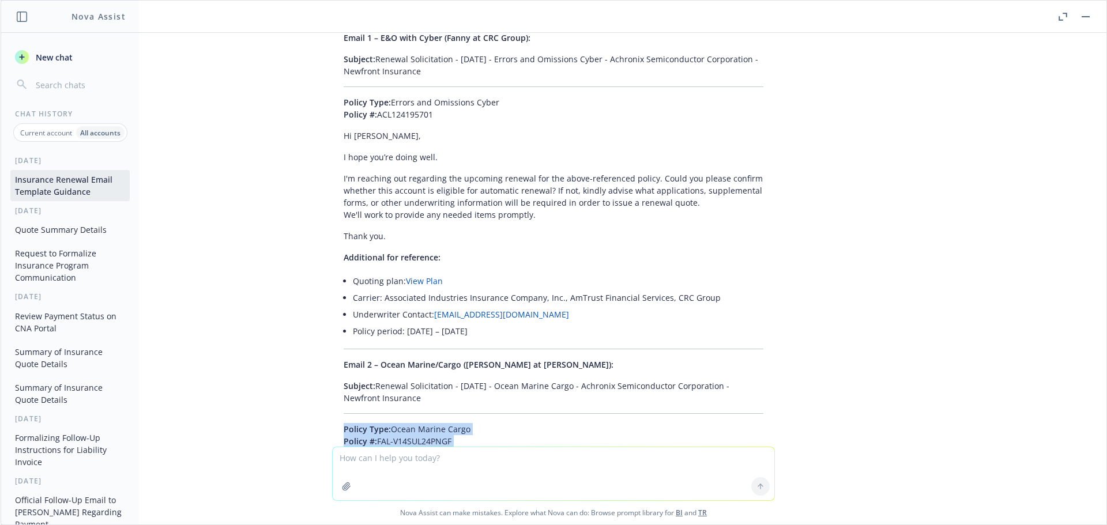
scroll to position [19975, 0]
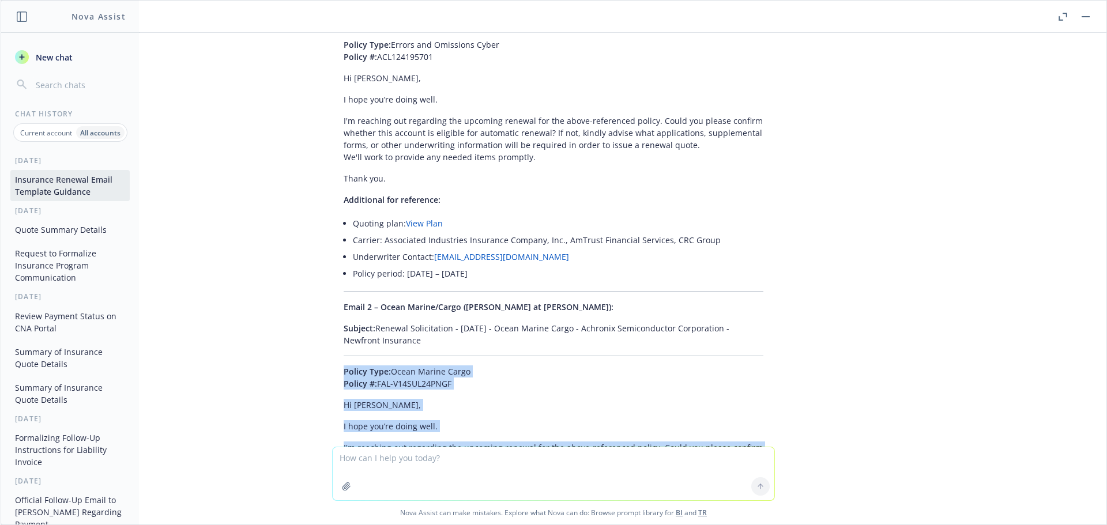
drag, startPoint x: 366, startPoint y: 267, endPoint x: 462, endPoint y: 330, distance: 114.8
click at [462, 330] on div "Here are your renewal solicitation emails using your specified template, with c…" at bounding box center [553, 448] width 443 height 1045
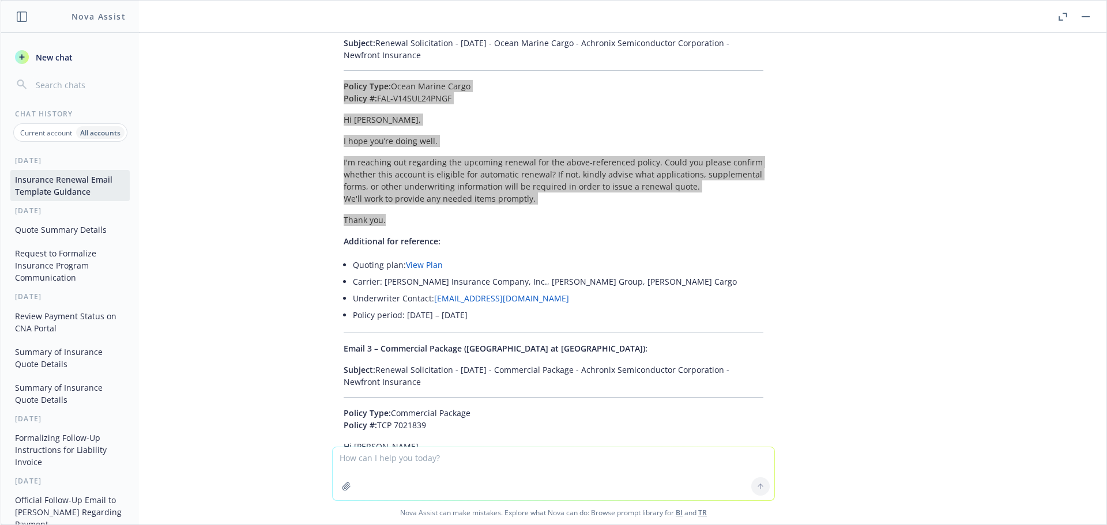
scroll to position [20263, 0]
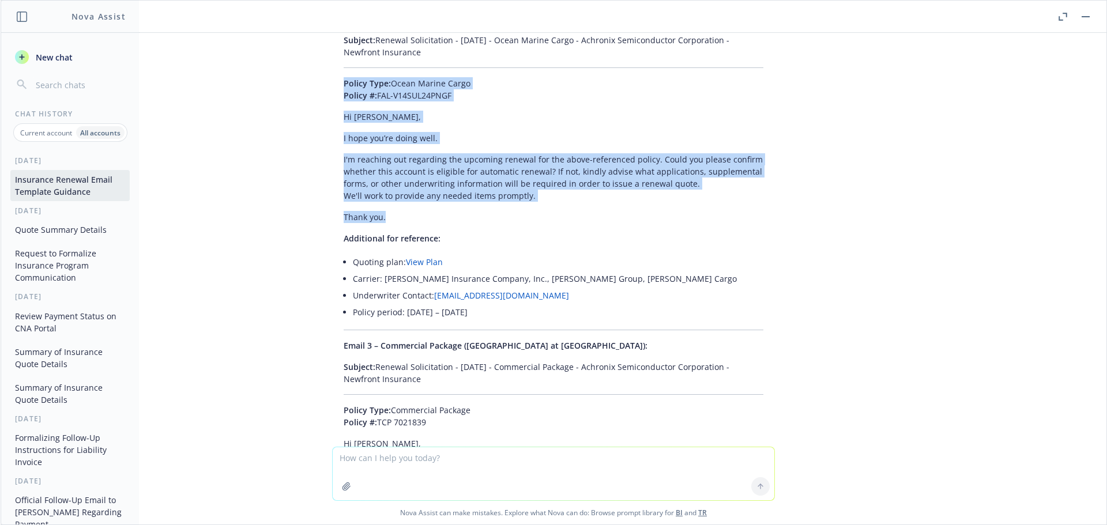
drag, startPoint x: 484, startPoint y: 212, endPoint x: 370, endPoint y: 193, distance: 115.6
click at [370, 361] on p "Subject: Renewal Solicitation - [DATE] - Commercial Package - Achronix Semicond…" at bounding box center [554, 373] width 420 height 24
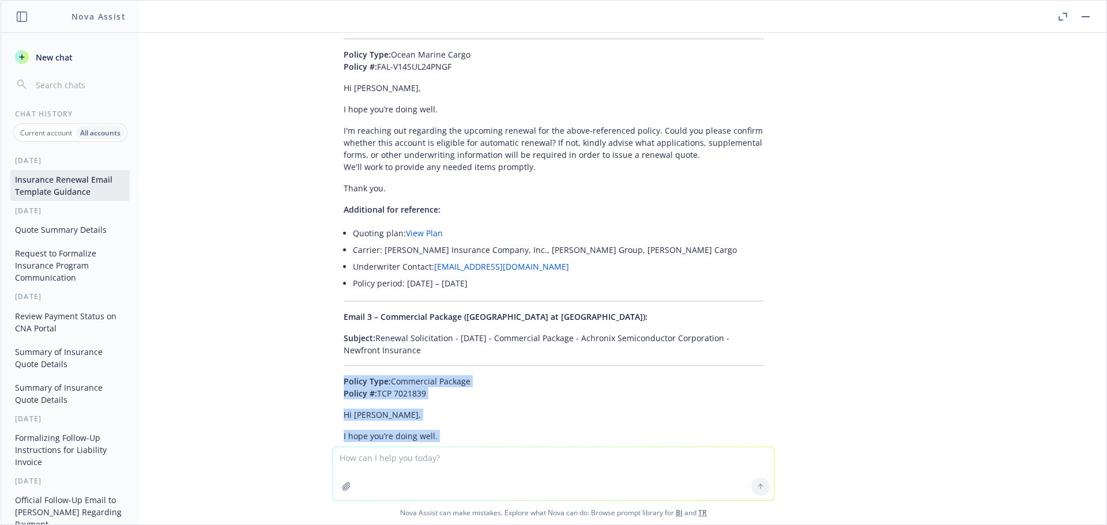
scroll to position [20321, 0]
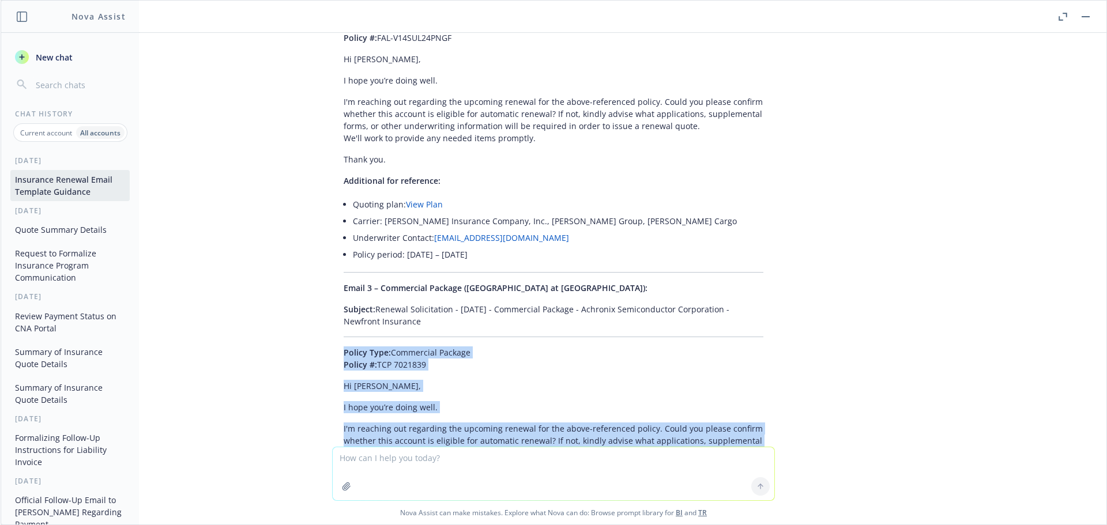
drag, startPoint x: 323, startPoint y: 245, endPoint x: 517, endPoint y: 316, distance: 206.4
click at [517, 316] on div "Here are your renewal solicitation emails using your specified template, with c…" at bounding box center [553, 102] width 443 height 1045
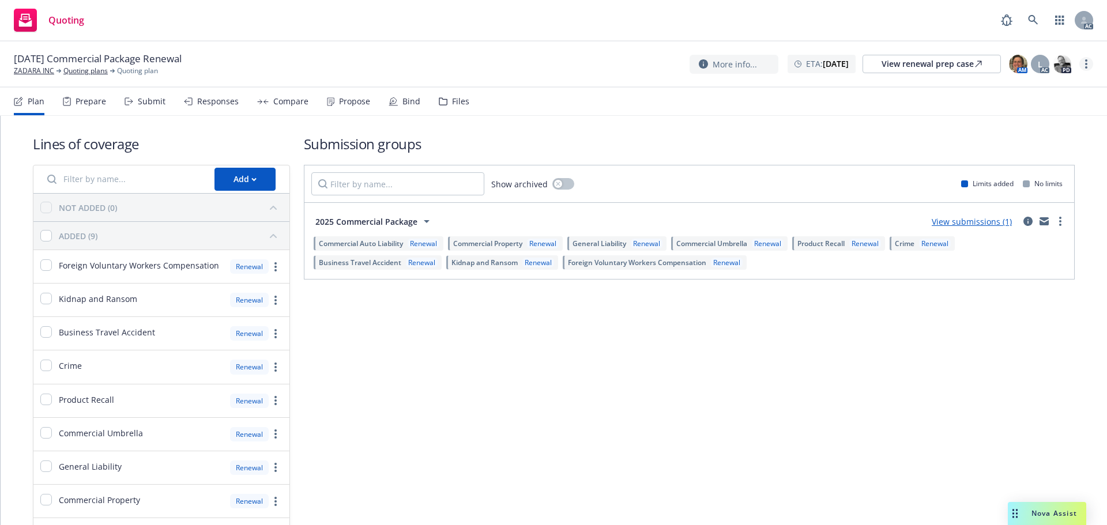
click at [1088, 66] on link "more" at bounding box center [1086, 64] width 14 height 14
click at [1034, 92] on link "Copy logging email" at bounding box center [1028, 87] width 129 height 23
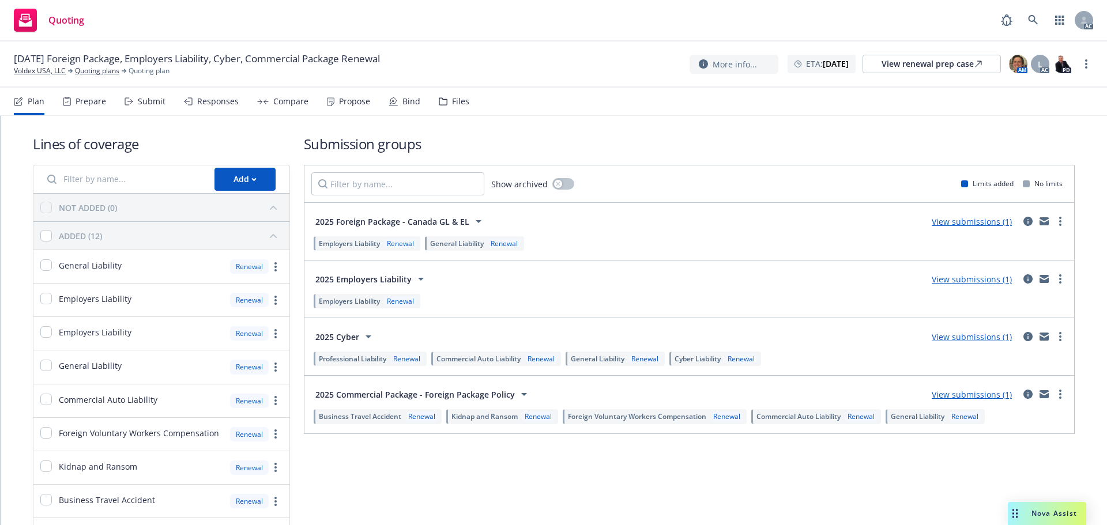
click at [152, 110] on div "Submit" at bounding box center [144, 102] width 41 height 28
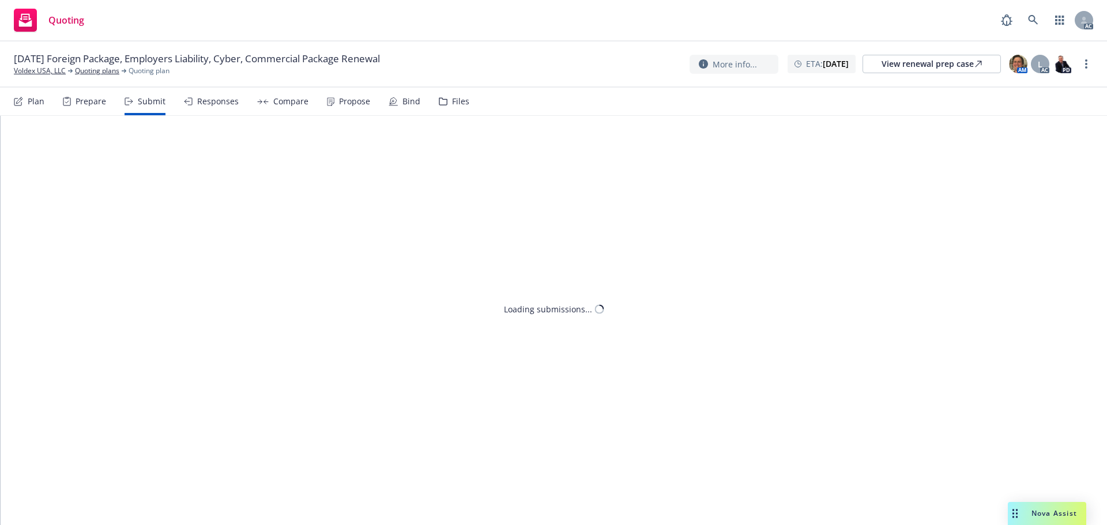
click at [1086, 67] on circle "more" at bounding box center [1086, 67] width 2 height 2
click at [1054, 84] on link "Copy logging email" at bounding box center [1028, 87] width 129 height 23
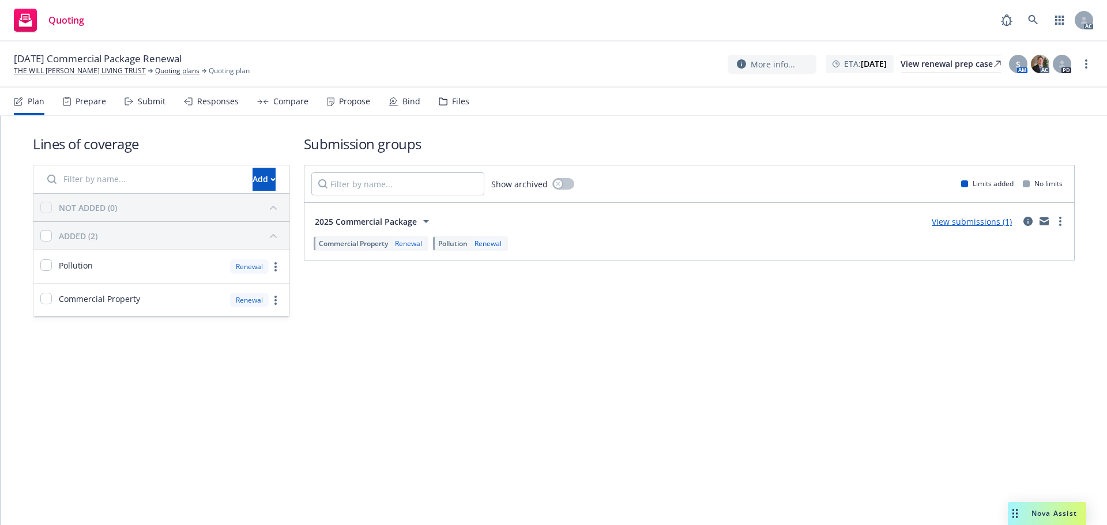
click at [145, 108] on div "Submit" at bounding box center [144, 102] width 41 height 28
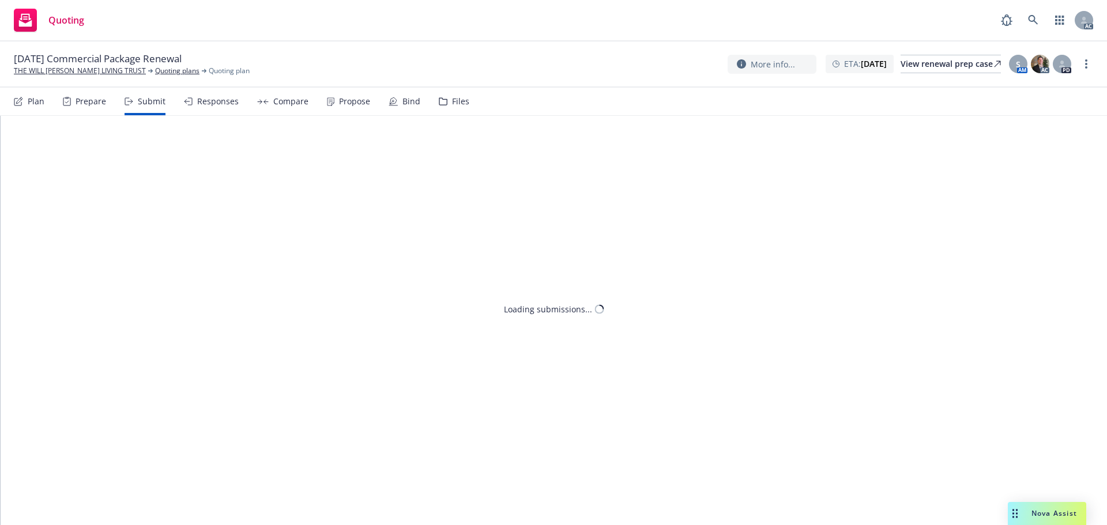
click at [1085, 69] on link "more" at bounding box center [1086, 64] width 14 height 14
click at [1046, 88] on link "Copy logging email" at bounding box center [1028, 87] width 129 height 23
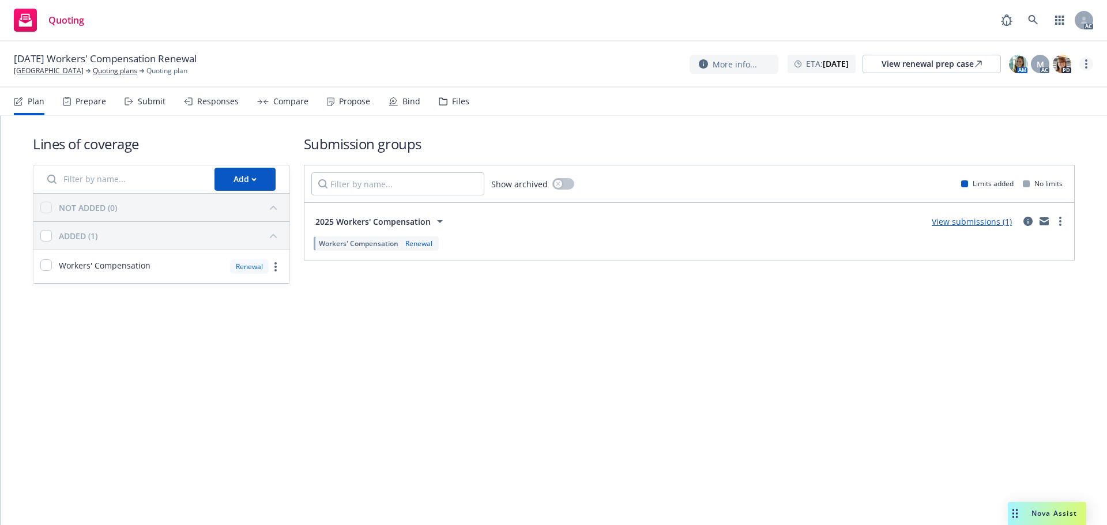
click at [1086, 65] on circle "more" at bounding box center [1086, 64] width 2 height 2
drag, startPoint x: 1005, startPoint y: 88, endPoint x: 985, endPoint y: 89, distance: 20.2
click at [1005, 88] on link "Copy logging email" at bounding box center [1028, 87] width 129 height 23
click at [1086, 62] on icon "more" at bounding box center [1086, 63] width 2 height 9
click at [1043, 92] on link "Copy logging email" at bounding box center [1028, 87] width 129 height 23
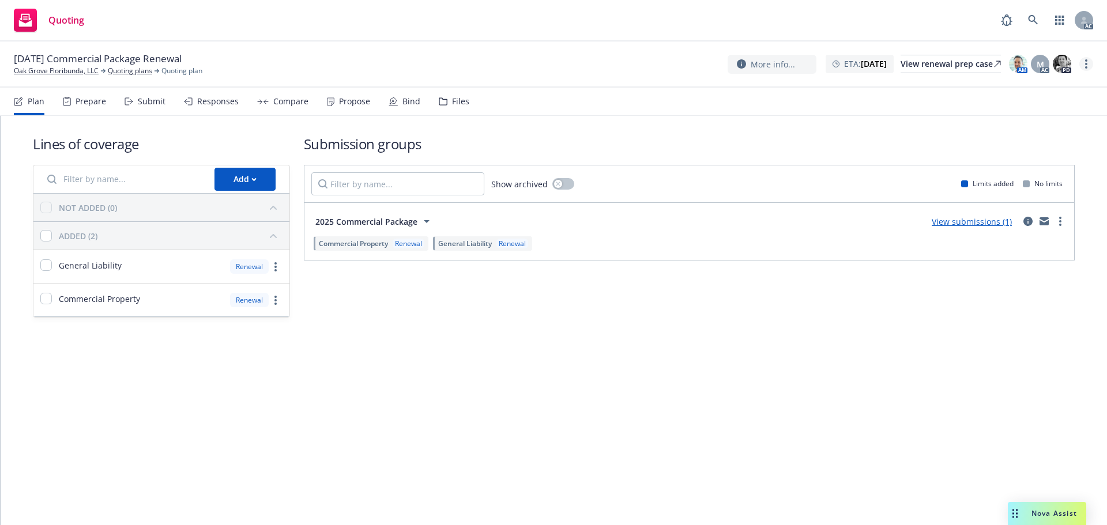
click at [1085, 63] on circle "more" at bounding box center [1086, 64] width 2 height 2
click at [1044, 92] on link "Copy logging email" at bounding box center [1028, 87] width 129 height 23
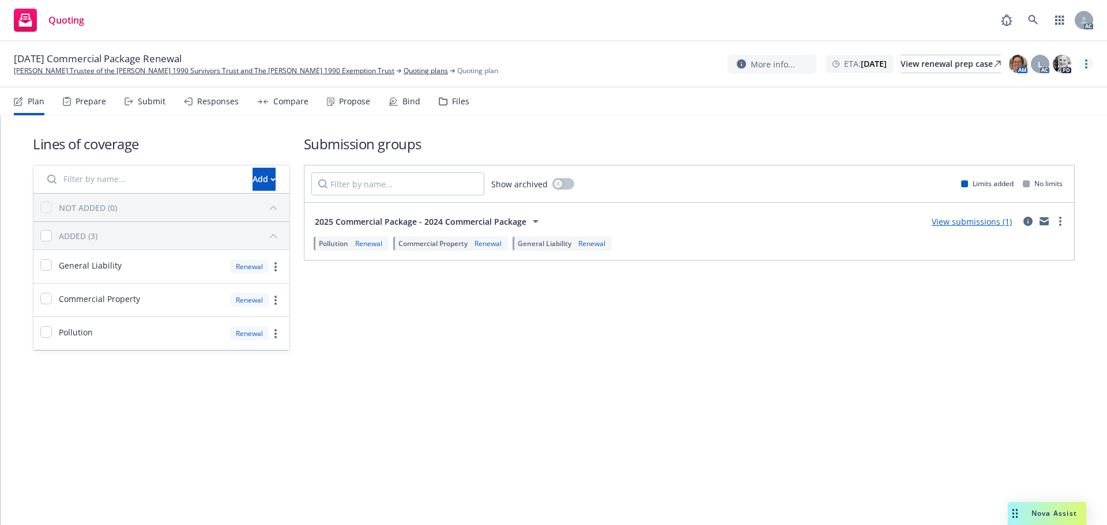
click at [1086, 63] on circle "more" at bounding box center [1086, 64] width 2 height 2
click at [1048, 86] on link "Copy logging email" at bounding box center [1028, 87] width 129 height 23
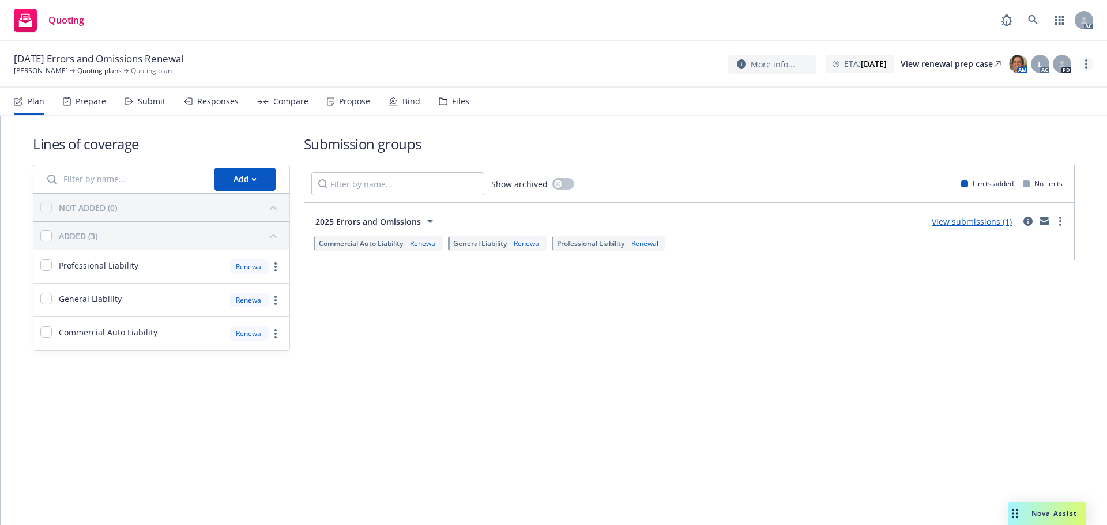
click at [1084, 63] on link "more" at bounding box center [1086, 64] width 14 height 14
drag, startPoint x: 1039, startPoint y: 85, endPoint x: 1013, endPoint y: 86, distance: 26.5
click at [1039, 85] on link "Copy logging email" at bounding box center [1028, 87] width 129 height 23
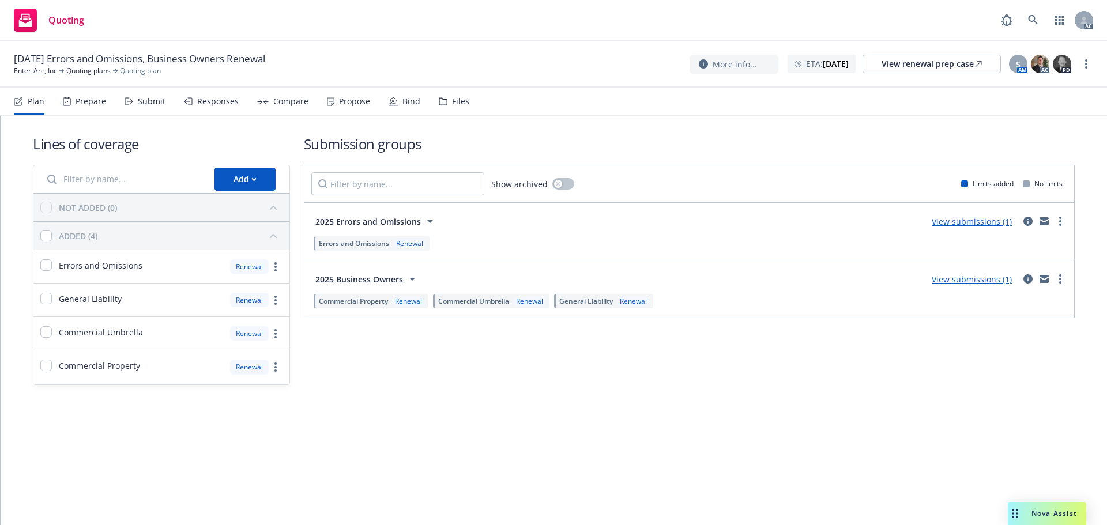
click at [133, 99] on div "Submit" at bounding box center [144, 102] width 41 height 28
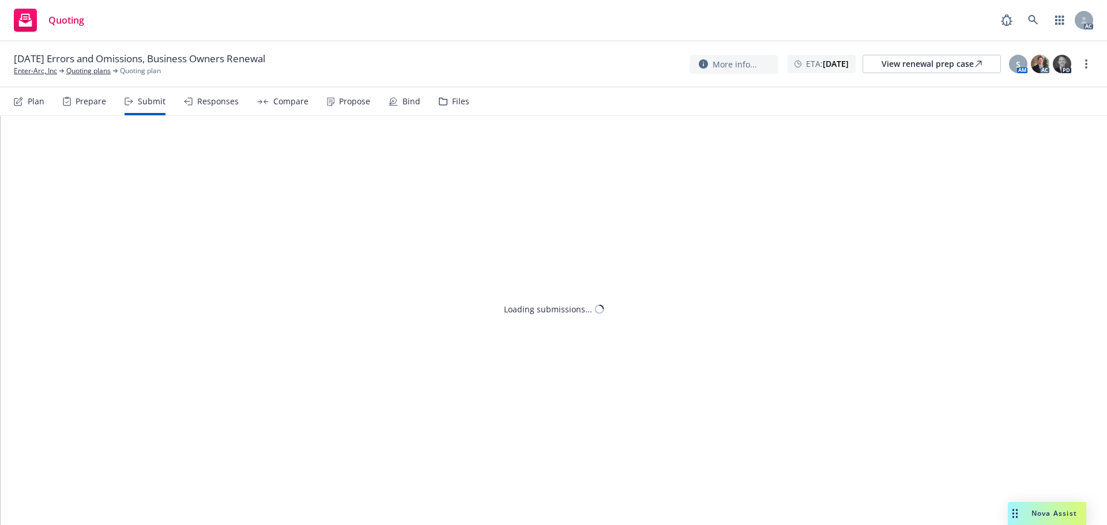
click at [1084, 68] on link "more" at bounding box center [1086, 64] width 14 height 14
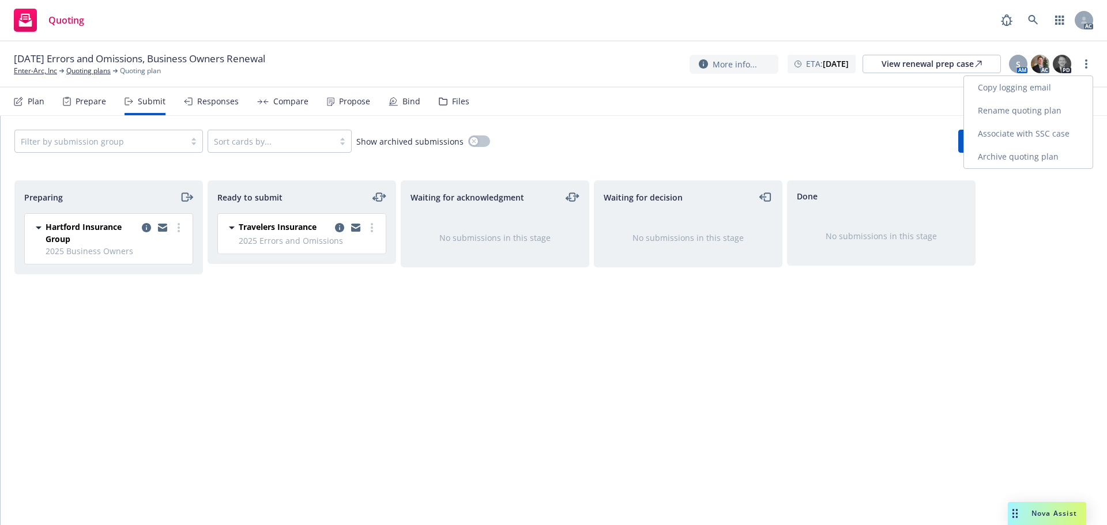
click at [979, 88] on link "Copy logging email" at bounding box center [1028, 87] width 129 height 23
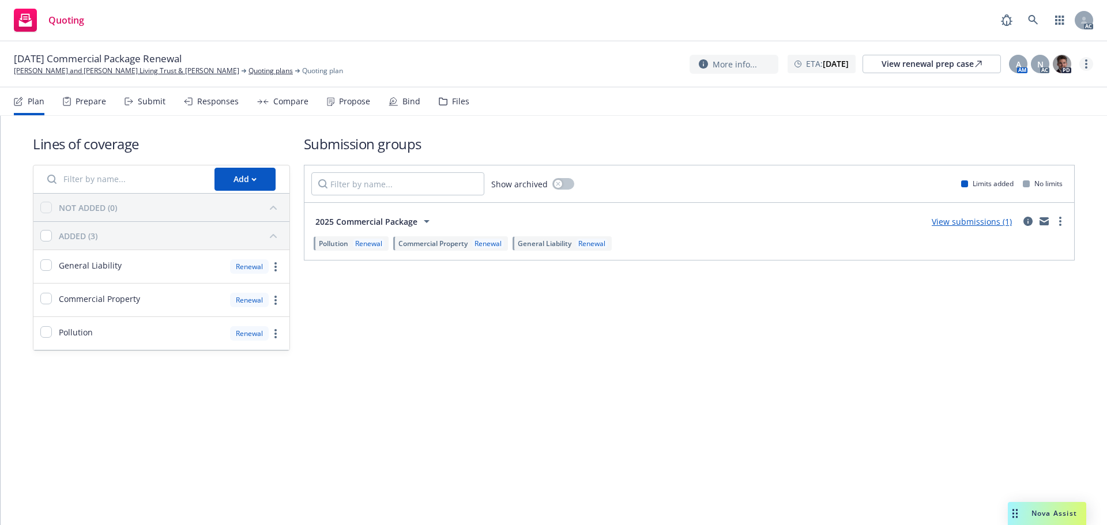
click at [1085, 64] on circle "more" at bounding box center [1086, 64] width 2 height 2
click at [1042, 82] on link "Copy logging email" at bounding box center [1028, 87] width 129 height 23
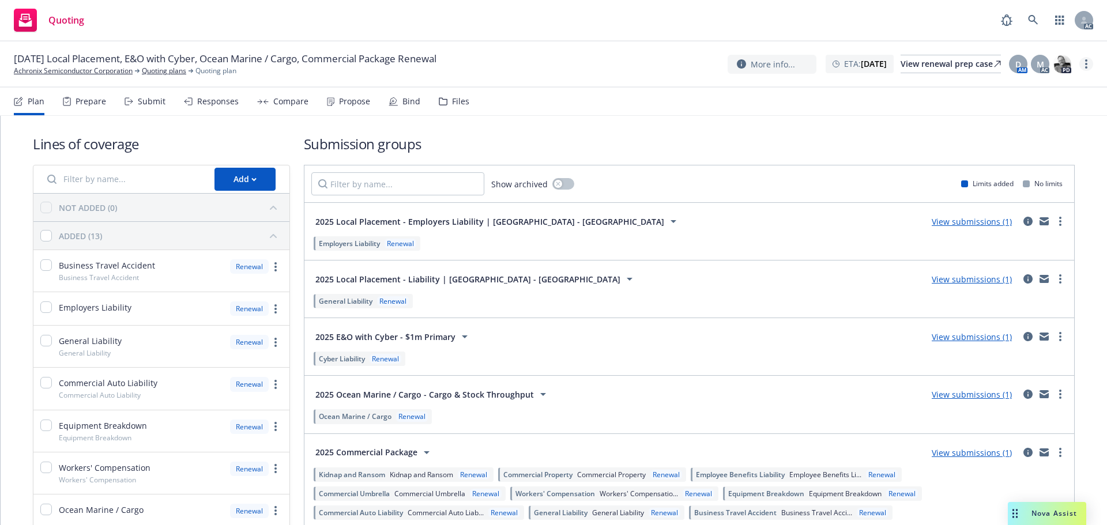
click at [1088, 66] on link "more" at bounding box center [1086, 64] width 14 height 14
click at [1035, 82] on link "Copy logging email" at bounding box center [1028, 88] width 129 height 23
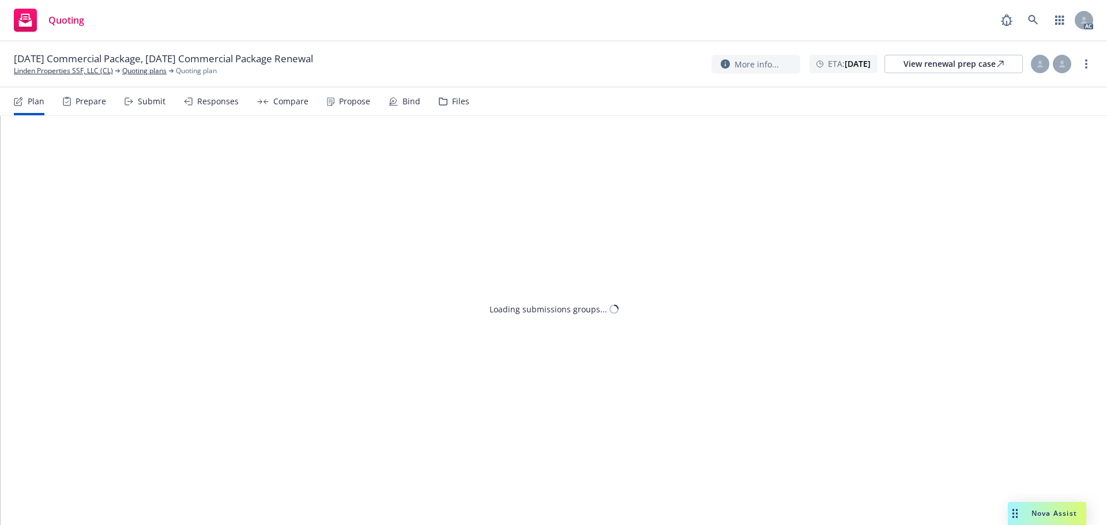
click at [146, 98] on div "Submit" at bounding box center [152, 101] width 28 height 9
click at [1090, 69] on link "more" at bounding box center [1086, 64] width 14 height 14
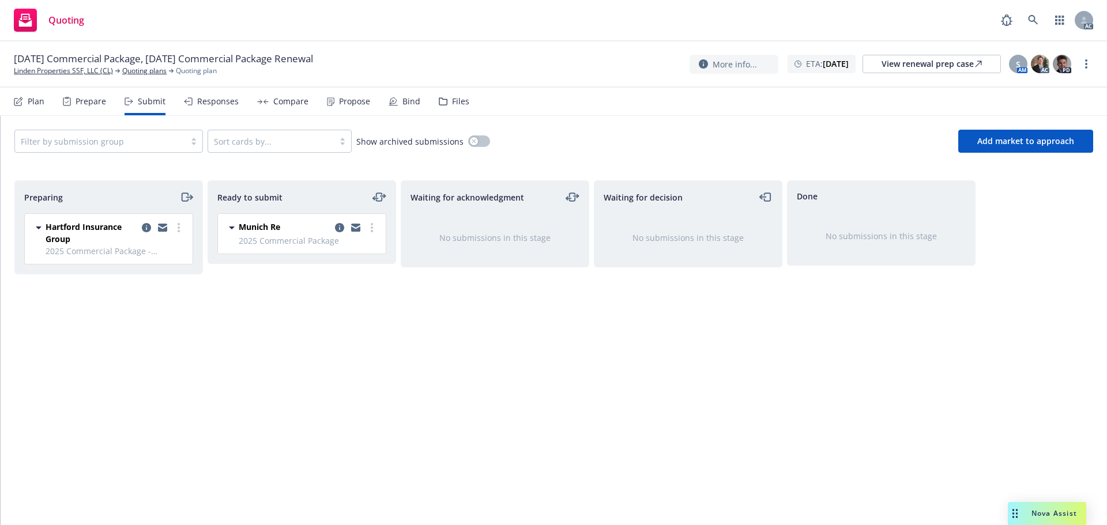
drag, startPoint x: 366, startPoint y: 413, endPoint x: 246, endPoint y: 327, distance: 147.5
click at [358, 413] on div "Ready to submit Munich Re 2025 Commercial Package [DATE] 3:03 AM" at bounding box center [301, 340] width 188 height 320
click at [372, 229] on icon "more" at bounding box center [372, 227] width 2 height 9
click at [347, 271] on span "Log acknowledgement" at bounding box center [320, 274] width 114 height 11
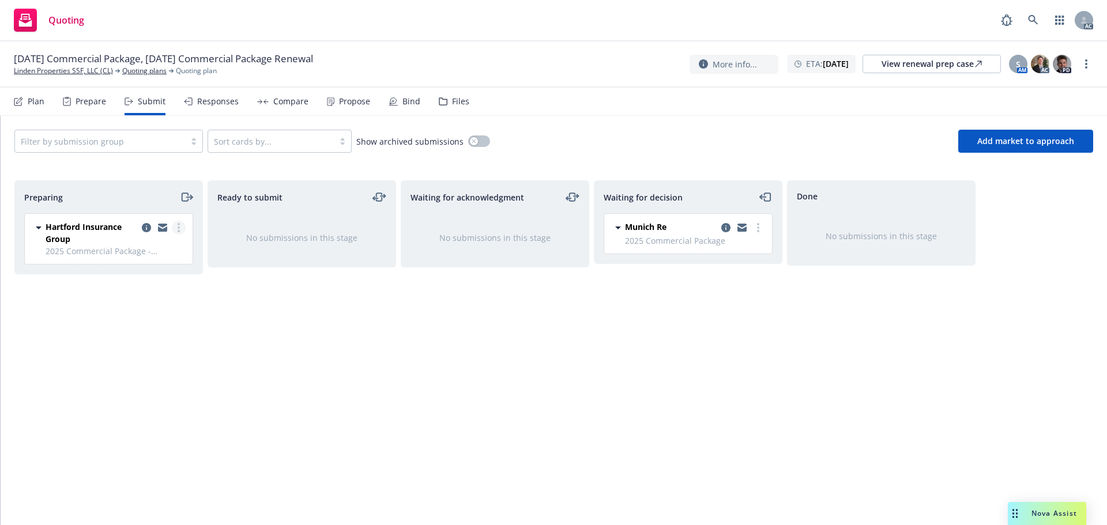
click at [180, 229] on link "more" at bounding box center [179, 228] width 14 height 14
click at [160, 274] on span "Log acknowledgement" at bounding box center [127, 274] width 114 height 11
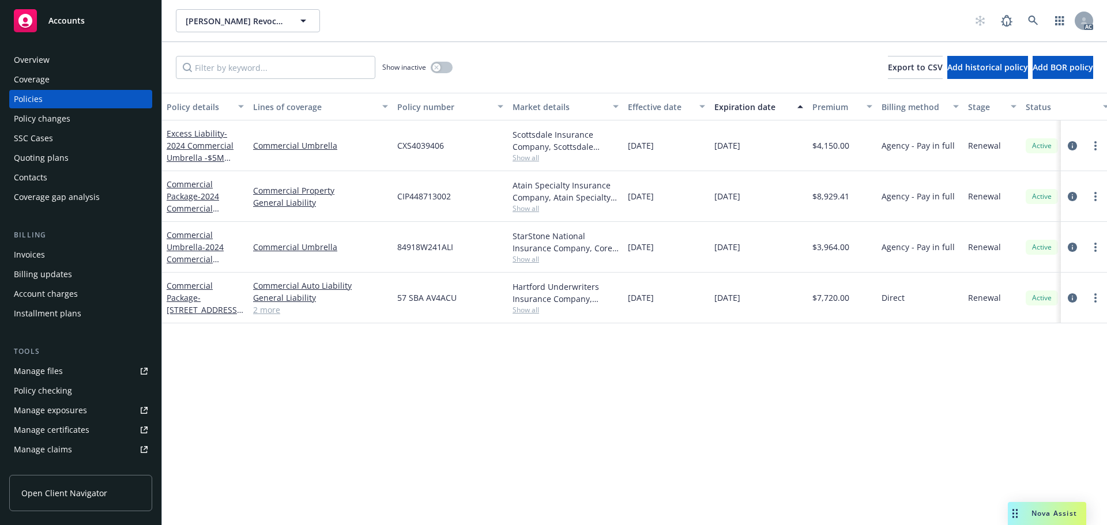
click at [440, 61] on div "Show inactive" at bounding box center [417, 67] width 70 height 23
click at [437, 64] on div "button" at bounding box center [436, 67] width 8 height 8
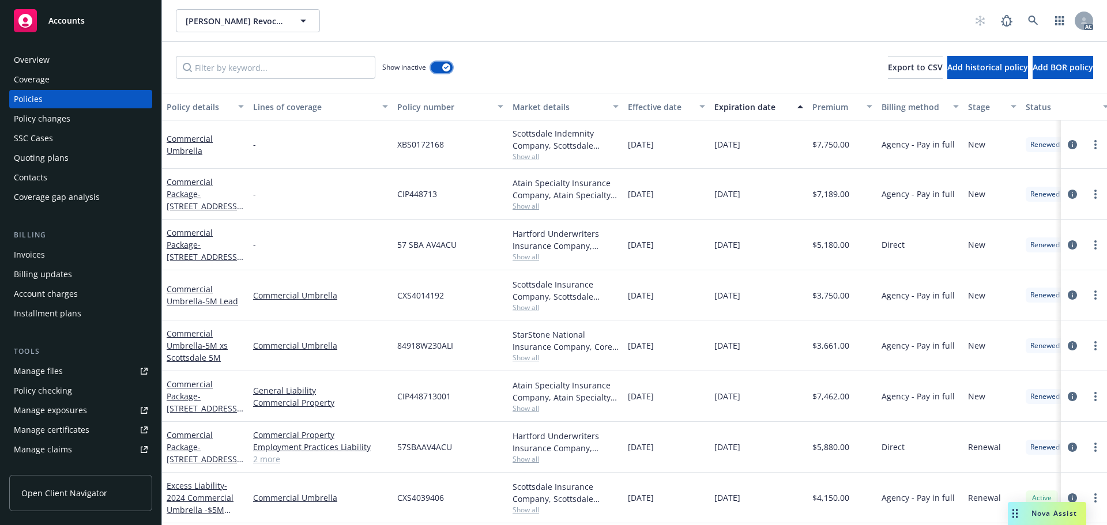
click at [447, 65] on div "button" at bounding box center [446, 67] width 8 height 8
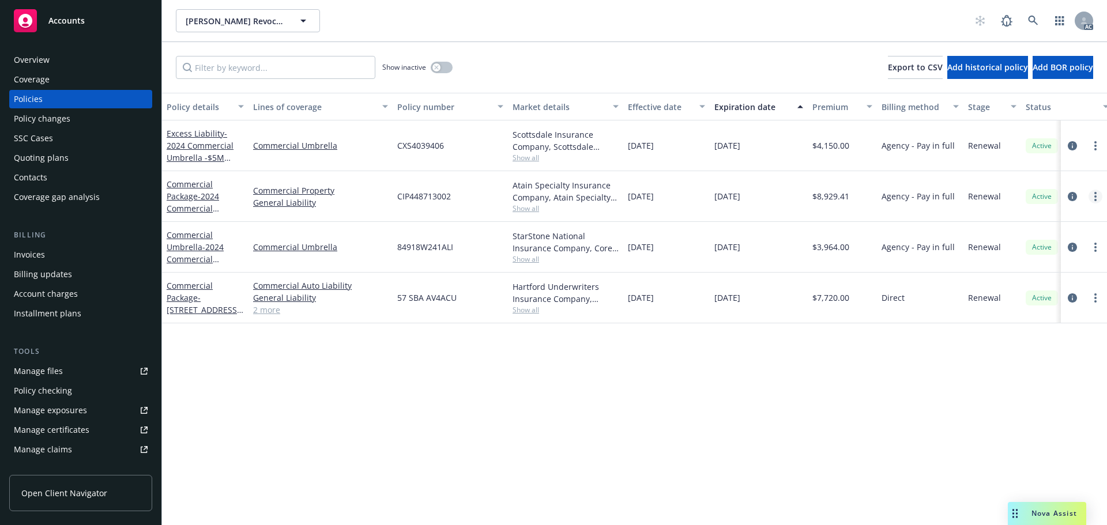
click at [1092, 201] on link "more" at bounding box center [1095, 197] width 14 height 14
click at [1003, 357] on link "Copy logging email" at bounding box center [1033, 358] width 135 height 23
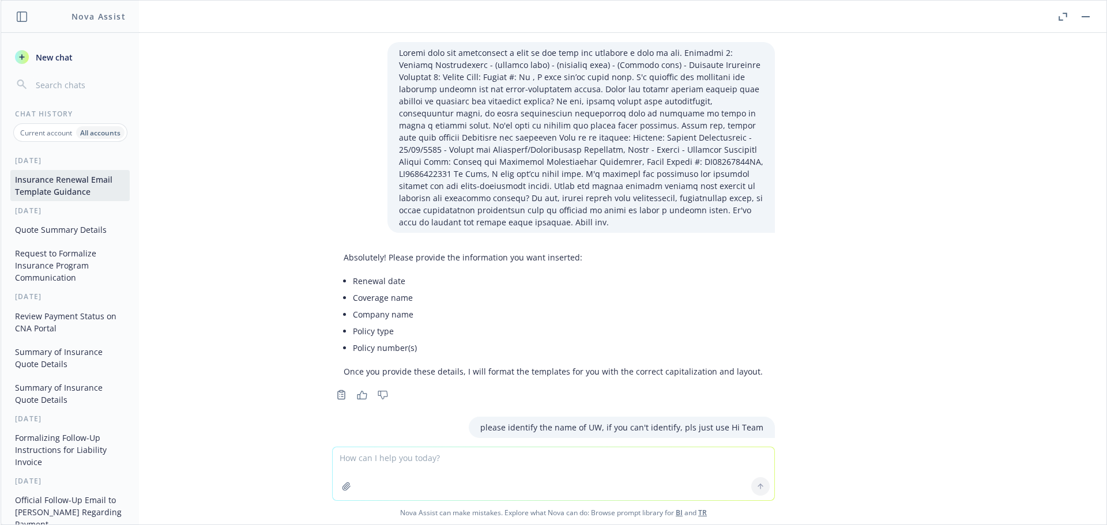
scroll to position [20378, 0]
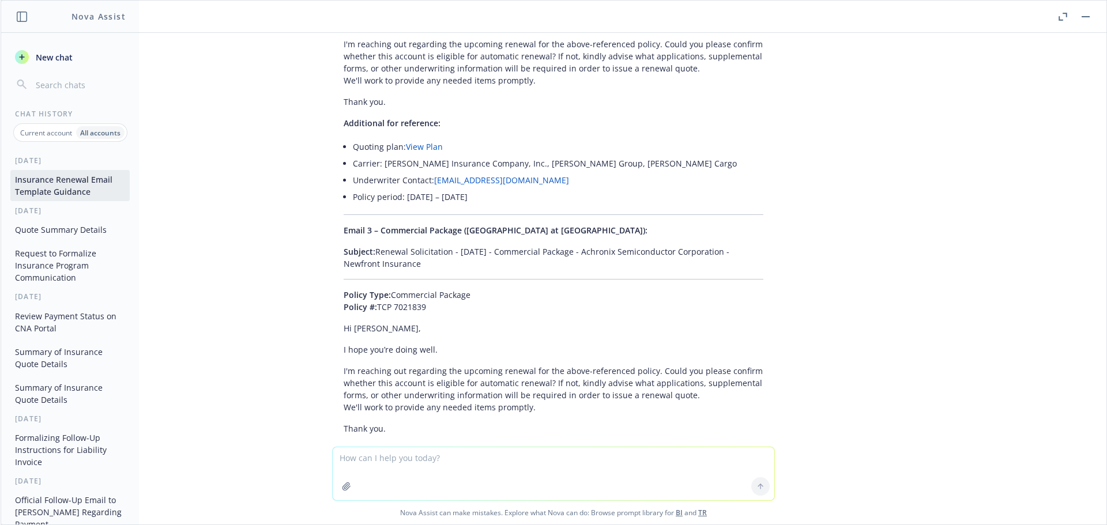
click at [43, 129] on p "Current account" at bounding box center [46, 133] width 52 height 10
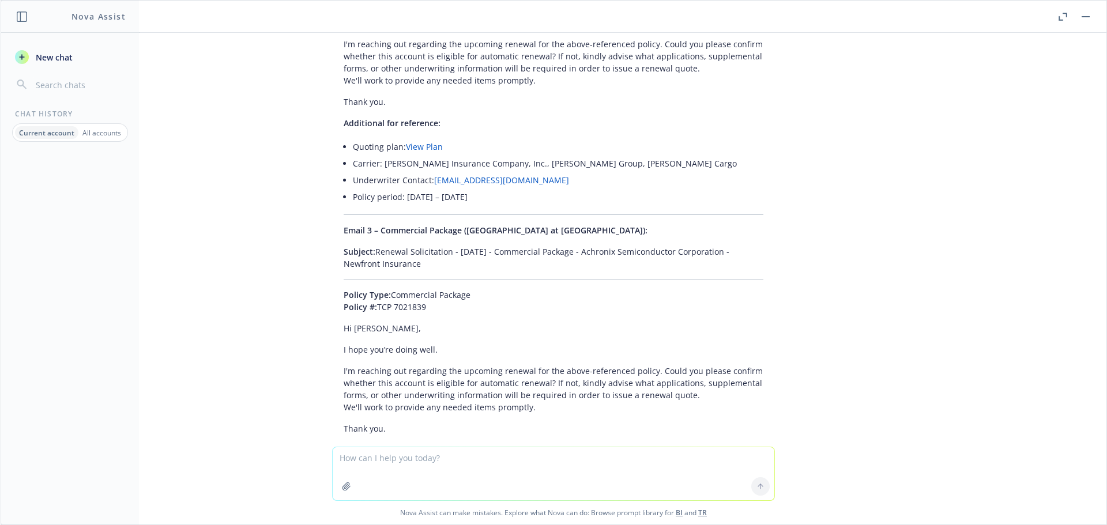
click at [93, 130] on p "All accounts" at bounding box center [101, 133] width 39 height 10
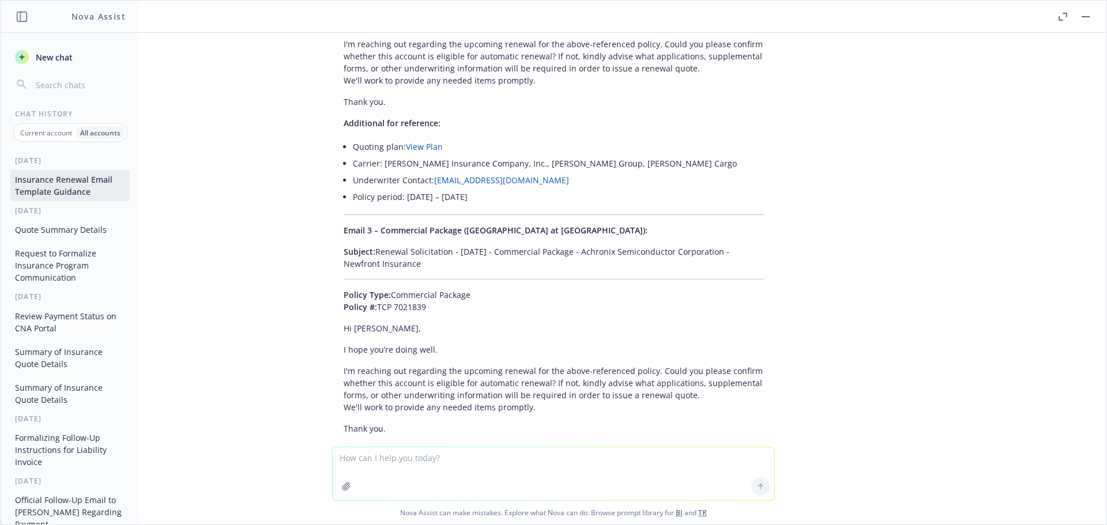
click at [46, 269] on button "Request to Formalize Insurance Program Communication" at bounding box center [69, 265] width 119 height 43
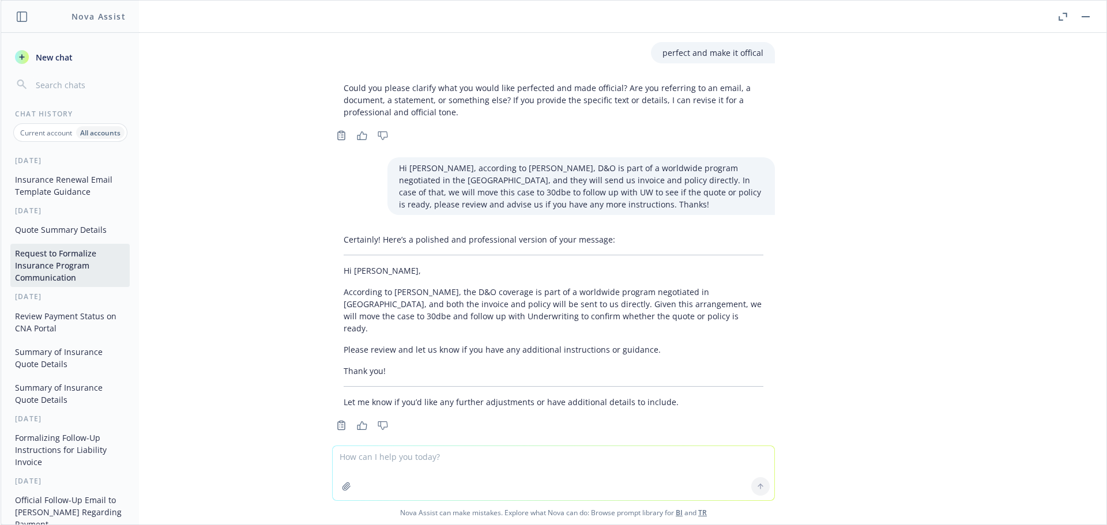
click at [356, 465] on textarea at bounding box center [554, 473] width 442 height 54
paste textarea "Hi [PERSON_NAME], Thanks for your request. Attached you will fin the applicatio…"
type textarea "Hi [PERSON_NAME], Thanks for your request. Attached you will fin the applicatio…"
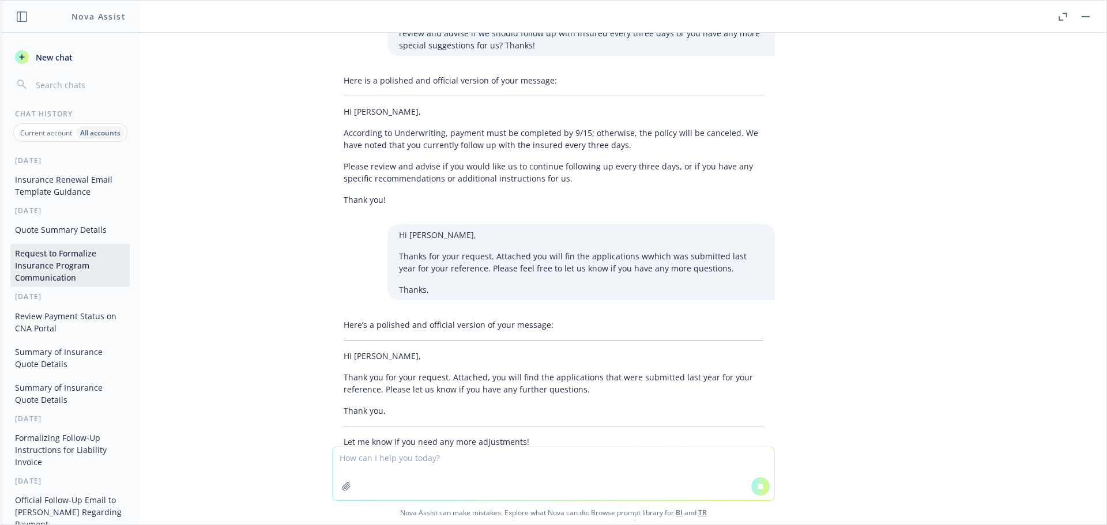
scroll to position [470, 0]
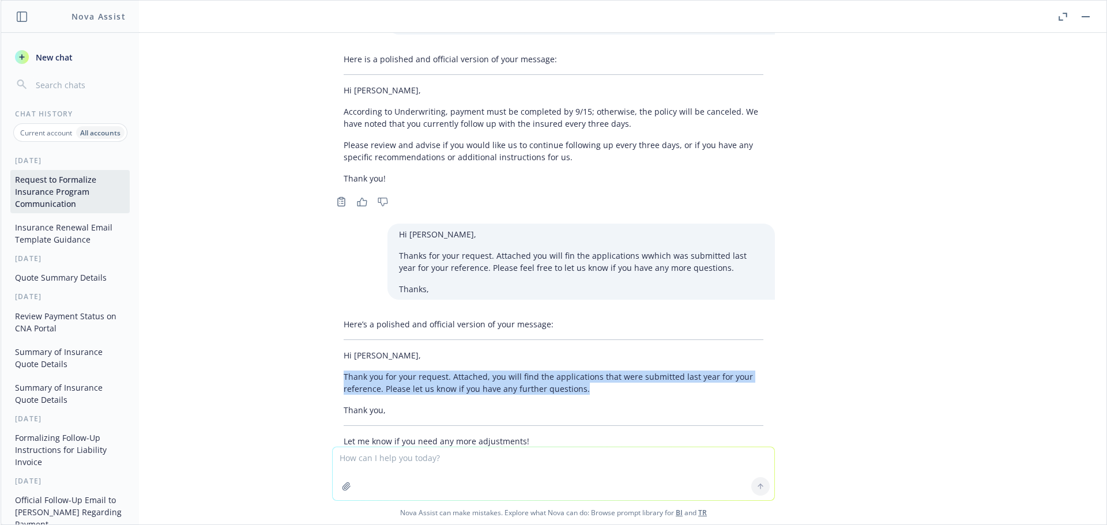
drag, startPoint x: 333, startPoint y: 366, endPoint x: 580, endPoint y: 380, distance: 248.2
click at [580, 380] on div "Here’s a polished and official version of your message: Hi [PERSON_NAME], Thank…" at bounding box center [553, 383] width 443 height 138
copy p "Thank you for your request. Attached, you will find the applications that were …"
